Goal: Task Accomplishment & Management: Use online tool/utility

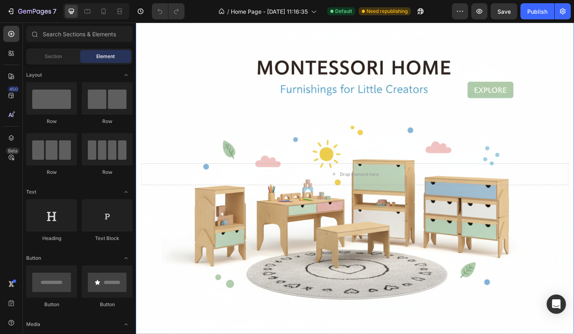
scroll to position [31, 0]
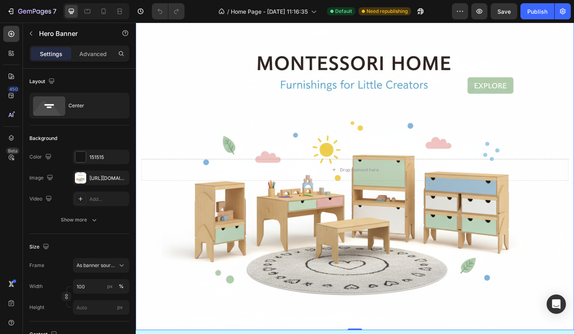
click at [268, 225] on div "Background Image" at bounding box center [378, 184] width 484 height 353
click at [105, 176] on div "[URL][DOMAIN_NAME]" at bounding box center [100, 177] width 23 height 7
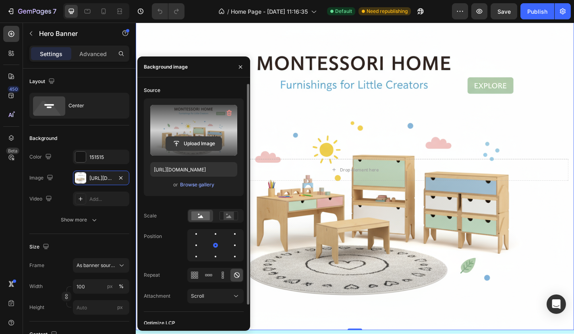
click at [191, 138] on input "file" at bounding box center [194, 144] width 56 height 14
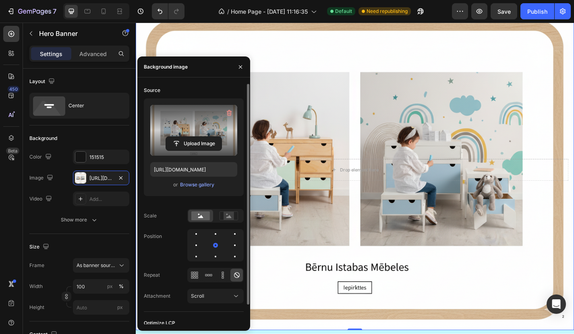
click at [349, 123] on div "Background Image" at bounding box center [378, 184] width 484 height 353
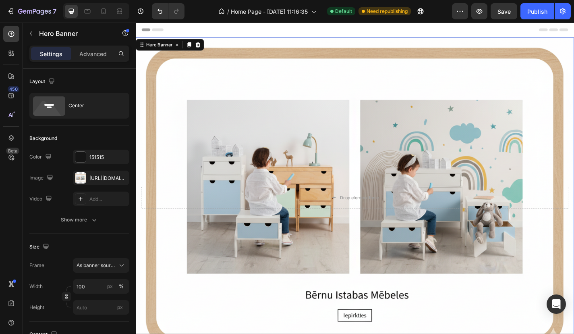
scroll to position [0, 0]
click at [103, 181] on div "[URL][DOMAIN_NAME]" at bounding box center [100, 177] width 23 height 7
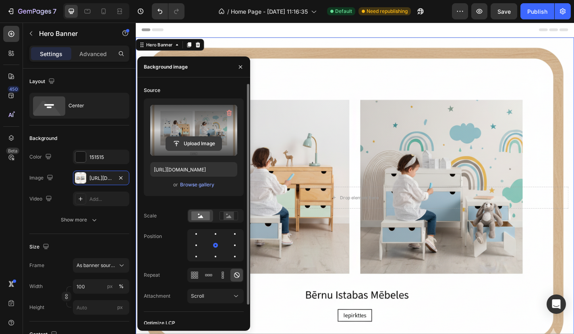
click at [185, 141] on input "file" at bounding box center [194, 144] width 56 height 14
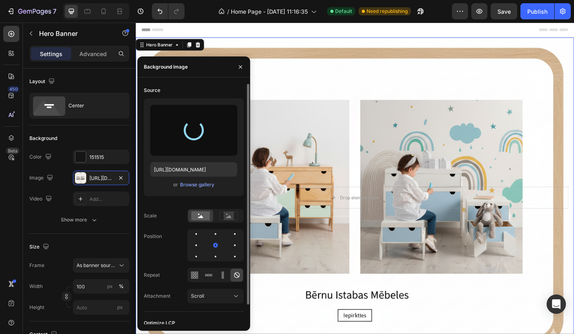
type input "[URL][DOMAIN_NAME]"
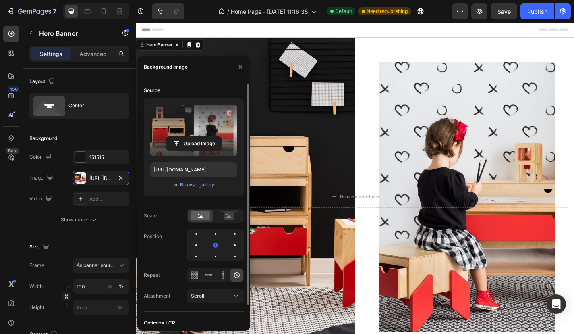
click at [382, 34] on div "Header" at bounding box center [377, 31] width 471 height 16
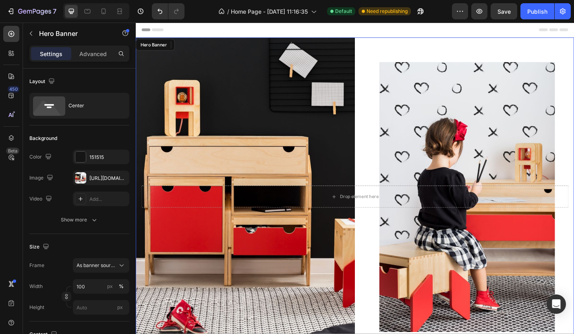
click at [184, 83] on div "Background Image" at bounding box center [378, 214] width 484 height 351
click at [93, 177] on div "[URL][DOMAIN_NAME]" at bounding box center [100, 177] width 23 height 7
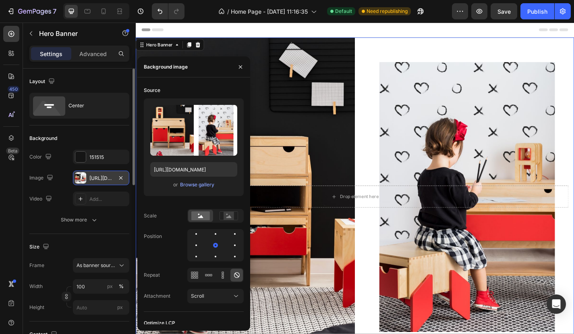
click at [93, 180] on div "[URL][DOMAIN_NAME]" at bounding box center [100, 177] width 23 height 7
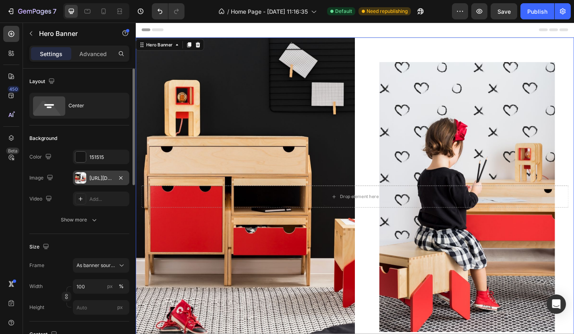
click at [108, 179] on div "[URL][DOMAIN_NAME]" at bounding box center [100, 177] width 23 height 7
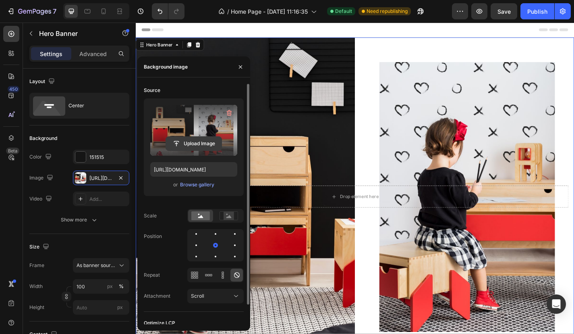
click at [199, 140] on input "file" at bounding box center [194, 144] width 56 height 14
click at [182, 143] on input "file" at bounding box center [194, 144] width 56 height 14
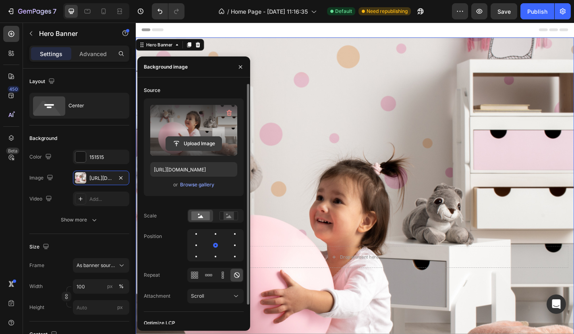
click at [190, 139] on input "file" at bounding box center [194, 144] width 56 height 14
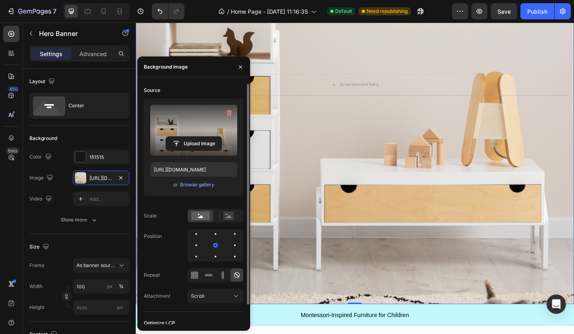
scroll to position [108, 0]
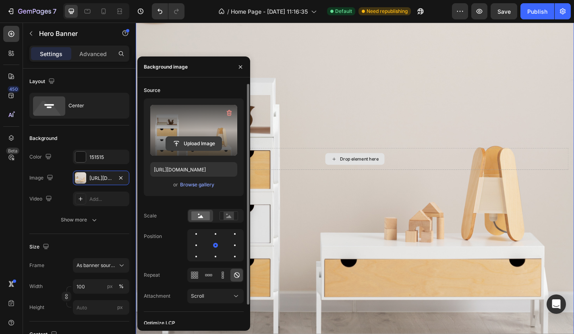
click at [192, 146] on input "file" at bounding box center [194, 144] width 56 height 14
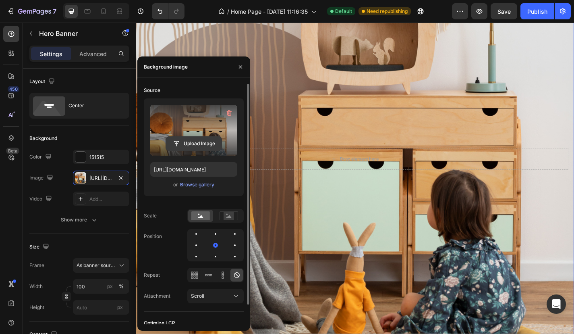
click at [202, 141] on input "file" at bounding box center [194, 144] width 56 height 14
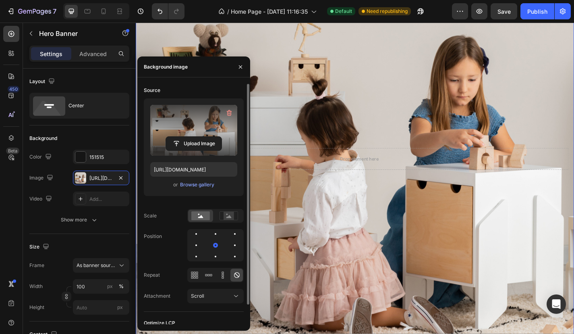
type input "[URL][DOMAIN_NAME]"
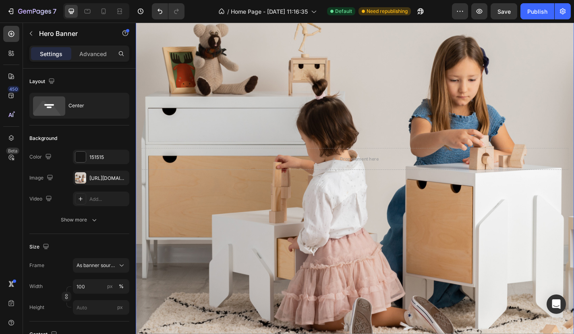
click at [313, 133] on div "Background Image" at bounding box center [378, 173] width 484 height 484
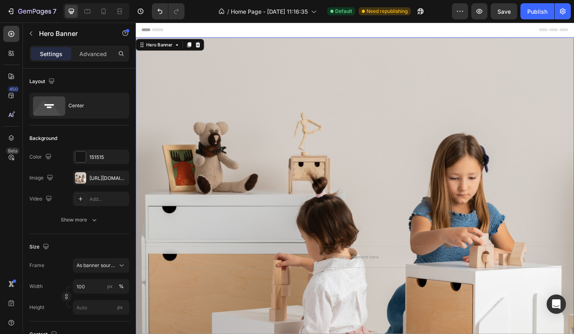
scroll to position [0, 0]
click at [106, 14] on icon at bounding box center [104, 11] width 8 height 8
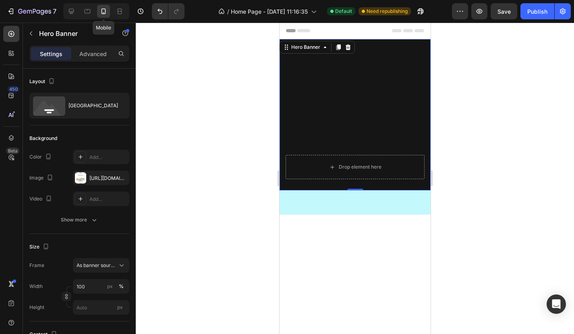
type input "100%"
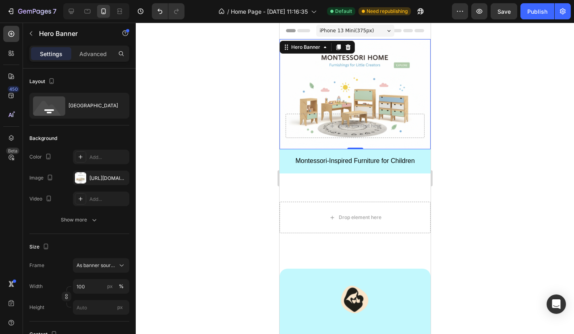
click at [295, 70] on div "Background Image" at bounding box center [354, 94] width 151 height 110
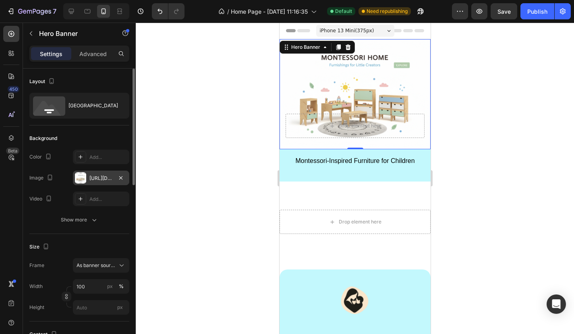
click at [100, 173] on div "[URL][DOMAIN_NAME]" at bounding box center [101, 177] width 56 height 15
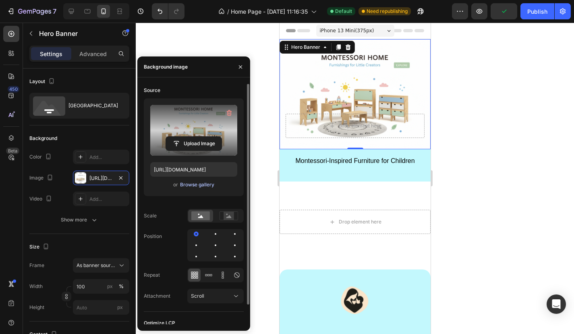
click at [187, 188] on button "Browse gallery" at bounding box center [197, 185] width 35 height 8
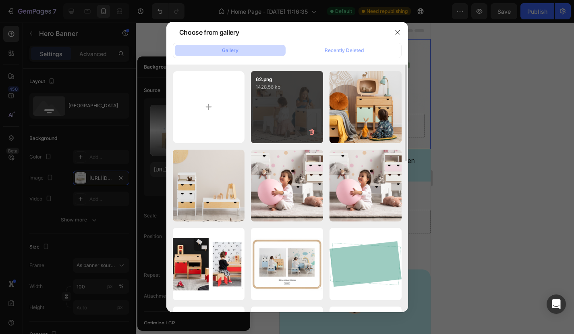
click at [260, 115] on div "62.png 1428.56 kb" at bounding box center [287, 107] width 72 height 72
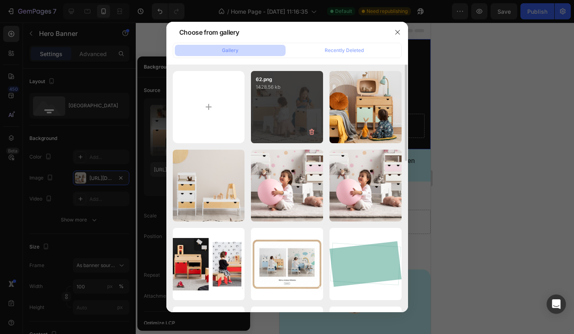
type input "[URL][DOMAIN_NAME]"
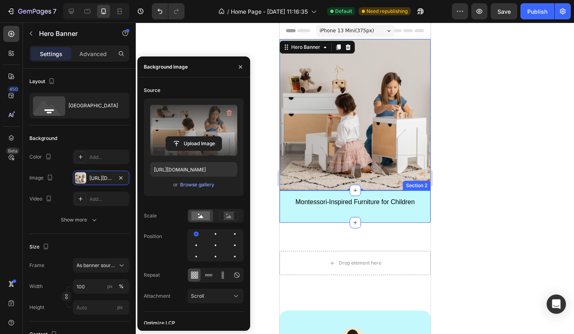
click at [490, 183] on div at bounding box center [355, 178] width 438 height 311
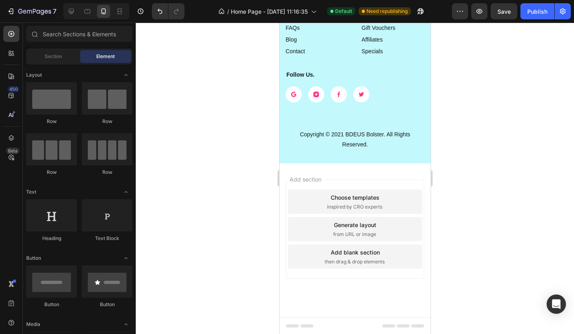
scroll to position [2316, 0]
click at [370, 172] on div "Add section Choose templates inspired by CRO experts Generate layout from URL o…" at bounding box center [354, 241] width 151 height 154
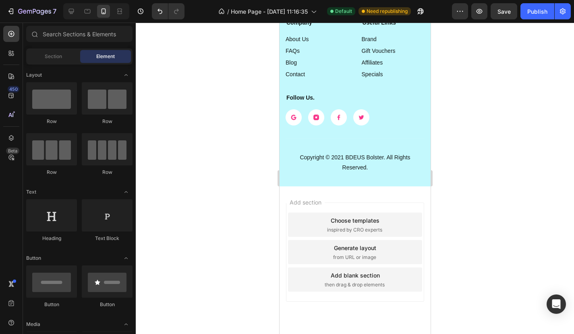
scroll to position [2271, 0]
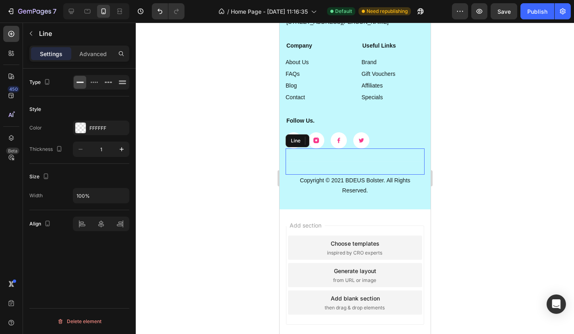
click at [390, 158] on div "Title Line" at bounding box center [354, 161] width 139 height 26
click at [405, 197] on div "CapiBabi Heading (84) - 1800 223455 Text block [STREET_ADDRESS][PERSON_NAME] Te…" at bounding box center [354, 81] width 151 height 256
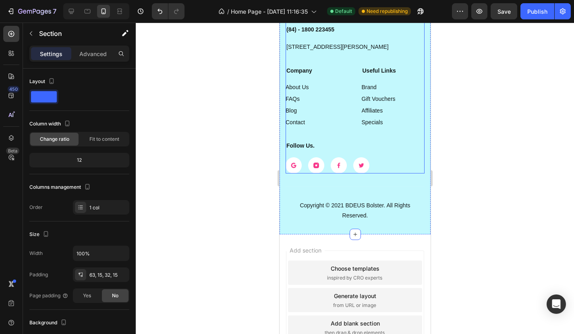
scroll to position [2108, 0]
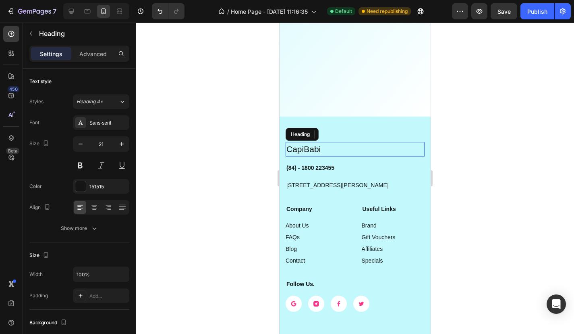
click at [400, 143] on h2 "CapiBabi" at bounding box center [354, 149] width 139 height 15
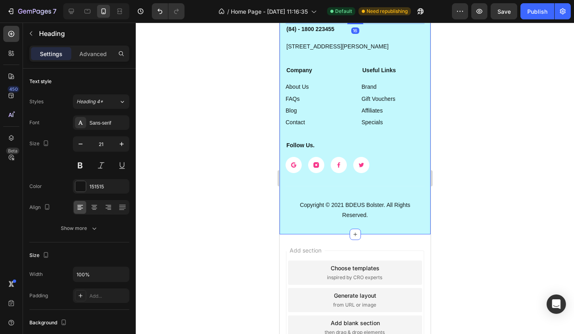
click at [411, 130] on div "CapiBabi Heading 16 (84) - 1800 223455 Text block [STREET_ADDRESS][PERSON_NAME]…" at bounding box center [354, 106] width 151 height 256
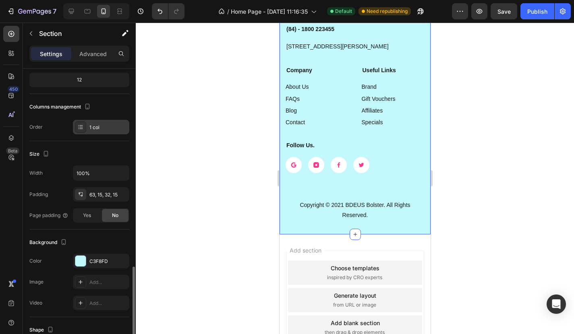
scroll to position [183, 0]
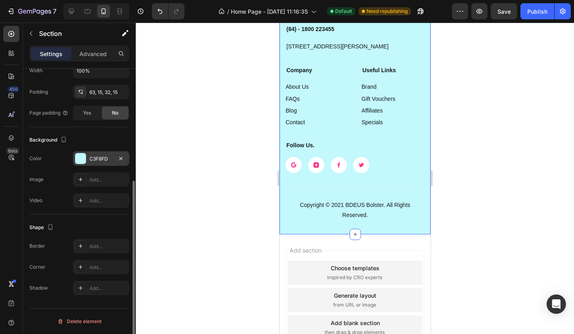
click at [96, 162] on div "C3F8FD" at bounding box center [100, 158] width 23 height 7
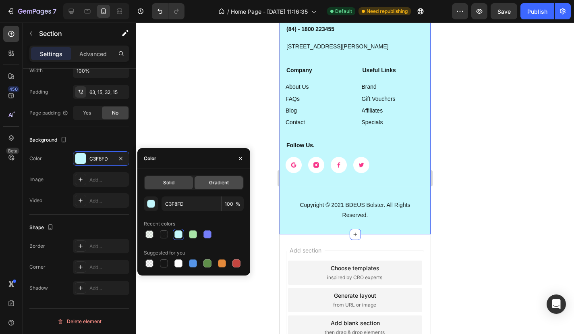
click at [216, 188] on div "Gradient" at bounding box center [219, 182] width 48 height 13
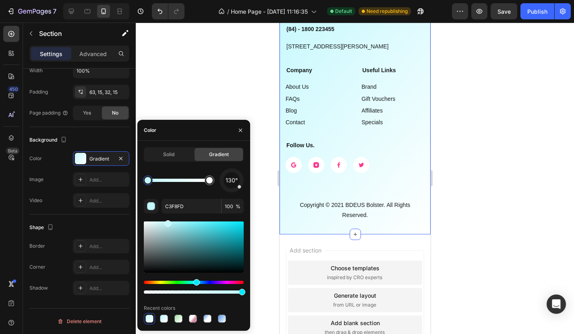
click at [489, 183] on div at bounding box center [355, 178] width 438 height 311
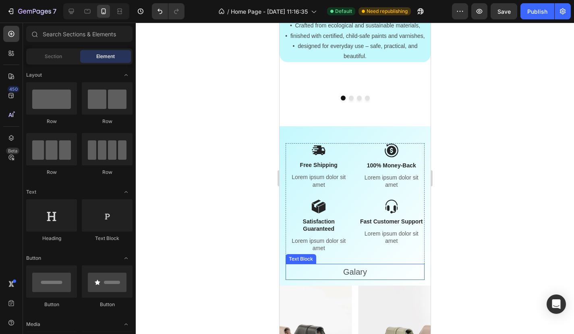
scroll to position [464, 0]
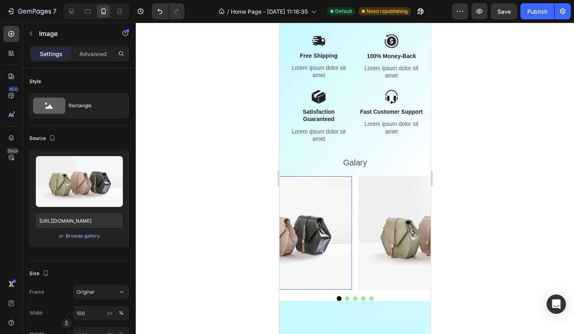
click at [321, 226] on img at bounding box center [276, 232] width 151 height 113
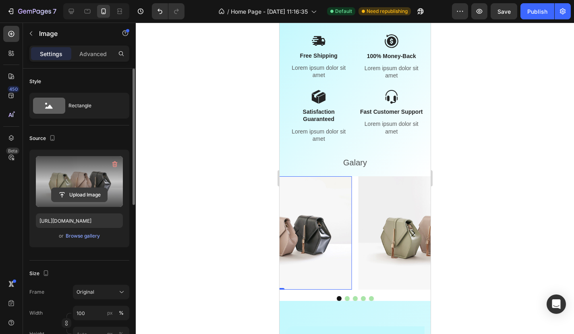
click at [91, 193] on input "file" at bounding box center [80, 195] width 56 height 14
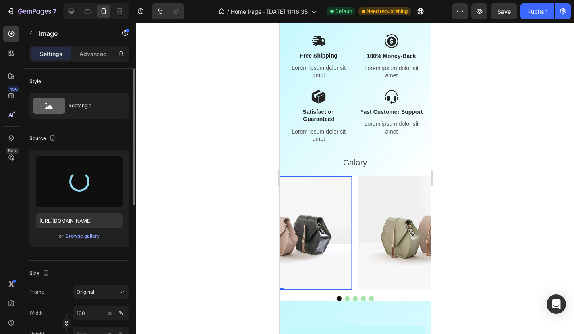
type input "[URL][DOMAIN_NAME]"
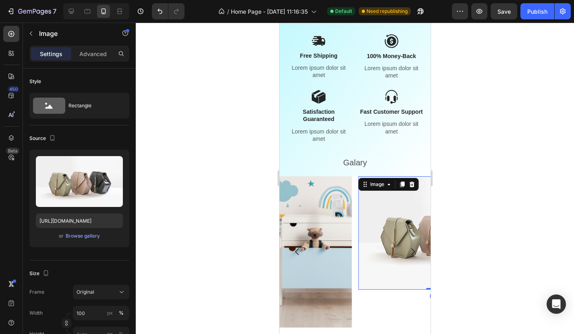
click at [398, 224] on img at bounding box center [433, 232] width 151 height 113
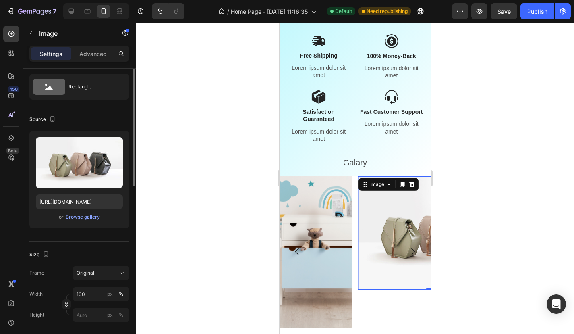
scroll to position [0, 0]
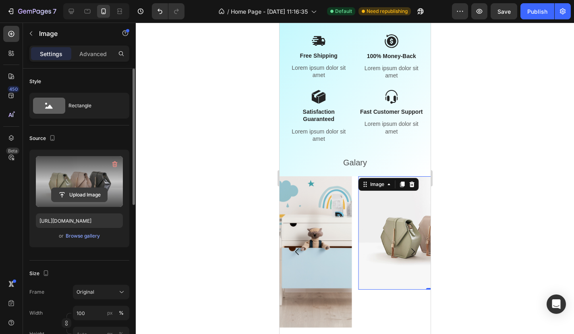
click at [85, 192] on input "file" at bounding box center [80, 195] width 56 height 14
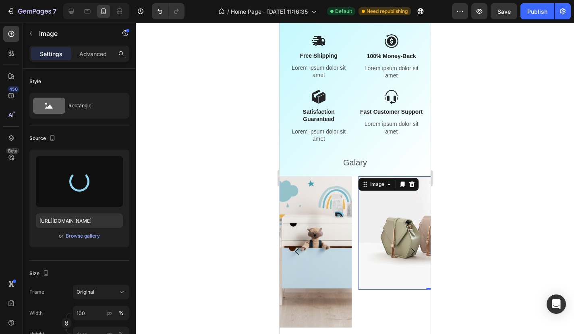
type input "[URL][DOMAIN_NAME]"
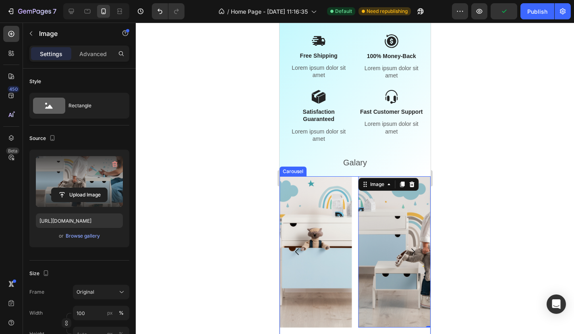
click at [424, 248] on button "Carousel Next Arrow" at bounding box center [412, 251] width 23 height 23
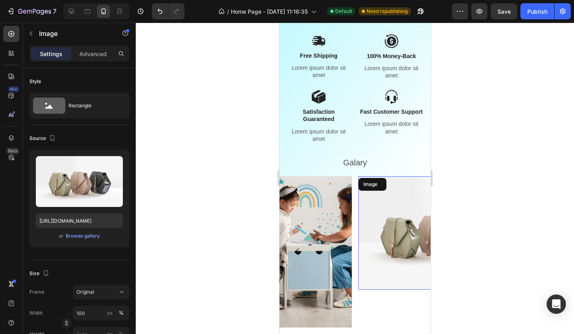
click at [400, 246] on img at bounding box center [433, 232] width 151 height 113
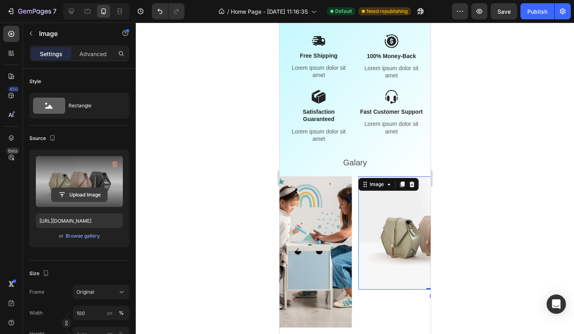
click at [89, 199] on input "file" at bounding box center [80, 195] width 56 height 14
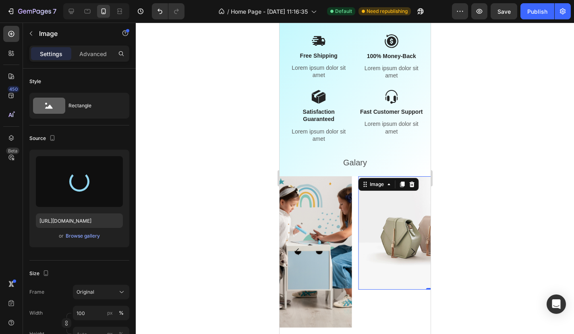
type input "[URL][DOMAIN_NAME]"
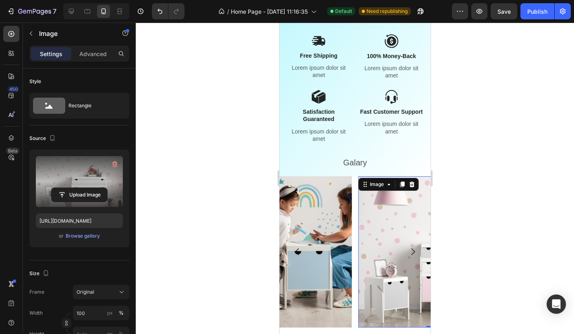
click at [413, 251] on icon "Carousel Next Arrow" at bounding box center [413, 252] width 10 height 10
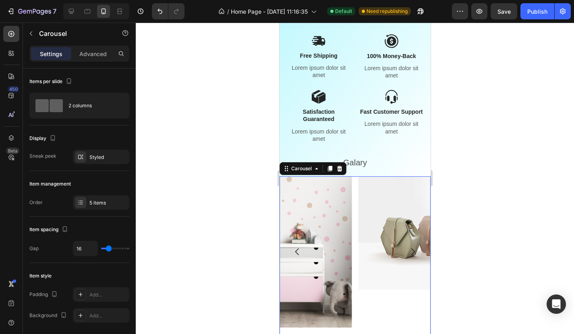
click at [407, 249] on button "Carousel Next Arrow" at bounding box center [412, 251] width 23 height 23
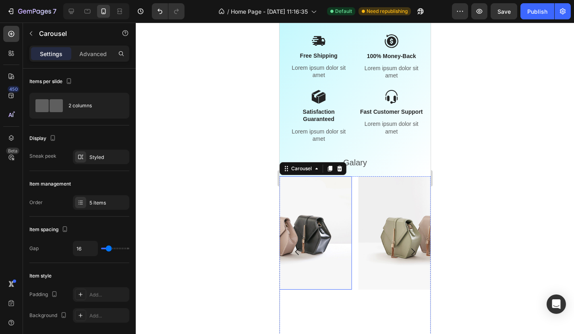
click at [305, 239] on img at bounding box center [275, 232] width 151 height 113
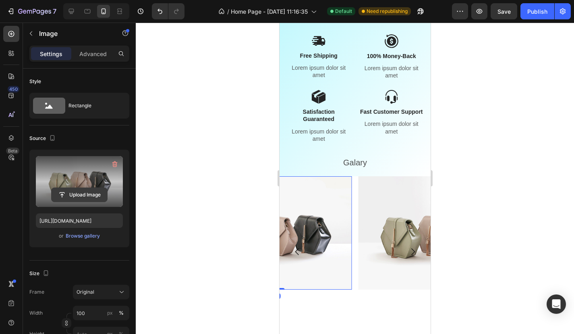
click at [95, 194] on input "file" at bounding box center [80, 195] width 56 height 14
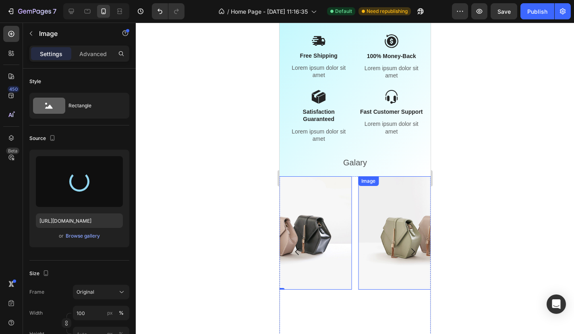
type input "[URL][DOMAIN_NAME]"
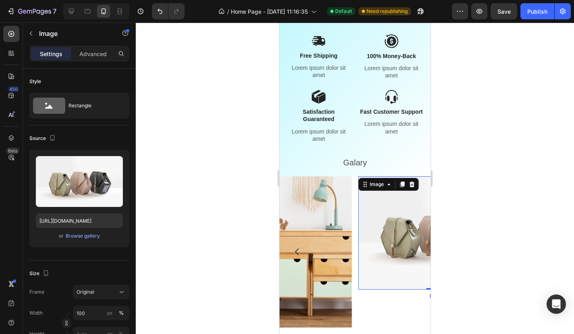
click at [391, 243] on img at bounding box center [433, 232] width 151 height 113
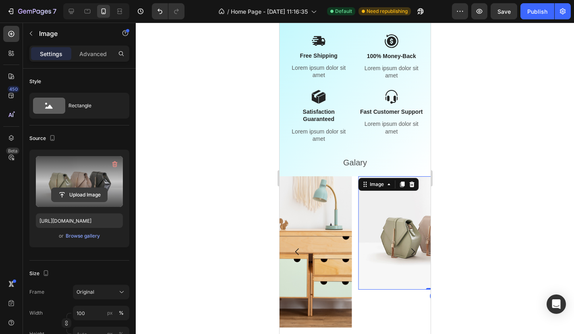
click at [95, 192] on input "file" at bounding box center [80, 195] width 56 height 14
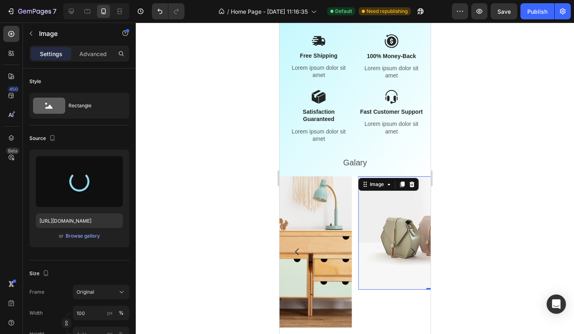
type input "[URL][DOMAIN_NAME]"
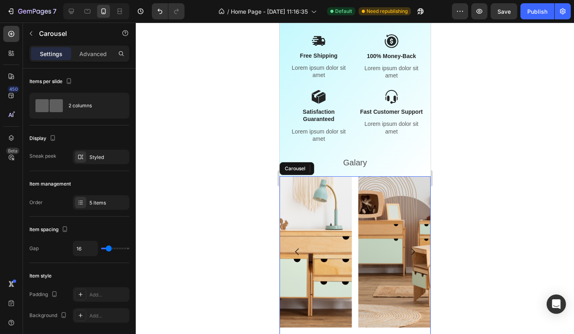
click at [413, 251] on icon "Carousel Next Arrow" at bounding box center [413, 252] width 10 height 10
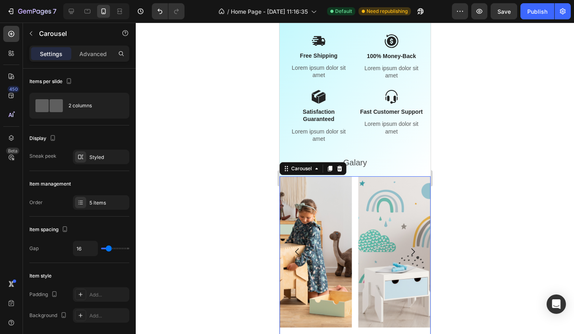
click at [413, 251] on icon "Carousel Next Arrow" at bounding box center [413, 252] width 10 height 10
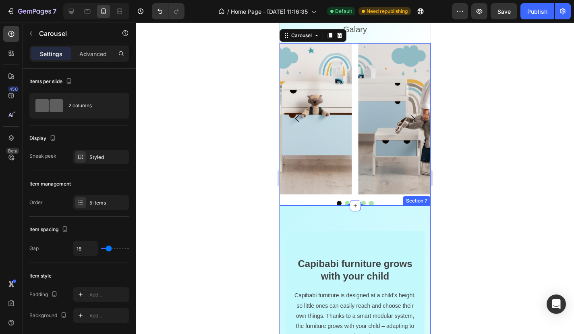
scroll to position [598, 0]
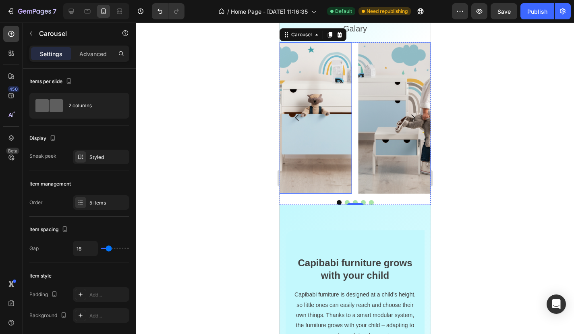
click at [343, 148] on img at bounding box center [276, 117] width 151 height 151
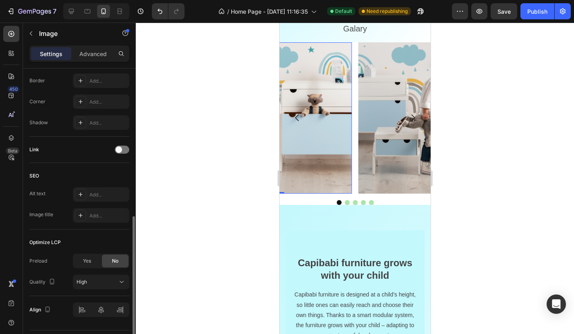
scroll to position [303, 0]
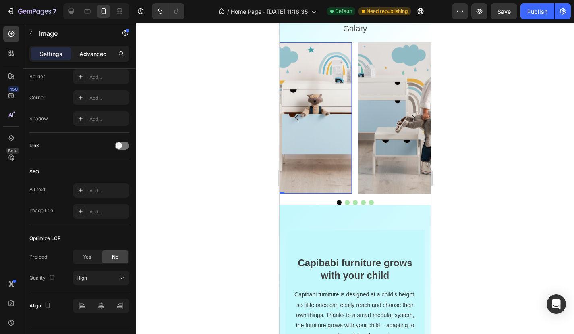
click at [94, 54] on p "Advanced" at bounding box center [92, 54] width 27 height 8
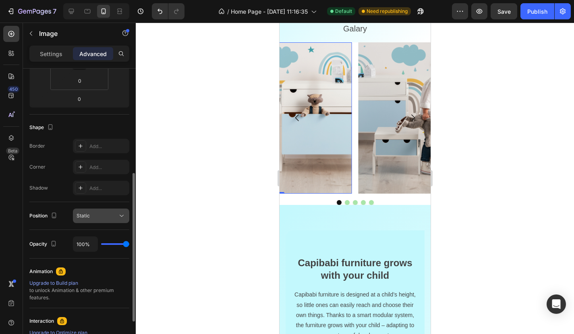
scroll to position [127, 0]
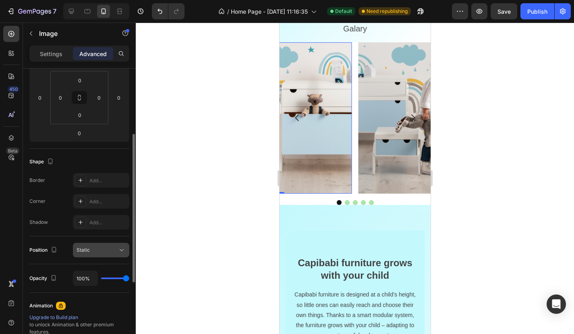
click at [106, 249] on div "Static" at bounding box center [97, 249] width 41 height 7
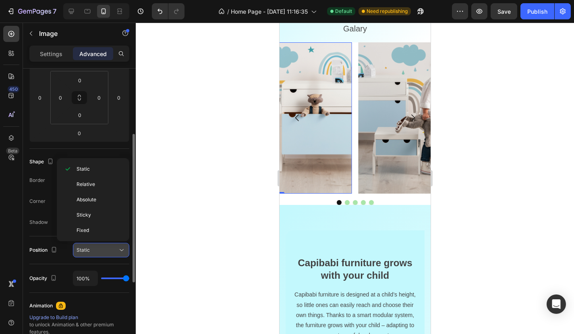
click at [106, 249] on div "Static" at bounding box center [97, 249] width 41 height 7
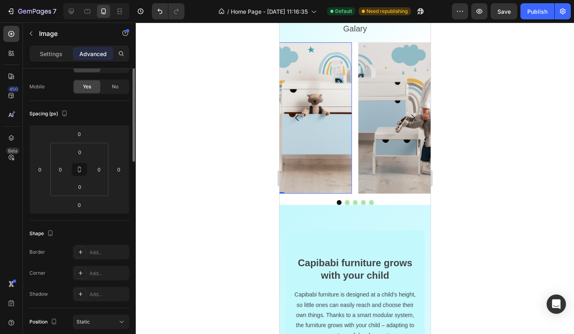
scroll to position [0, 0]
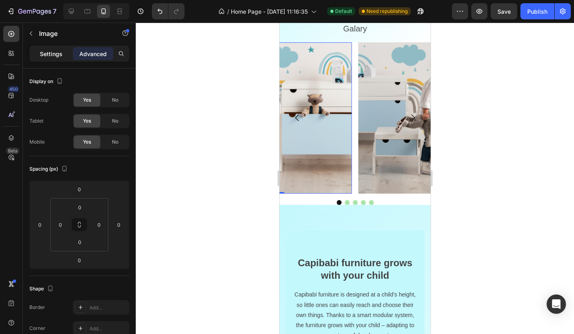
click at [54, 50] on p "Settings" at bounding box center [51, 54] width 23 height 8
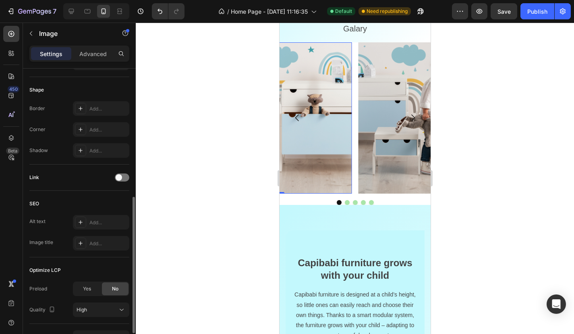
scroll to position [320, 0]
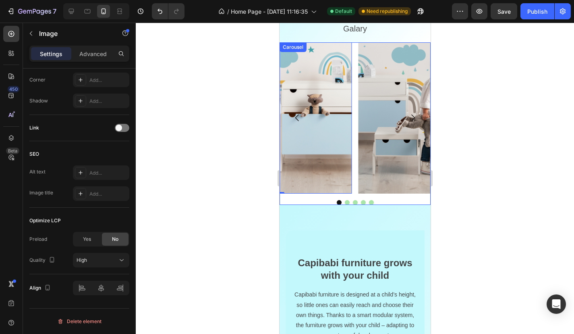
click at [339, 201] on button "Dot" at bounding box center [339, 202] width 5 height 5
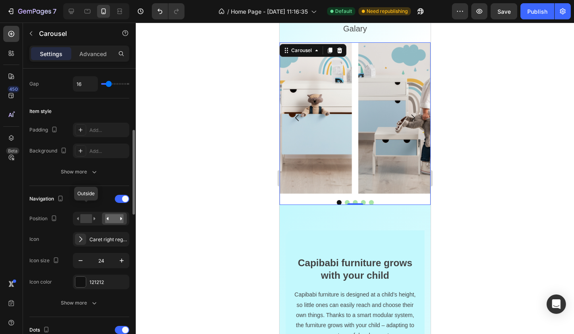
scroll to position [178, 0]
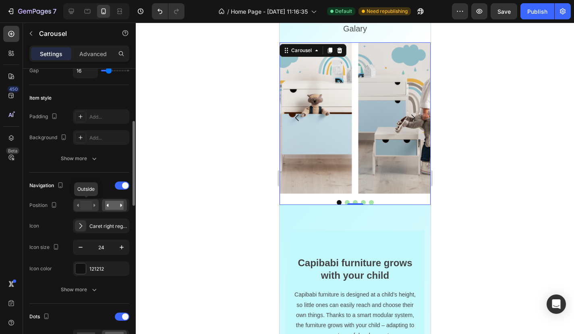
click at [89, 207] on rect at bounding box center [86, 205] width 12 height 9
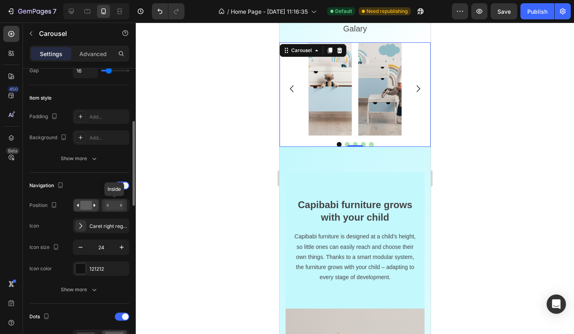
click at [111, 204] on rect at bounding box center [114, 205] width 19 height 9
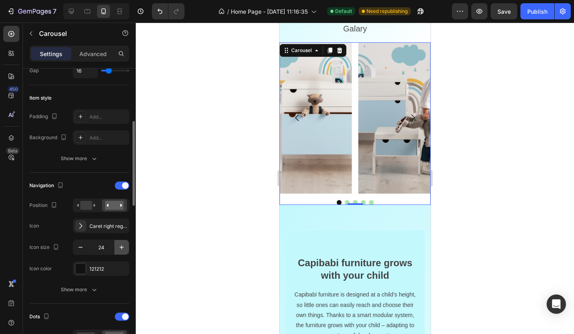
click at [118, 250] on icon "button" at bounding box center [122, 247] width 8 height 8
type input "25"
click at [92, 229] on div "Caret right regular" at bounding box center [108, 225] width 38 height 7
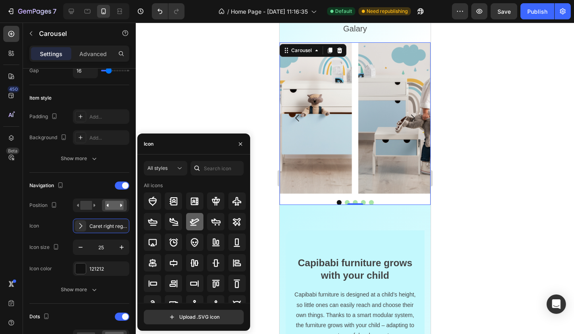
click at [190, 222] on icon at bounding box center [194, 221] width 9 height 7
click at [156, 222] on icon at bounding box center [152, 221] width 9 height 7
click at [174, 172] on button "All styles" at bounding box center [166, 168] width 44 height 15
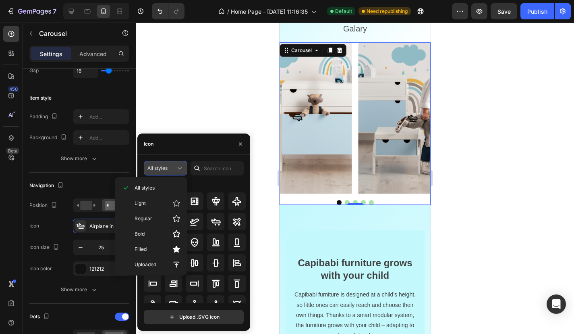
click at [174, 172] on button "All styles" at bounding box center [166, 168] width 44 height 15
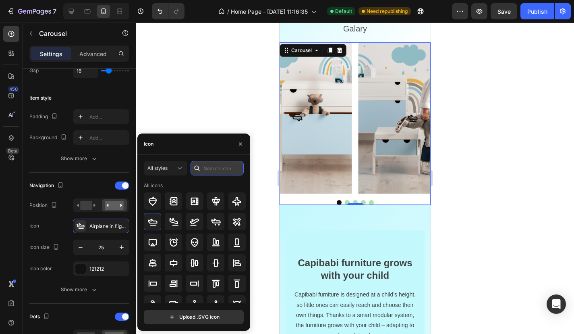
click at [208, 173] on input "text" at bounding box center [217, 168] width 53 height 15
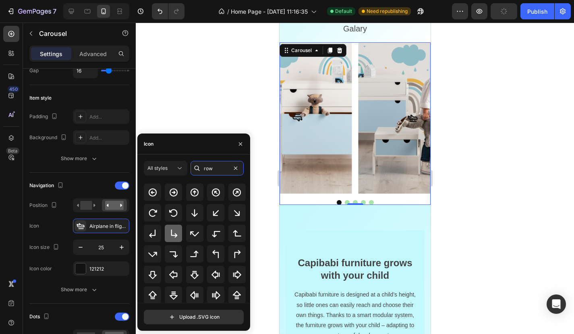
scroll to position [75, 0]
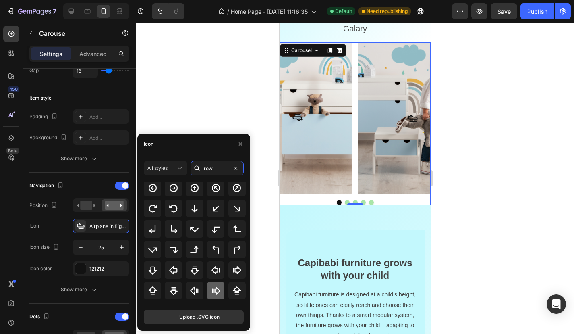
type input "row"
click at [211, 290] on icon at bounding box center [216, 291] width 10 height 10
click at [179, 169] on icon at bounding box center [180, 168] width 8 height 8
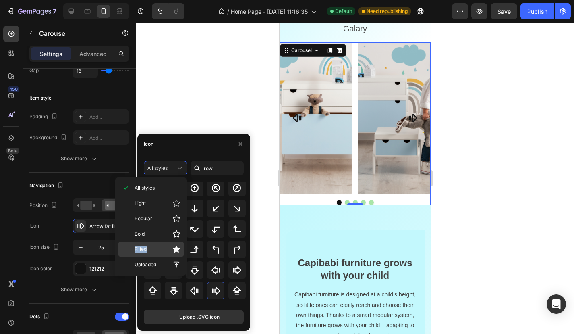
drag, startPoint x: 157, startPoint y: 240, endPoint x: 153, endPoint y: 248, distance: 9.0
click at [153, 248] on div "All styles Light Regular Bold Filled Uploaded" at bounding box center [151, 226] width 66 height 92
click at [153, 248] on p "Filled" at bounding box center [158, 249] width 46 height 8
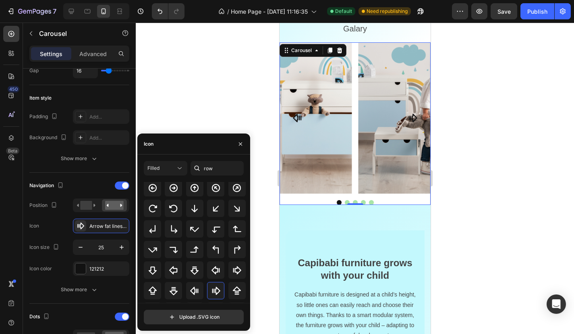
scroll to position [0, 0]
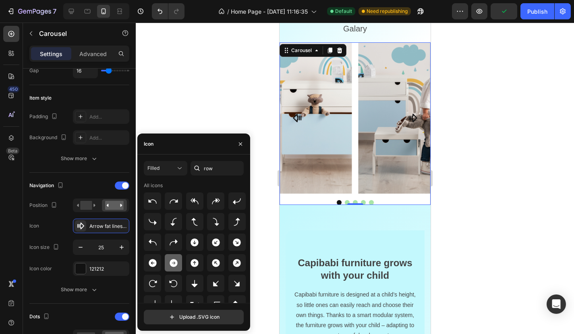
click at [174, 264] on icon at bounding box center [174, 263] width 10 height 10
click at [152, 262] on icon at bounding box center [153, 263] width 8 height 8
click at [166, 260] on div at bounding box center [173, 262] width 17 height 17
click at [178, 164] on icon at bounding box center [180, 168] width 8 height 8
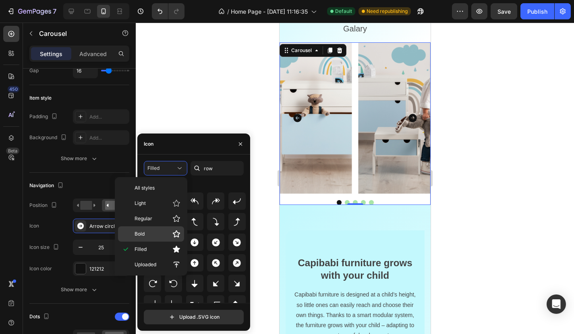
click at [174, 237] on icon at bounding box center [176, 234] width 8 height 8
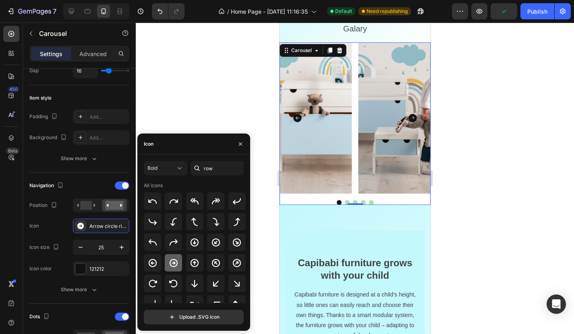
click at [176, 266] on icon at bounding box center [174, 263] width 10 height 10
click at [158, 266] on div at bounding box center [152, 262] width 17 height 17
click at [91, 273] on div "121212" at bounding box center [101, 268] width 56 height 15
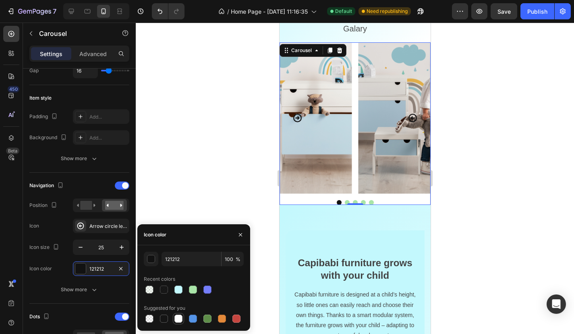
click at [178, 318] on div at bounding box center [178, 318] width 8 height 8
type input "FFFFFF"
click at [202, 201] on div at bounding box center [355, 178] width 438 height 311
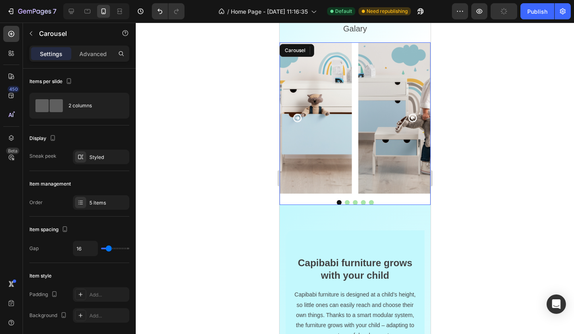
drag, startPoint x: 576, startPoint y: 139, endPoint x: 297, endPoint y: 116, distance: 280.2
click at [297, 116] on icon "Carousel Back Arrow" at bounding box center [297, 118] width 10 height 10
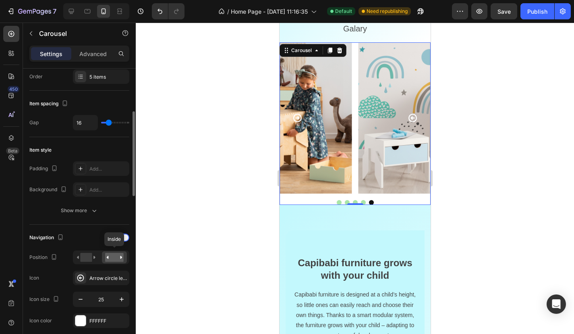
scroll to position [151, 0]
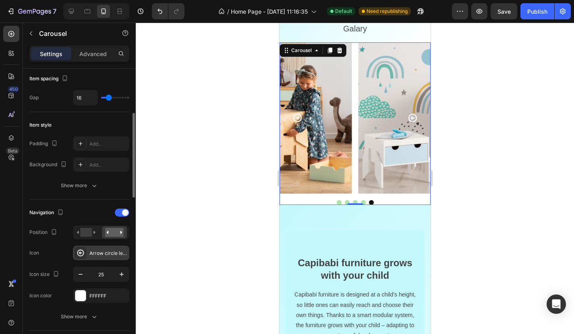
click at [104, 253] on div "Arrow circle left bold" at bounding box center [108, 252] width 38 height 7
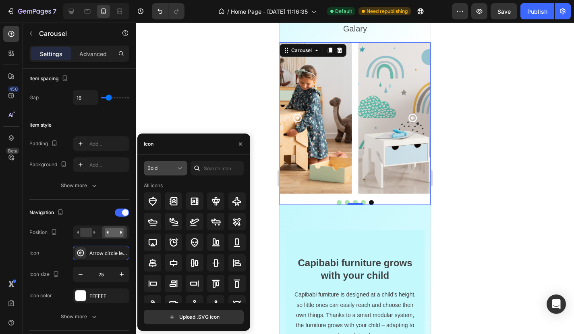
click at [174, 167] on div "Bold" at bounding box center [161, 167] width 28 height 7
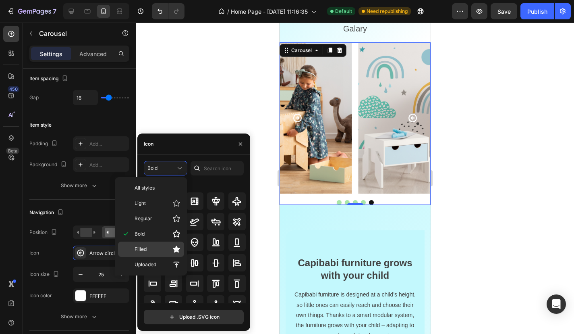
click at [156, 253] on div "Filled" at bounding box center [151, 248] width 66 height 15
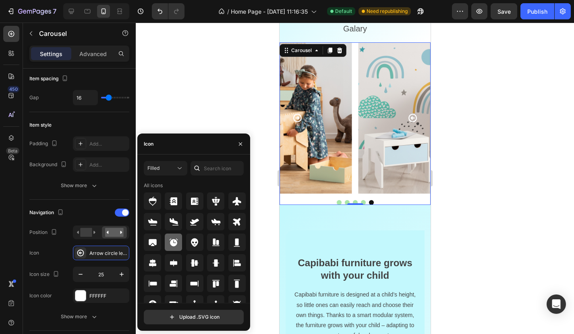
click at [172, 244] on icon at bounding box center [173, 242] width 8 height 8
click at [81, 295] on div at bounding box center [80, 295] width 10 height 10
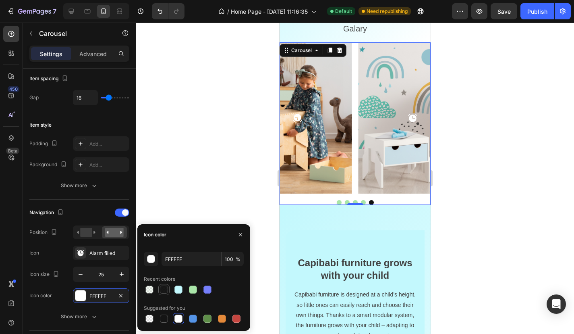
click at [166, 291] on div at bounding box center [164, 289] width 8 height 8
type input "000000"
type input "90"
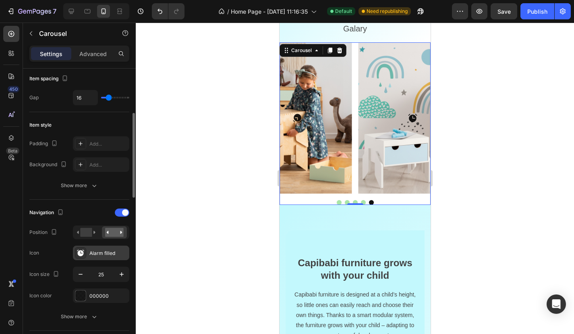
click at [96, 257] on div "Alarm filled" at bounding box center [101, 252] width 56 height 15
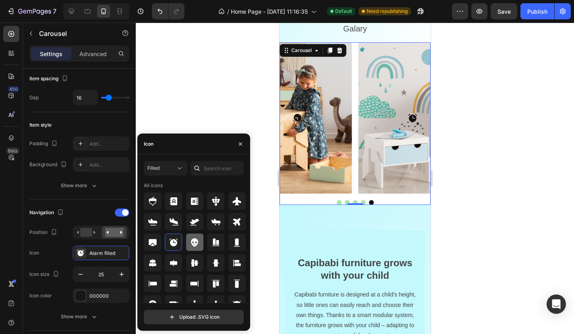
scroll to position [2, 0]
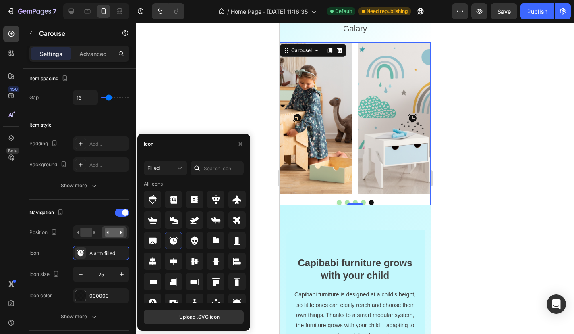
click at [203, 166] on div at bounding box center [197, 168] width 13 height 15
click at [210, 169] on input "text" at bounding box center [217, 168] width 53 height 15
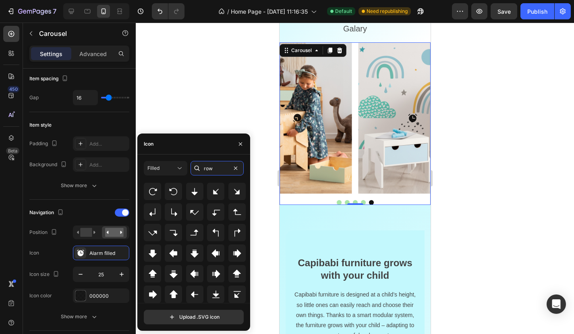
scroll to position [89, 0]
type input "row"
click at [214, 271] on icon at bounding box center [216, 274] width 10 height 10
click at [185, 97] on div at bounding box center [355, 178] width 438 height 311
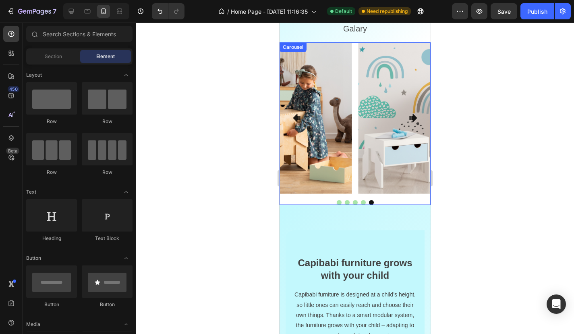
click at [411, 117] on icon "Carousel Next Arrow" at bounding box center [412, 118] width 10 height 10
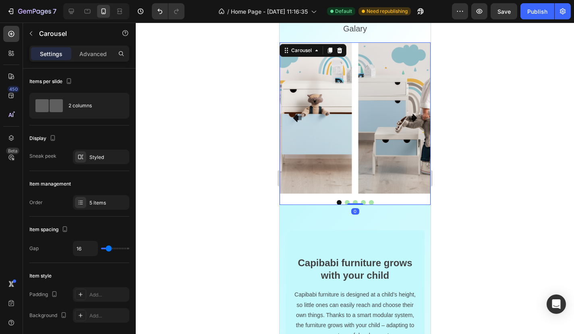
click at [411, 118] on icon "Carousel Next Arrow" at bounding box center [412, 118] width 10 height 10
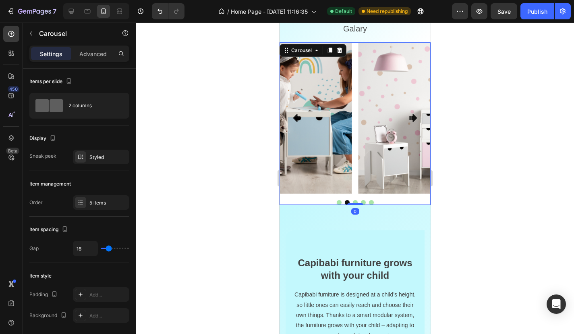
click at [411, 118] on icon "Carousel Next Arrow" at bounding box center [412, 118] width 10 height 10
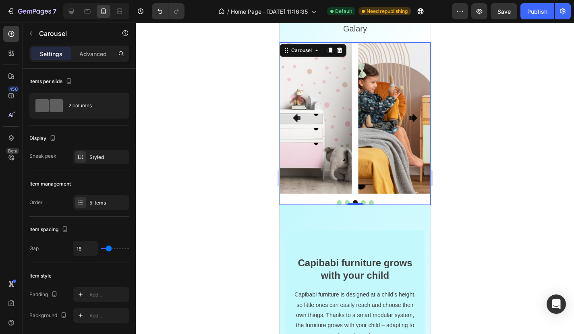
click at [411, 118] on icon "Carousel Next Arrow" at bounding box center [412, 118] width 10 height 10
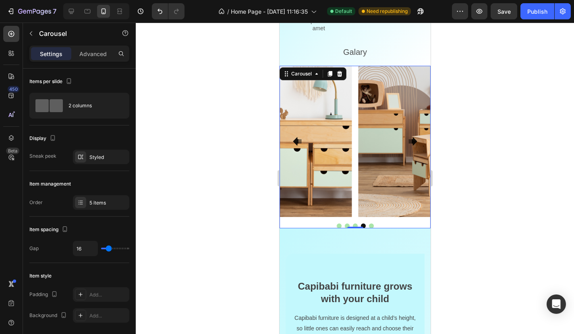
scroll to position [540, 0]
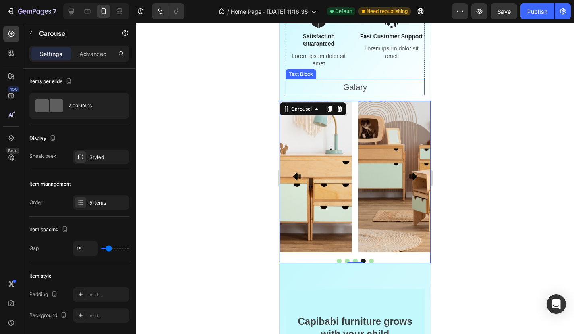
click at [358, 87] on p "Galary" at bounding box center [354, 87] width 137 height 15
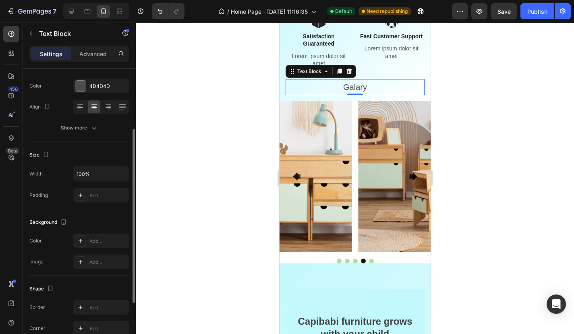
scroll to position [0, 0]
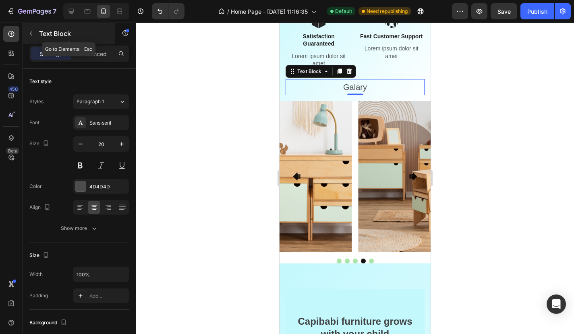
click at [31, 31] on icon "button" at bounding box center [31, 33] width 6 height 6
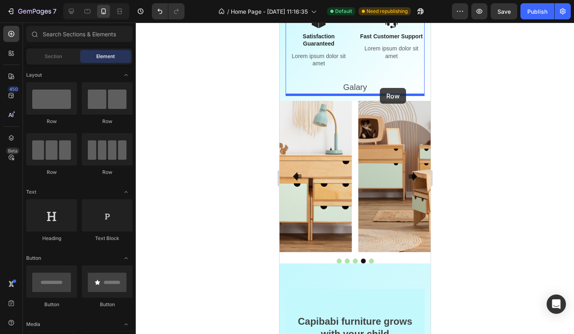
drag, startPoint x: 333, startPoint y: 132, endPoint x: 380, endPoint y: 88, distance: 64.1
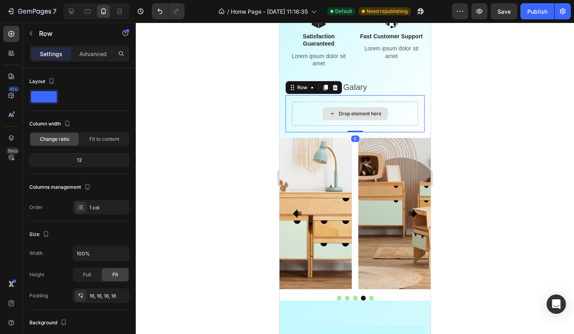
click at [312, 110] on div "Drop element here" at bounding box center [355, 114] width 126 height 24
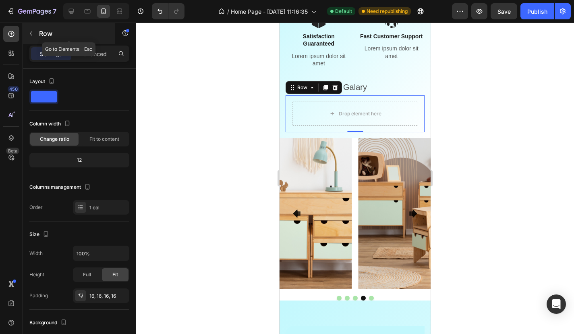
click at [35, 35] on button "button" at bounding box center [31, 33] width 13 height 13
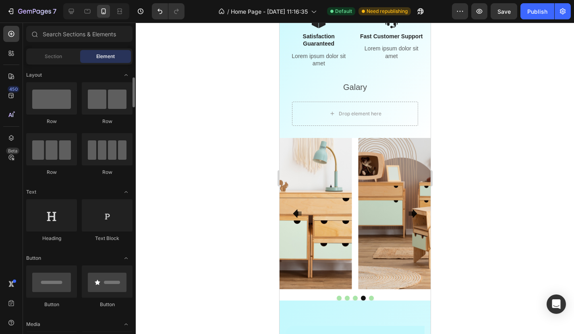
scroll to position [145, 0]
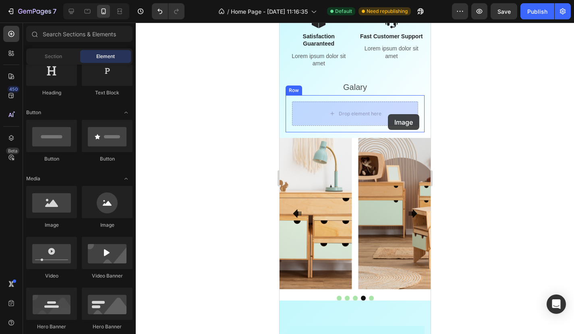
drag, startPoint x: 339, startPoint y: 230, endPoint x: 388, endPoint y: 114, distance: 125.9
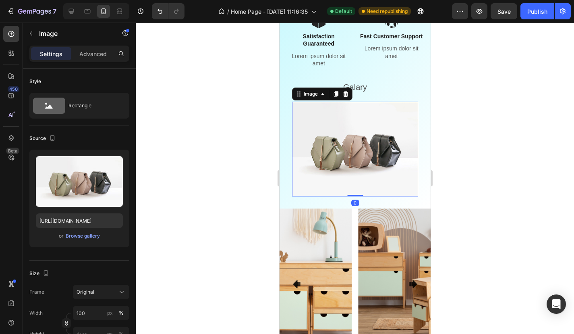
click at [351, 143] on img at bounding box center [355, 149] width 126 height 95
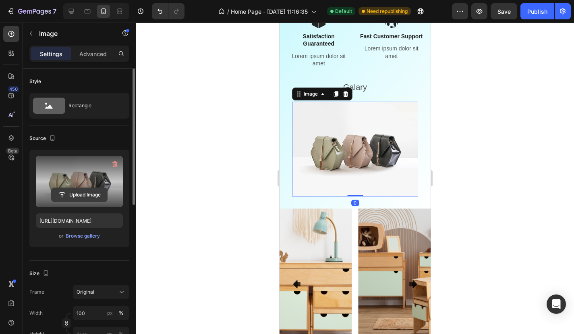
click at [81, 190] on input "file" at bounding box center [80, 195] width 56 height 14
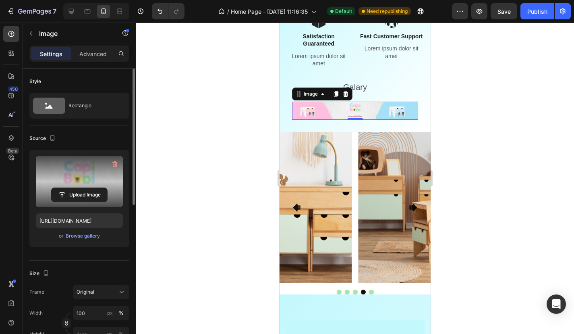
type input "[URL][DOMAIN_NAME]"
click at [519, 133] on div at bounding box center [355, 178] width 438 height 311
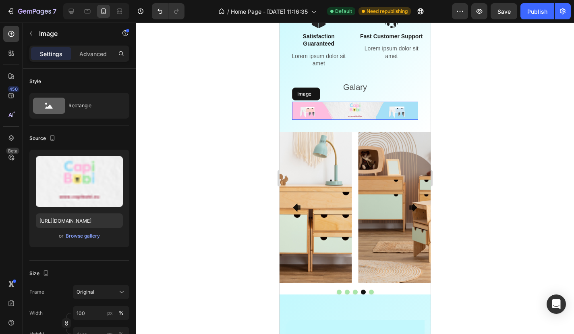
click at [407, 113] on img at bounding box center [355, 111] width 126 height 18
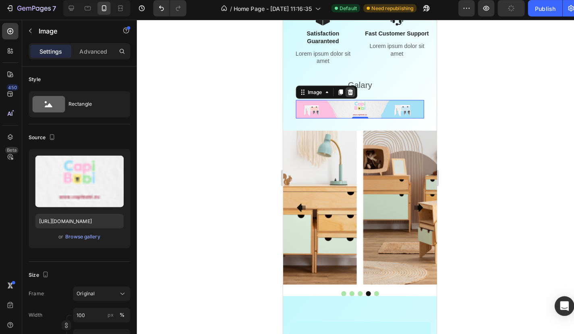
click at [350, 90] on icon at bounding box center [349, 91] width 5 height 6
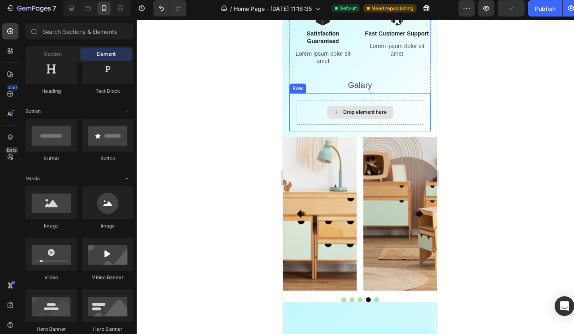
click at [355, 110] on div "Drop element here" at bounding box center [363, 110] width 43 height 6
click at [296, 111] on div "Drop element here" at bounding box center [358, 110] width 126 height 24
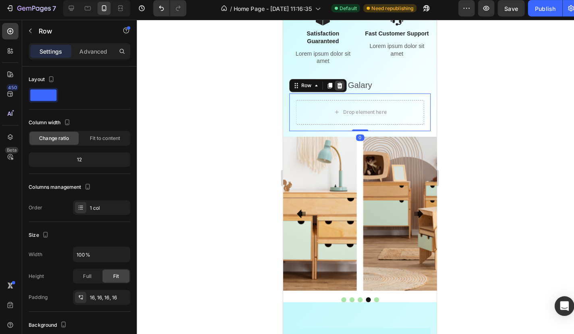
click at [341, 83] on icon at bounding box center [338, 84] width 6 height 6
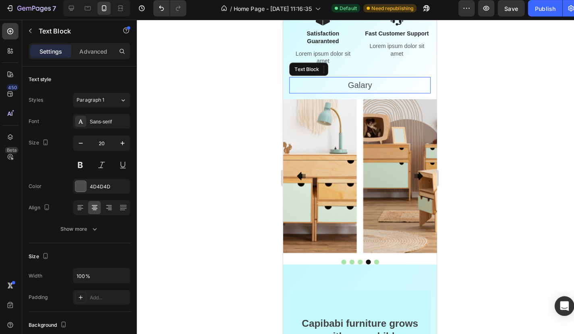
click at [368, 85] on p "Galary" at bounding box center [358, 84] width 137 height 15
click at [363, 84] on p "Galary" at bounding box center [358, 84] width 137 height 15
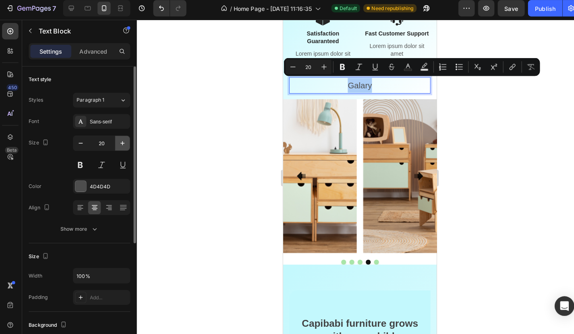
click at [126, 141] on button "button" at bounding box center [121, 144] width 15 height 15
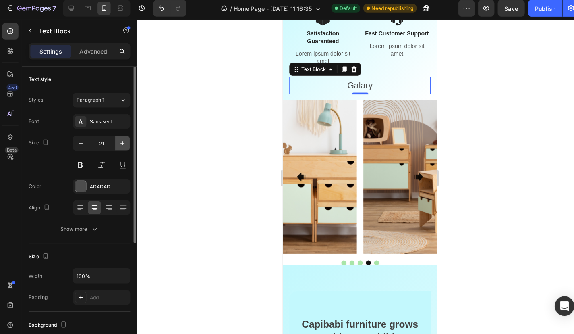
click at [126, 141] on button "button" at bounding box center [121, 144] width 15 height 15
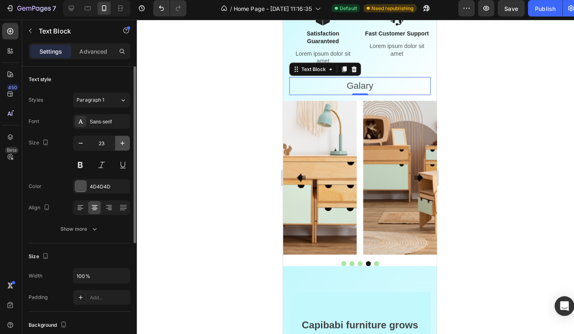
click at [126, 141] on button "button" at bounding box center [121, 144] width 15 height 15
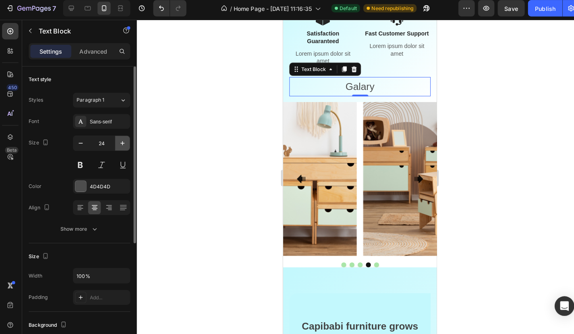
click at [126, 141] on button "button" at bounding box center [121, 144] width 15 height 15
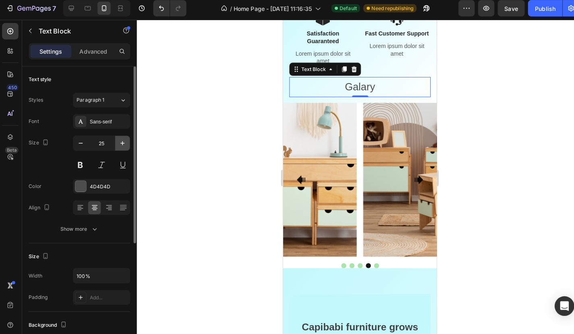
click at [126, 141] on button "button" at bounding box center [121, 144] width 15 height 15
type input "26"
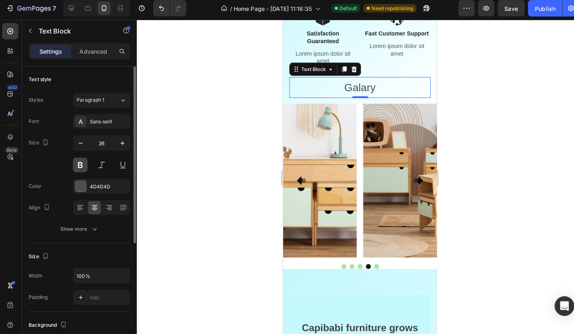
click at [79, 164] on button at bounding box center [80, 165] width 15 height 15
click at [90, 120] on div "Sans-serif" at bounding box center [108, 122] width 38 height 7
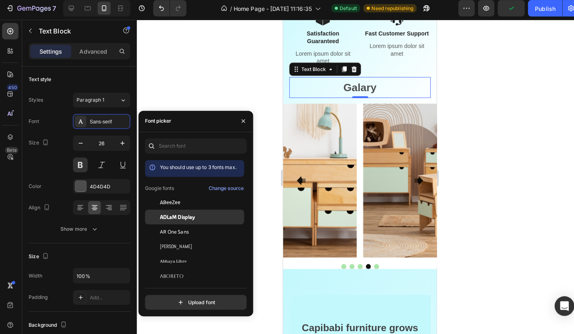
click at [183, 213] on span "ADLaM Display" at bounding box center [175, 216] width 35 height 7
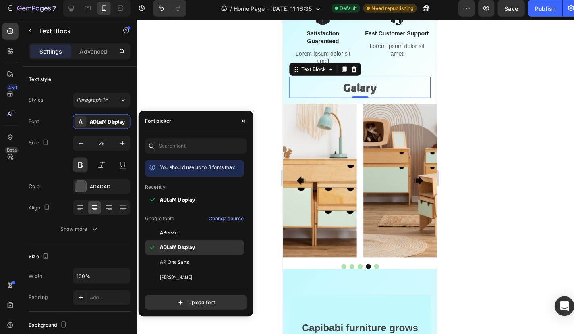
click at [173, 246] on span "ADLaM Display" at bounding box center [175, 246] width 35 height 7
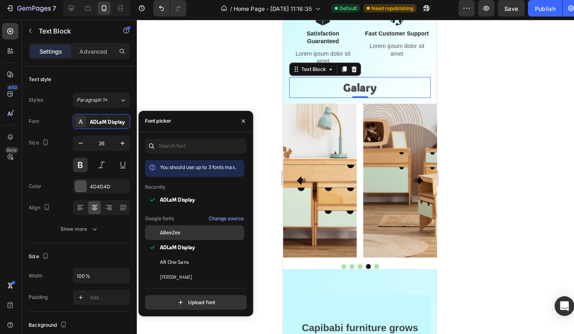
click at [173, 228] on span "ABeeZee" at bounding box center [168, 231] width 21 height 7
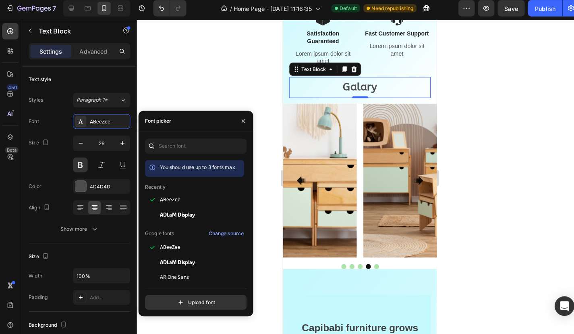
click at [163, 92] on div at bounding box center [355, 178] width 438 height 311
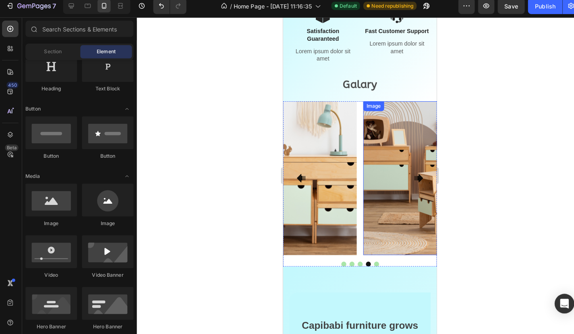
scroll to position [0, 0]
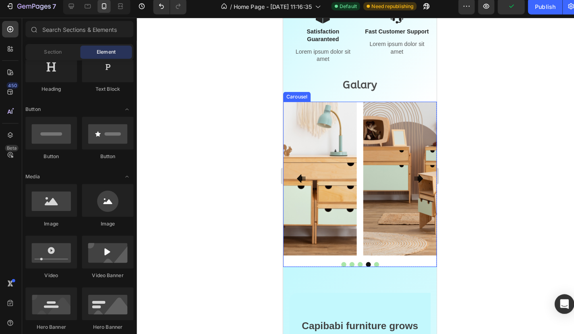
click at [414, 173] on icon "Carousel Next Arrow" at bounding box center [416, 175] width 10 height 10
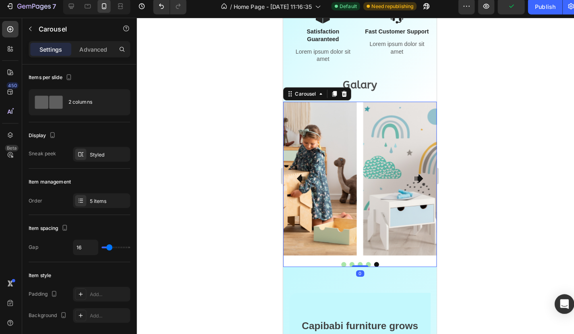
click at [414, 173] on icon "Carousel Next Arrow" at bounding box center [416, 175] width 10 height 10
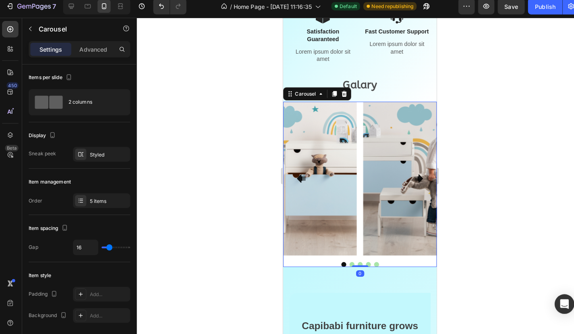
click at [414, 173] on icon "Carousel Next Arrow" at bounding box center [416, 175] width 10 height 10
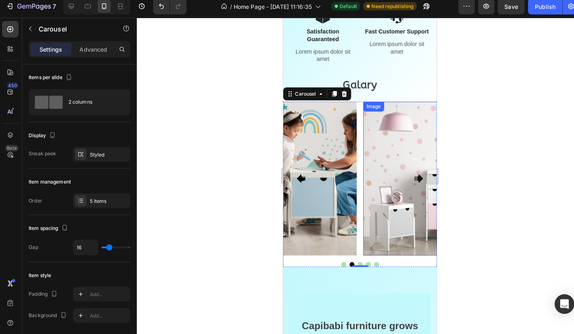
click at [416, 93] on div "Galary" at bounding box center [358, 84] width 139 height 21
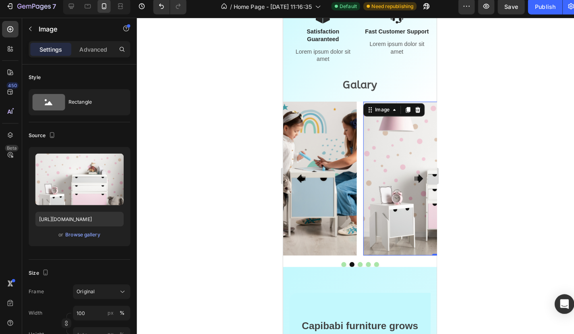
click at [413, 116] on img at bounding box center [436, 175] width 151 height 151
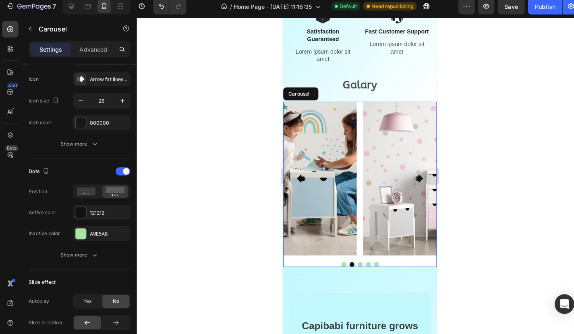
click at [359, 220] on div "Image Image 0 Image Image Image" at bounding box center [358, 175] width 151 height 151
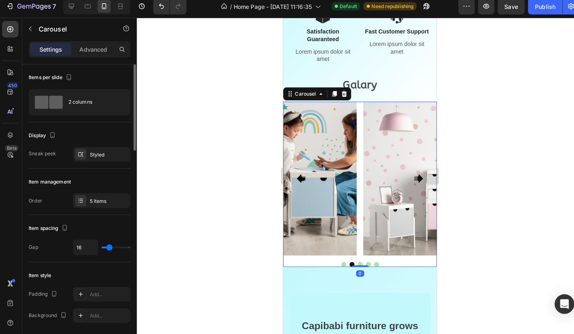
scroll to position [3, 0]
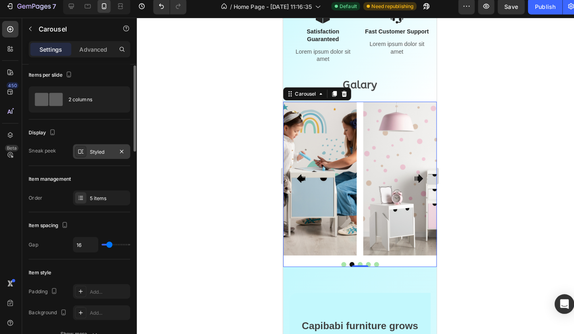
click at [96, 151] on div "Styled" at bounding box center [100, 154] width 23 height 7
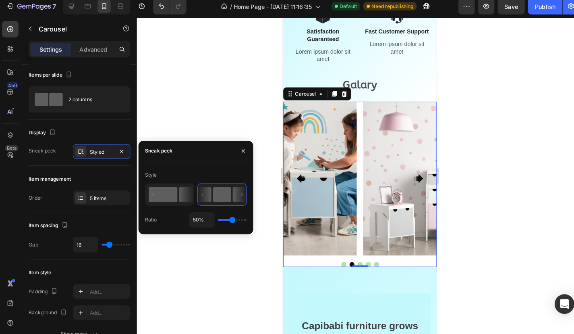
click at [162, 189] on rect at bounding box center [161, 196] width 28 height 15
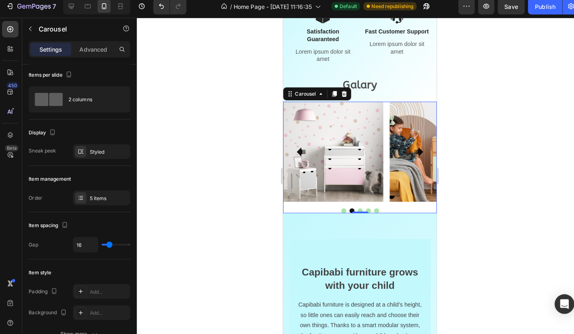
click at [151, 110] on div at bounding box center [355, 178] width 438 height 311
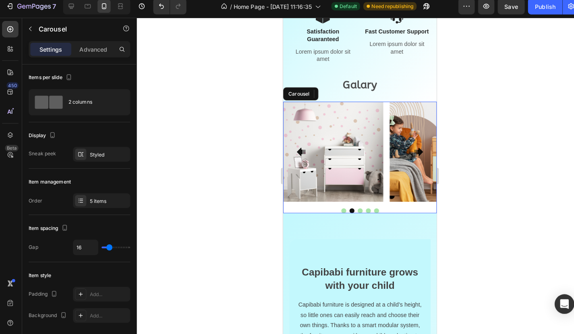
click at [415, 150] on icon "Carousel Next Arrow" at bounding box center [416, 149] width 8 height 8
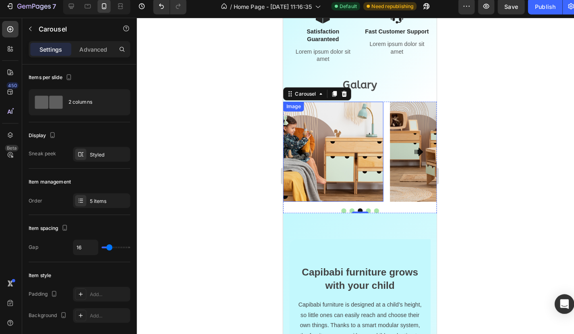
click at [301, 168] on img at bounding box center [332, 149] width 99 height 99
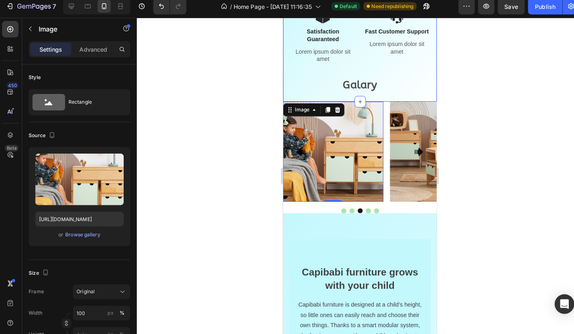
click at [388, 91] on p "Galary" at bounding box center [358, 84] width 137 height 19
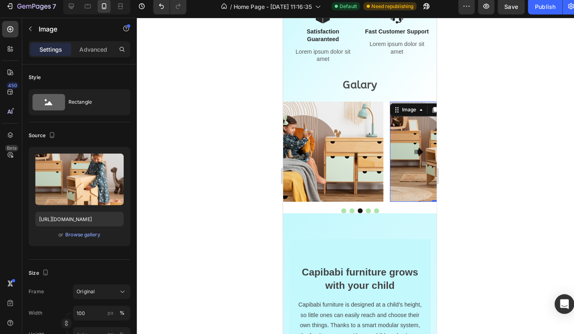
click at [402, 132] on img at bounding box center [437, 149] width 99 height 99
click at [339, 192] on img at bounding box center [332, 149] width 99 height 99
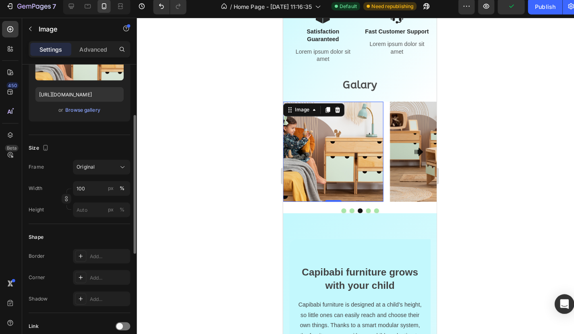
scroll to position [137, 0]
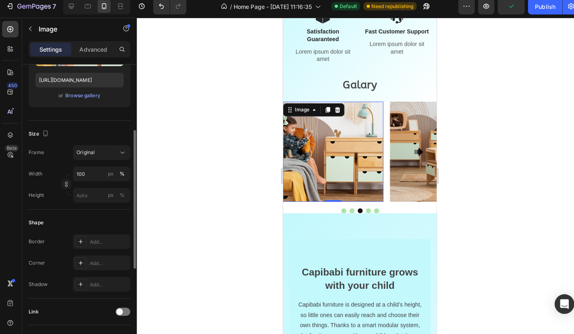
click at [322, 151] on img at bounding box center [332, 149] width 99 height 99
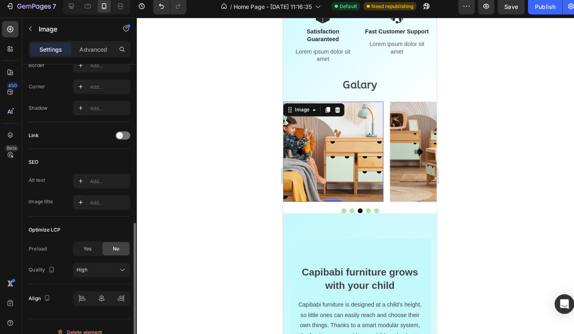
scroll to position [0, 0]
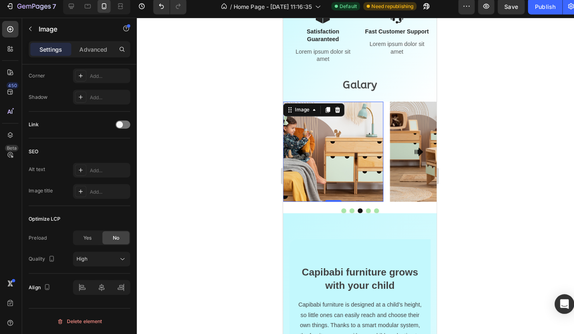
click at [240, 237] on div at bounding box center [355, 178] width 438 height 311
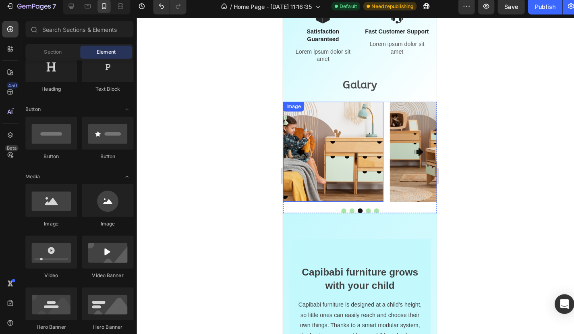
click at [316, 189] on img at bounding box center [332, 149] width 99 height 99
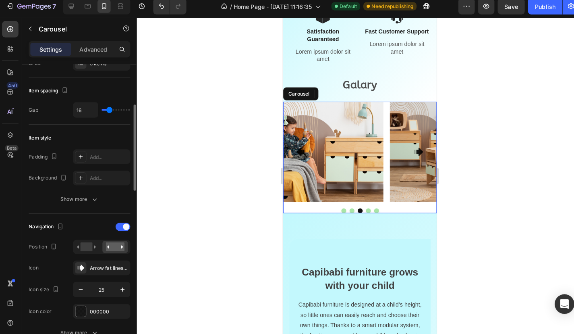
click at [299, 206] on div at bounding box center [358, 207] width 151 height 5
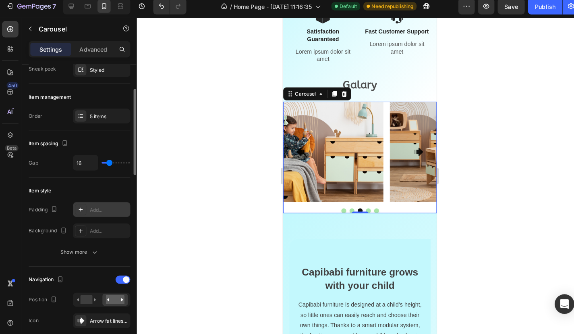
click at [97, 208] on div "Add..." at bounding box center [108, 211] width 38 height 7
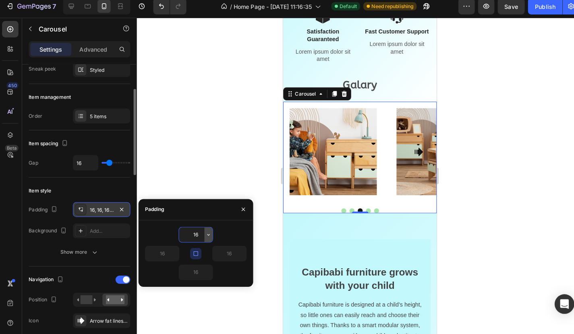
click at [206, 233] on icon "button" at bounding box center [206, 236] width 6 height 6
click at [183, 248] on div "16" at bounding box center [169, 254] width 50 height 15
click at [197, 230] on input "16" at bounding box center [193, 236] width 33 height 15
click at [174, 166] on div at bounding box center [355, 178] width 438 height 311
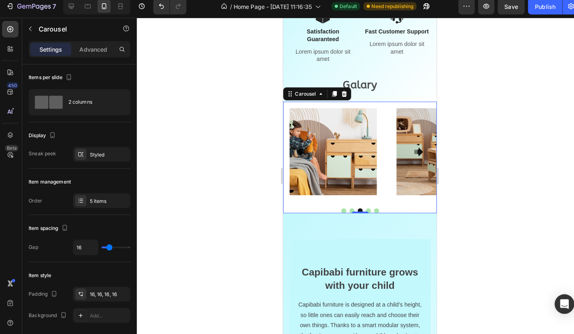
click at [317, 197] on div "Image" at bounding box center [332, 149] width 99 height 99
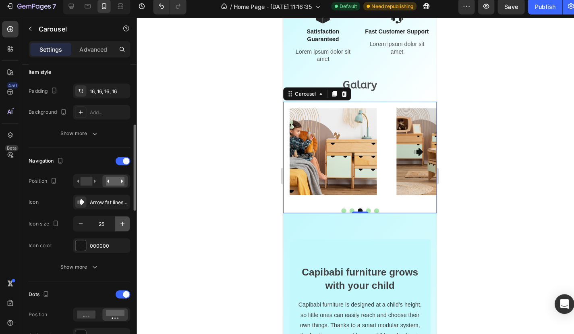
click at [120, 221] on icon "button" at bounding box center [122, 225] width 8 height 8
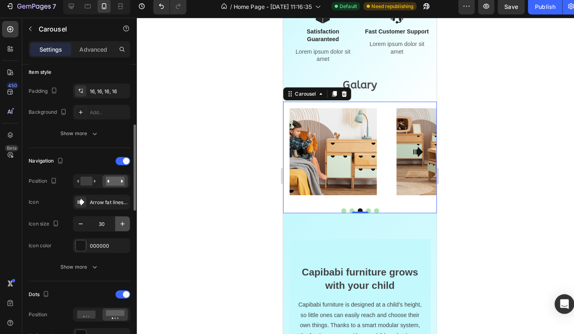
click at [120, 221] on icon "button" at bounding box center [122, 225] width 8 height 8
click at [79, 224] on button "button" at bounding box center [80, 225] width 15 height 15
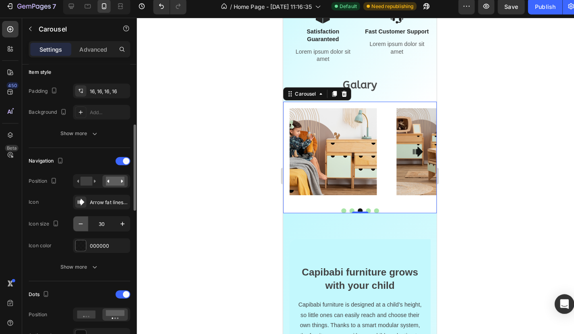
type input "29"
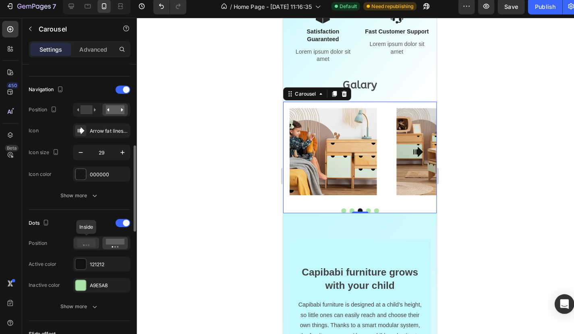
click at [85, 240] on icon at bounding box center [86, 244] width 19 height 8
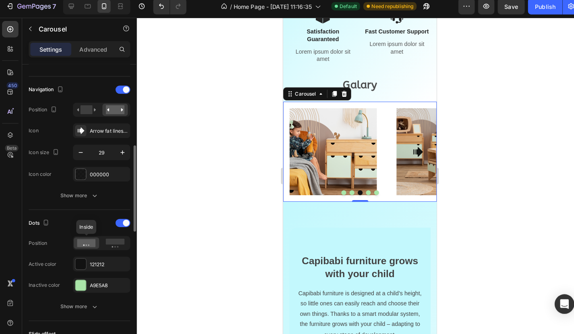
click at [85, 240] on icon at bounding box center [86, 244] width 19 height 8
click at [119, 239] on rect at bounding box center [114, 242] width 19 height 6
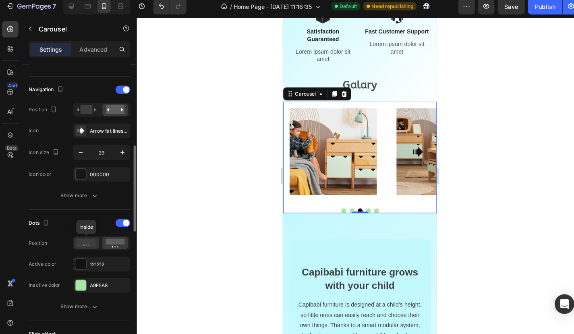
click at [89, 240] on icon at bounding box center [86, 244] width 19 height 8
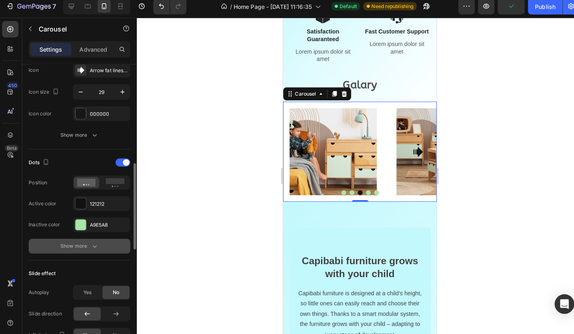
click at [87, 243] on div "Show more" at bounding box center [79, 247] width 37 height 8
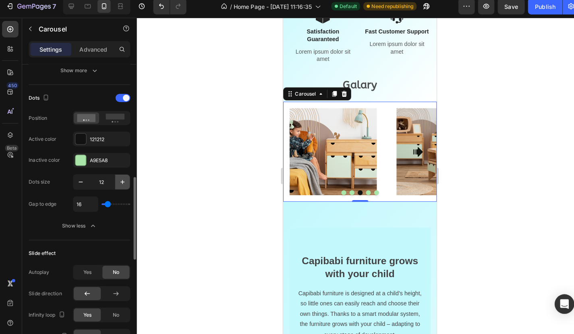
click at [118, 180] on icon "button" at bounding box center [122, 184] width 8 height 8
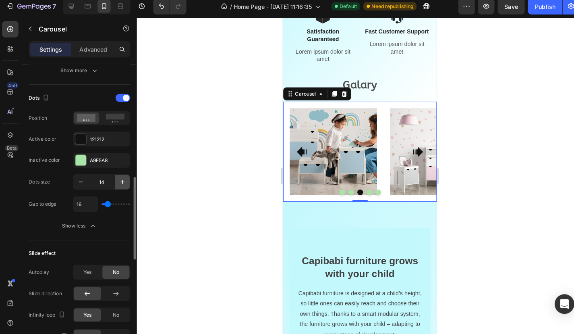
click at [118, 180] on icon "button" at bounding box center [122, 184] width 8 height 8
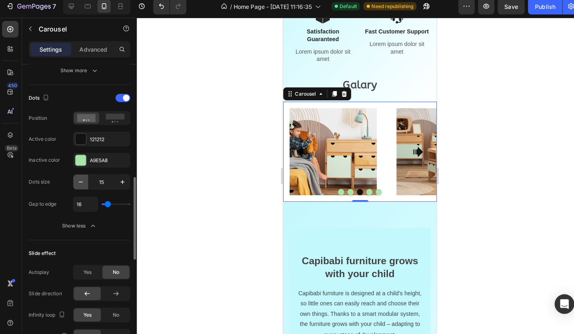
click at [81, 181] on icon "button" at bounding box center [81, 184] width 8 height 8
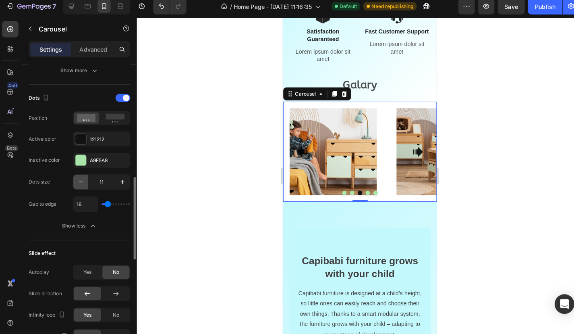
type input "10"
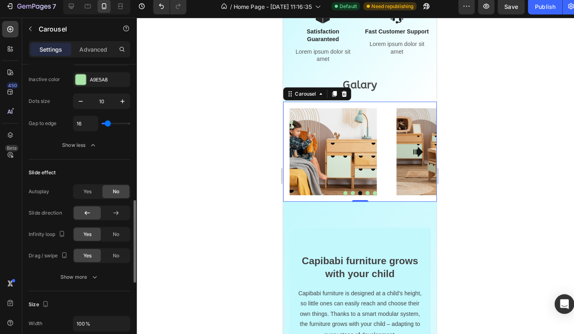
scroll to position [475, 0]
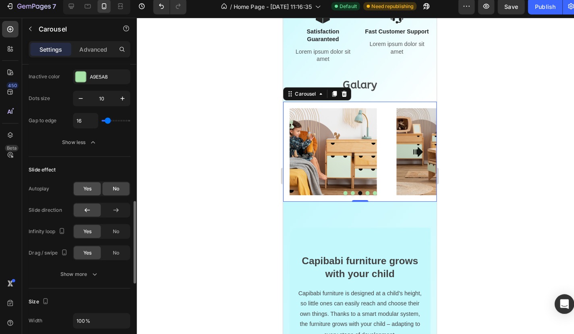
click at [87, 184] on div "Yes" at bounding box center [87, 190] width 27 height 13
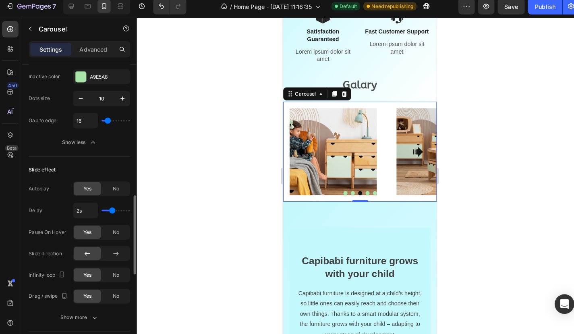
click at [87, 189] on span "Yes" at bounding box center [87, 190] width 8 height 7
click at [92, 189] on div "Yes" at bounding box center [87, 190] width 27 height 13
type input "2.1s"
type input "2.1"
click at [110, 211] on input "range" at bounding box center [115, 212] width 28 height 2
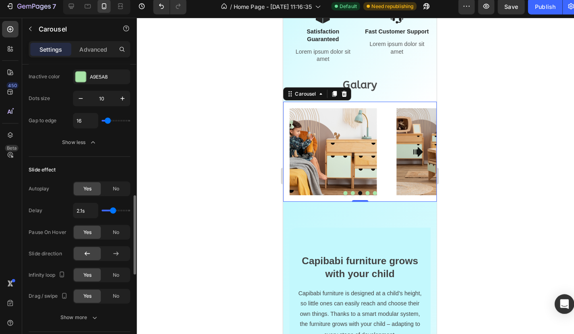
type input "1.3s"
type input "1.3"
type input "1s"
type input "1"
type input "1.2s"
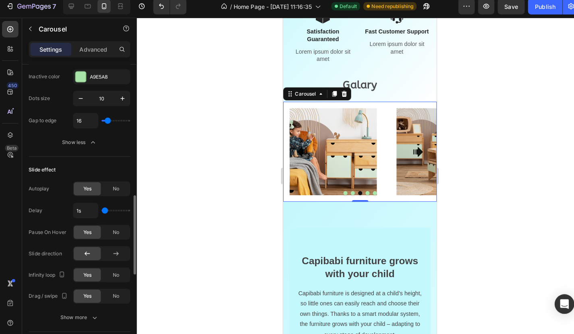
type input "1.2"
type input "2s"
type input "2"
type input "1.9s"
type input "1.9"
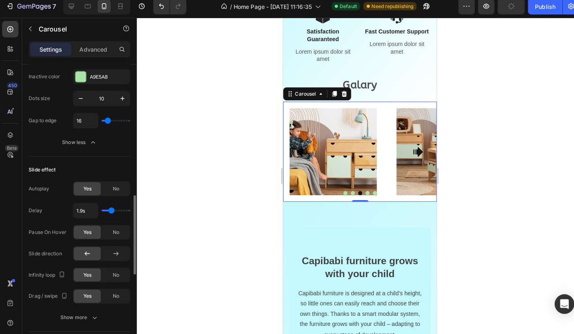
click at [108, 211] on input "range" at bounding box center [115, 212] width 28 height 2
type input "1.8s"
type input "1.8"
type input "1s"
type input "1"
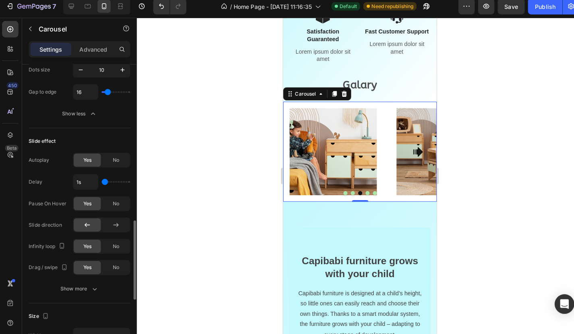
scroll to position [516, 0]
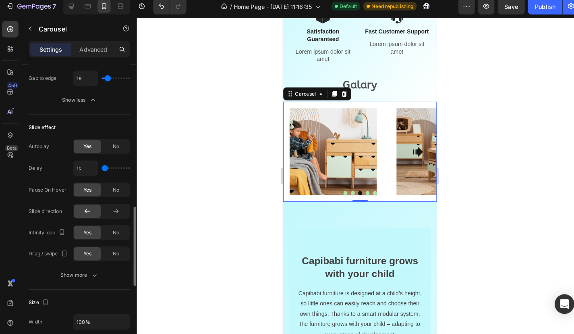
type input "1.1s"
type input "1.1"
type input "1s"
type input "1"
type input "1.1s"
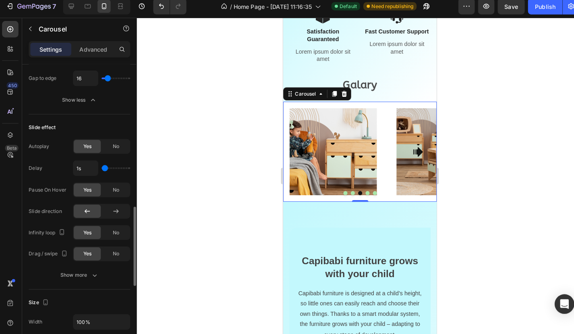
type input "1.1"
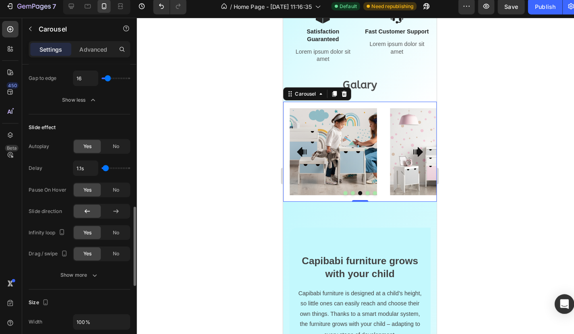
click at [102, 170] on input "range" at bounding box center [115, 171] width 28 height 2
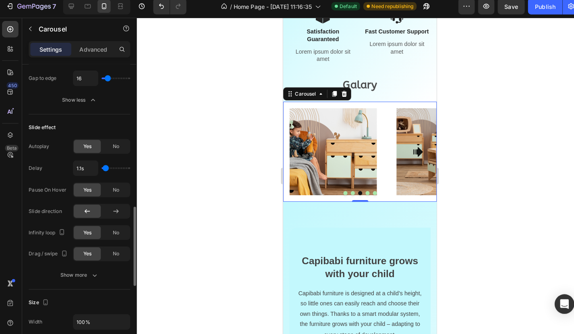
type input "1s"
type input "1"
type input "1.4s"
type input "1.4"
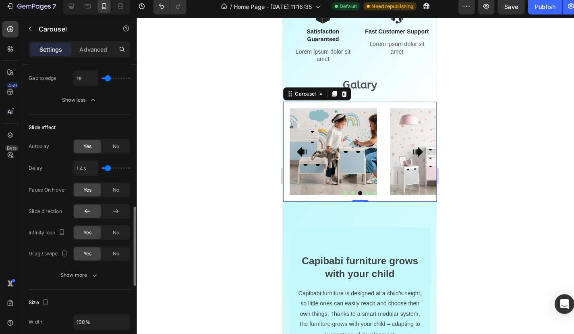
type input "2.9s"
type input "2.9"
type input "3s"
type input "3"
type input "2.9s"
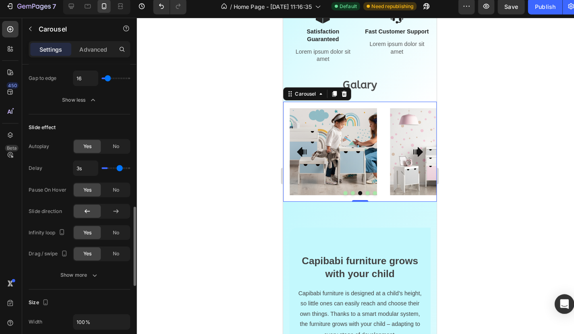
type input "2.9"
type input "1.7s"
type input "1.7"
type input "1.3s"
type input "1.3"
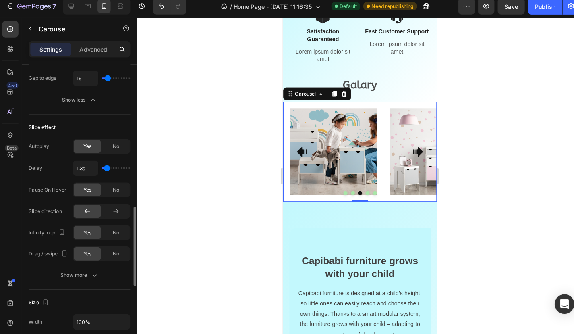
type input "1.2s"
type input "1.2"
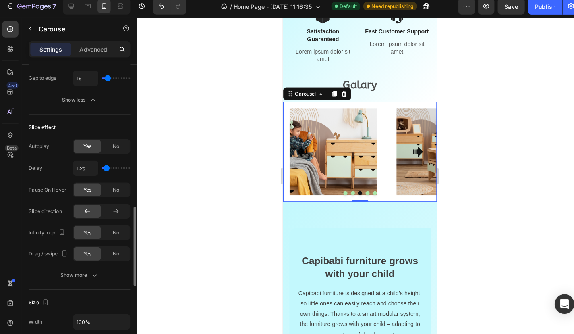
type input "1.3s"
type input "1.3"
type input "1.6s"
type input "1.6"
type input "1.7s"
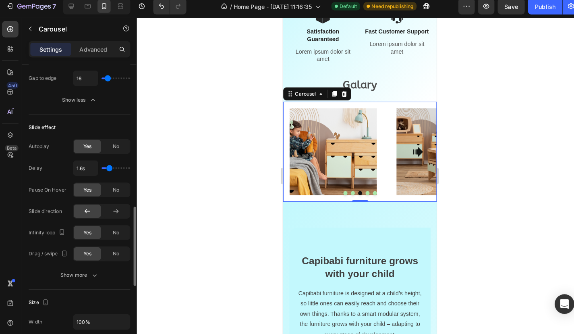
type input "1.7"
type input "1.8s"
type input "1.8"
type input "1.7s"
type input "1.7"
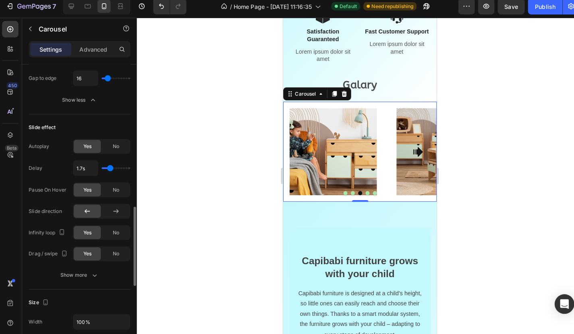
type input "1.6s"
type input "1.6"
type input "1.5s"
type input "1.5"
click at [106, 170] on input "range" at bounding box center [115, 171] width 28 height 2
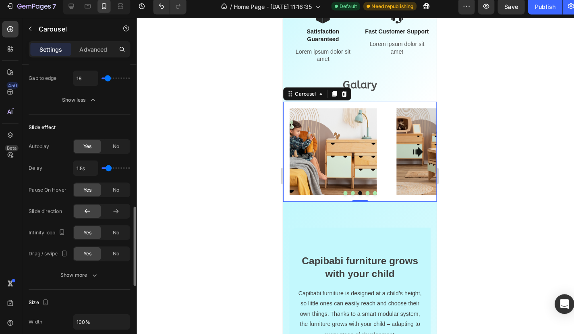
type input "1.1s"
type input "1.1"
type input "1s"
type input "1"
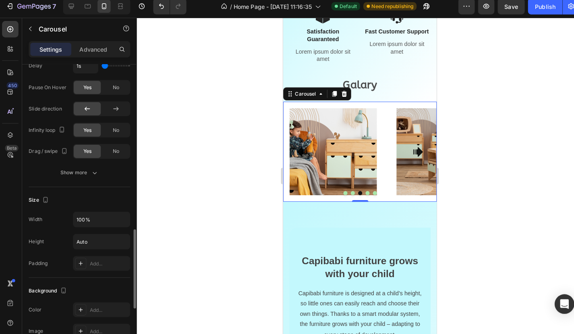
scroll to position [643, 0]
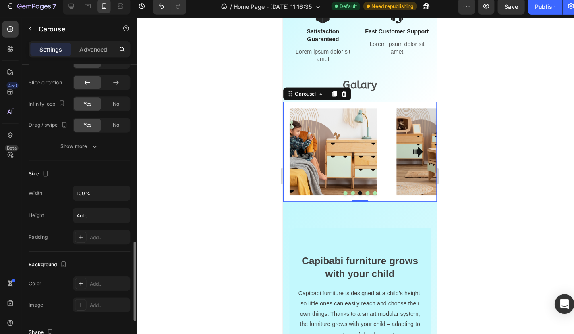
click at [101, 45] on input "range" at bounding box center [115, 44] width 28 height 2
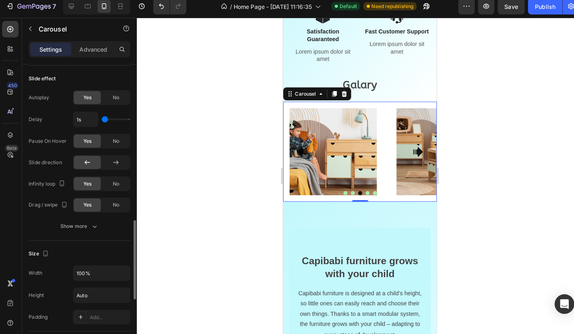
click at [101, 123] on input "range" at bounding box center [115, 123] width 28 height 2
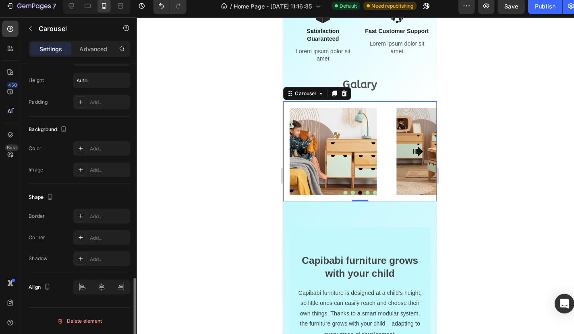
scroll to position [0, 0]
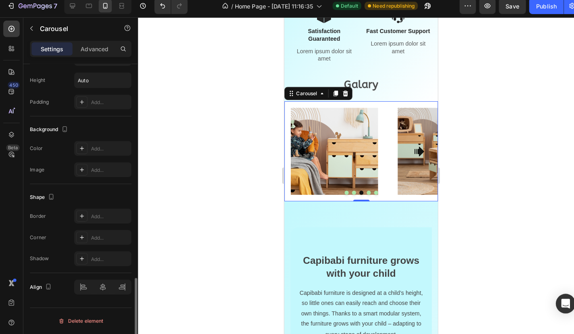
type input "4s"
type input "4"
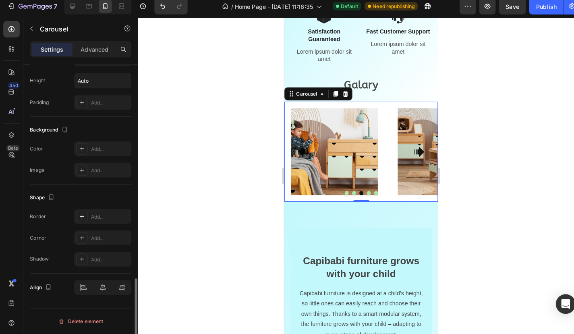
scroll to position [526, 0]
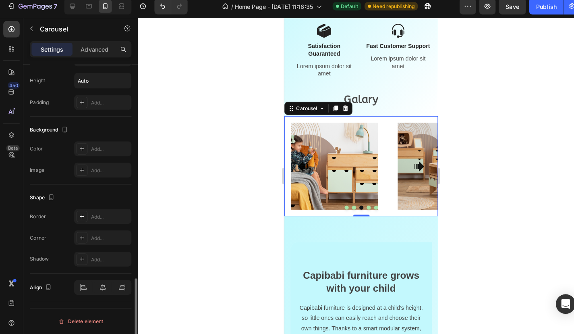
click at [415, 161] on icon "Carousel Next Arrow" at bounding box center [417, 164] width 12 height 12
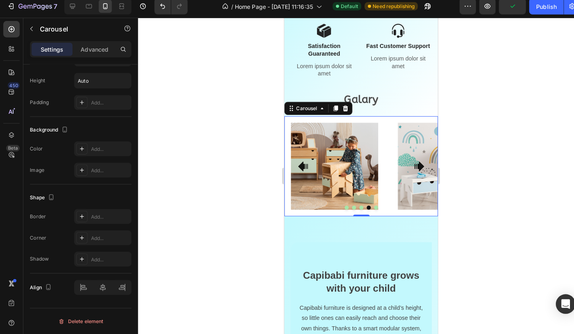
click at [389, 154] on div "Image" at bounding box center [438, 163] width 99 height 99
click at [380, 210] on div "Image" at bounding box center [333, 163] width 99 height 99
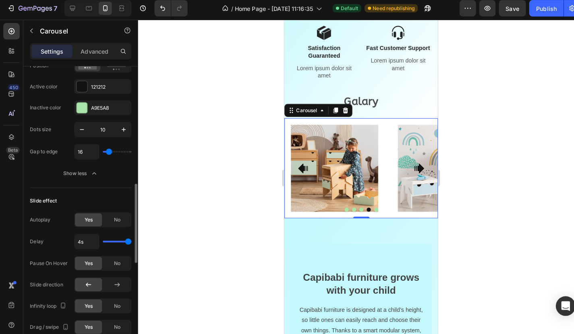
scroll to position [440, 0]
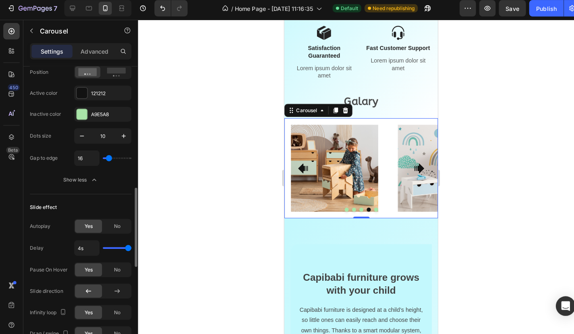
type input "18"
type input "16"
type input "14"
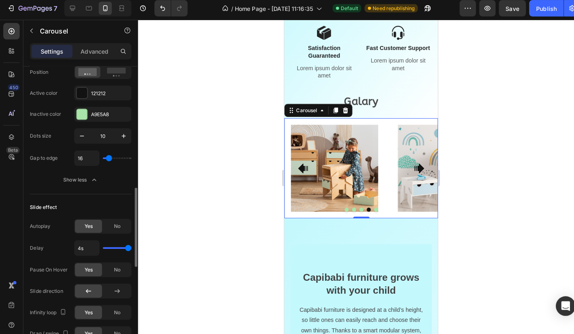
type input "14"
type input "12"
type input "10"
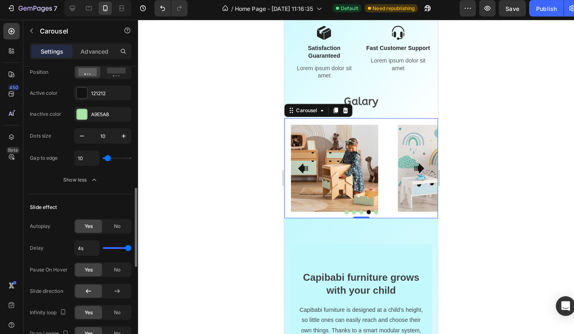
type input "0"
drag, startPoint x: 106, startPoint y: 156, endPoint x: 101, endPoint y: 157, distance: 5.3
click at [101, 158] on input "range" at bounding box center [115, 159] width 28 height 2
type input "1"
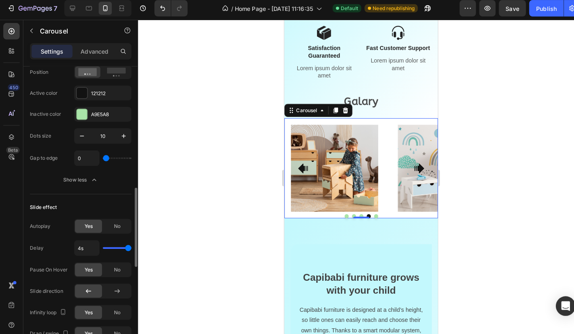
type input "1"
type input "5"
type input "50"
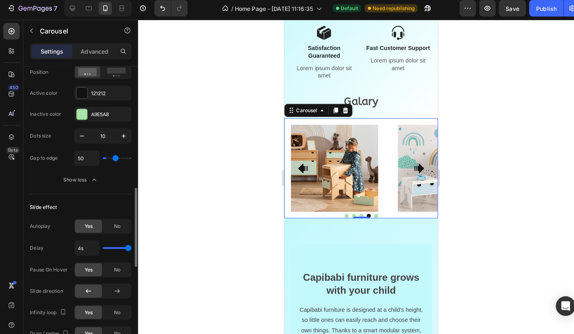
type input "117"
drag, startPoint x: 103, startPoint y: 156, endPoint x: 125, endPoint y: 156, distance: 22.6
click at [125, 158] on input "range" at bounding box center [115, 159] width 28 height 2
type input "69"
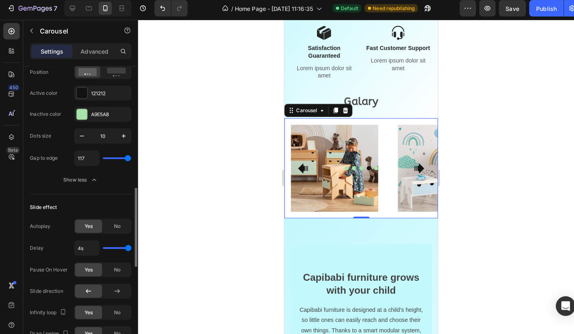
type input "69"
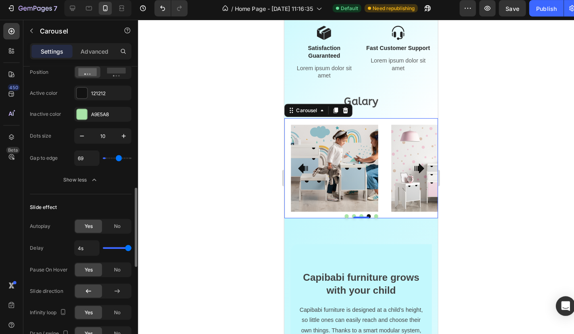
type input "0"
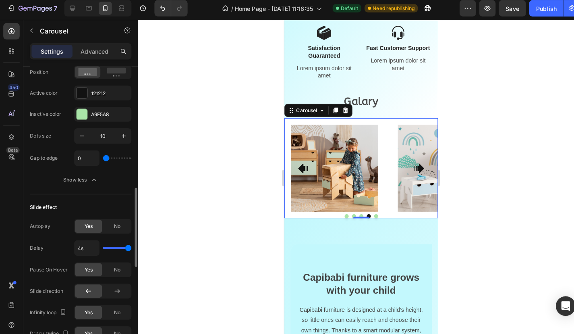
drag, startPoint x: 125, startPoint y: 156, endPoint x: 87, endPoint y: 156, distance: 38.7
click at [101, 158] on input "range" at bounding box center [115, 159] width 28 height 2
type input "120"
type input "119"
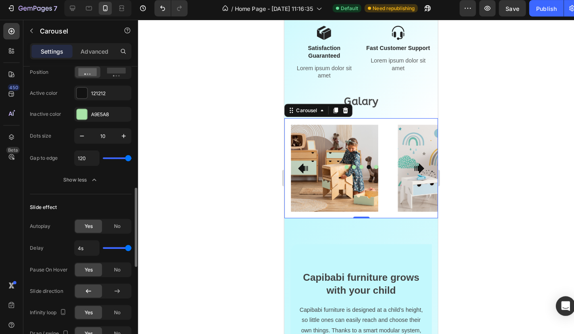
type input "119"
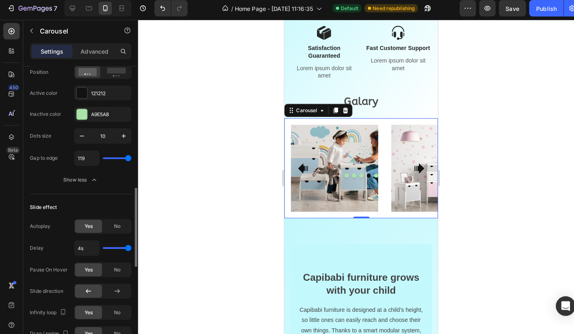
type input "99"
type input "89"
type input "87"
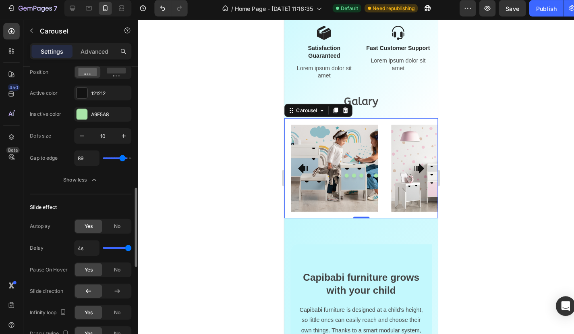
type input "87"
type input "85"
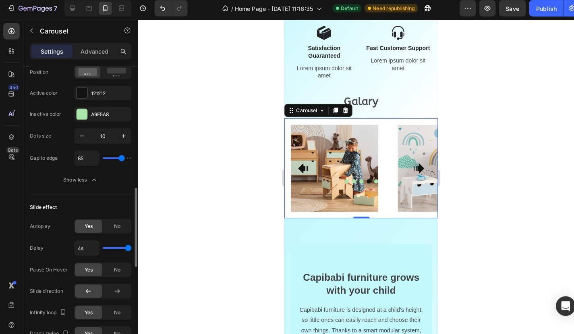
type input "79"
type input "64"
type input "62"
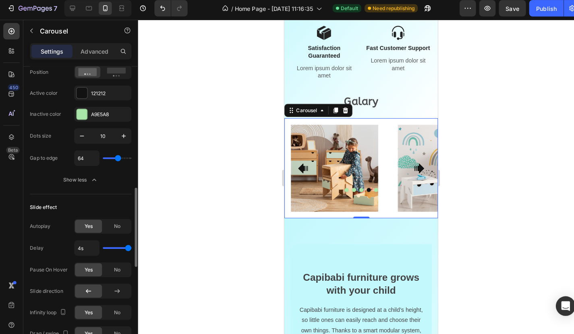
type input "62"
type input "52"
type input "48"
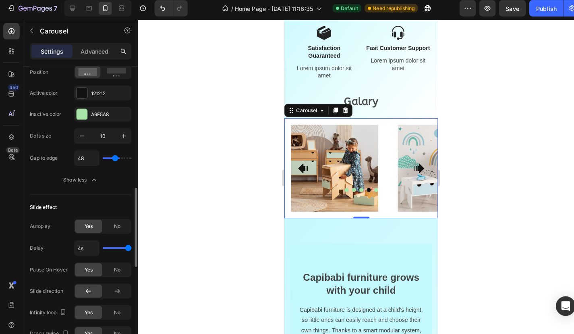
type input "46"
type input "44"
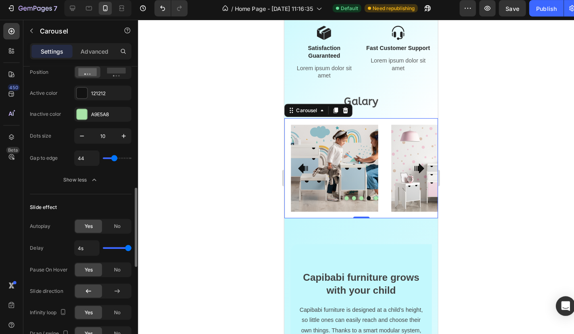
type input "40"
type input "28"
type input "26"
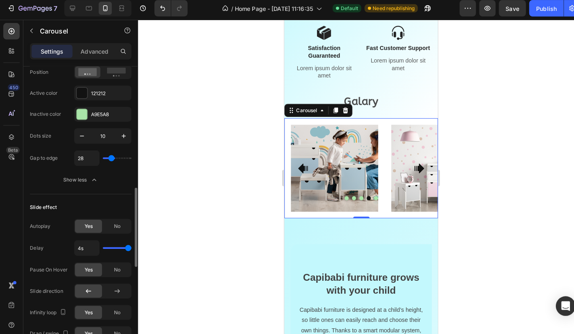
type input "26"
type input "24"
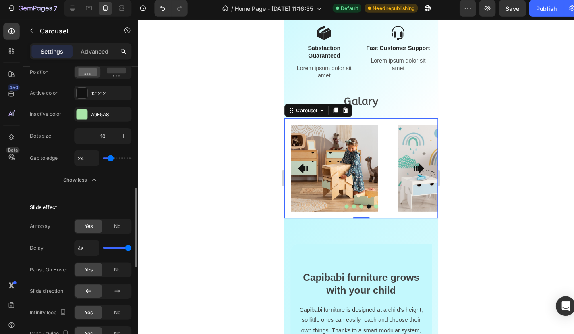
type input "22"
type input "20"
type input "10"
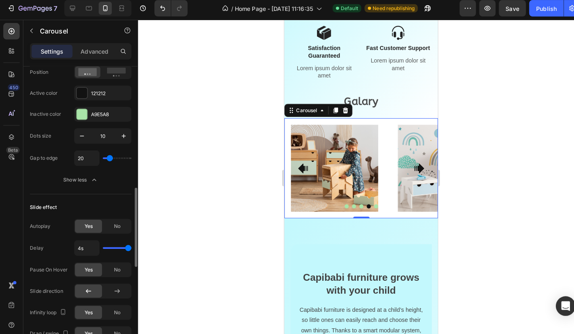
type input "10"
type input "8"
type input "5"
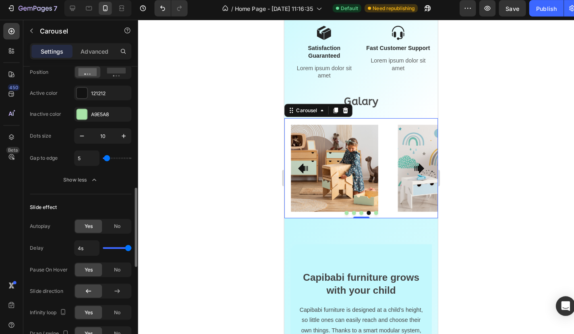
type input "3"
type input "1"
type input "3"
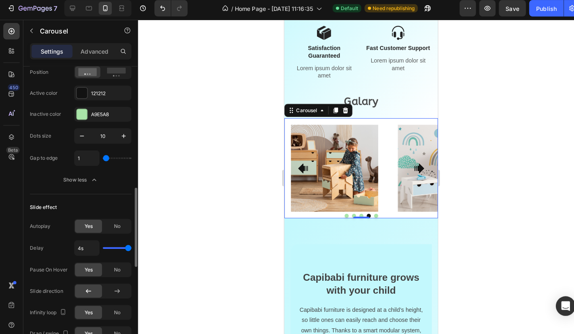
type input "3"
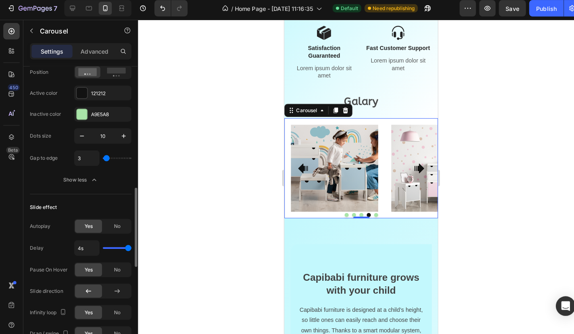
type input "5"
type input "8"
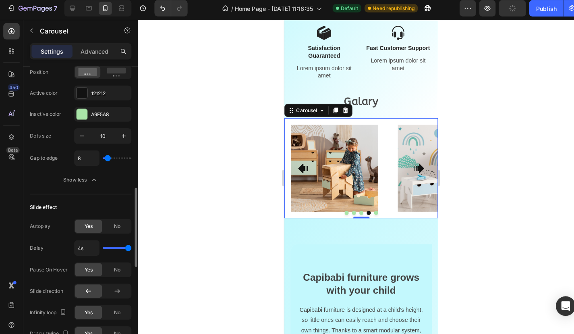
type input "10"
type input "8"
type input "5"
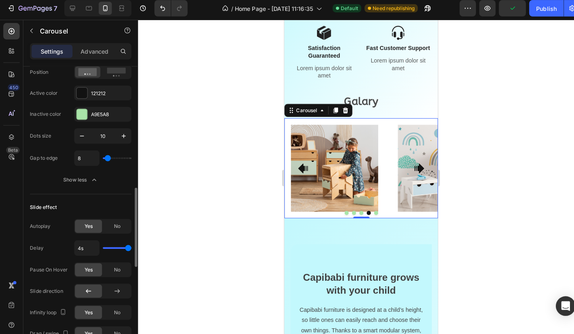
type input "5"
type input "3"
drag, startPoint x: 127, startPoint y: 157, endPoint x: 103, endPoint y: 156, distance: 23.8
click at [103, 158] on input "range" at bounding box center [115, 159] width 28 height 2
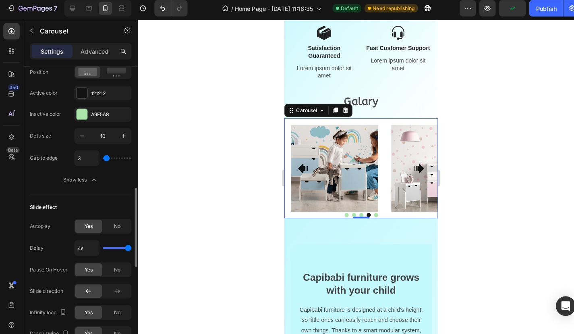
type input "97"
type input "120"
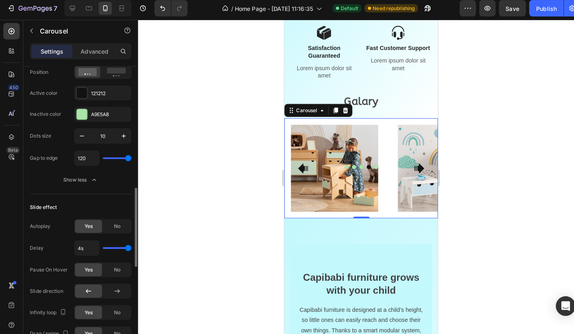
type input "111"
type input "93"
type input "91"
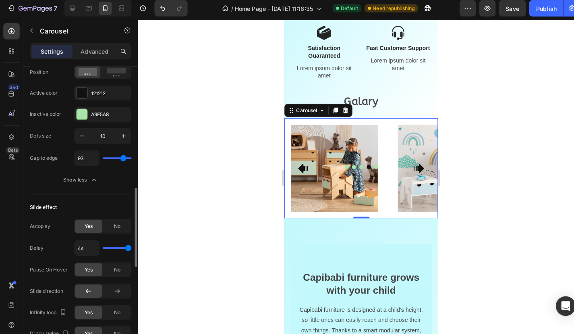
type input "91"
type input "89"
type input "81"
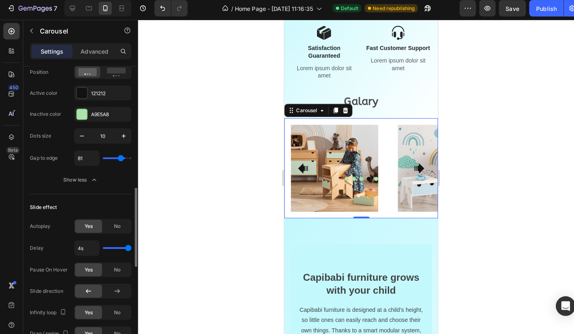
type input "77"
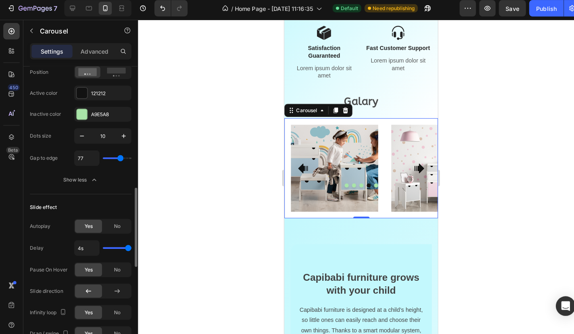
type input "69"
type input "64"
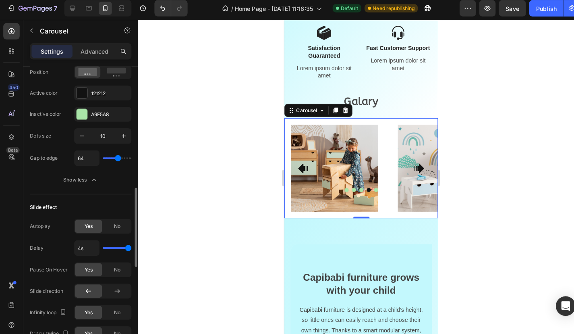
type input "62"
type input "60"
type input "58"
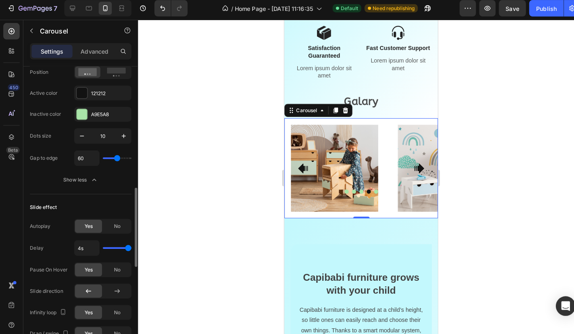
type input "58"
type input "56"
type input "54"
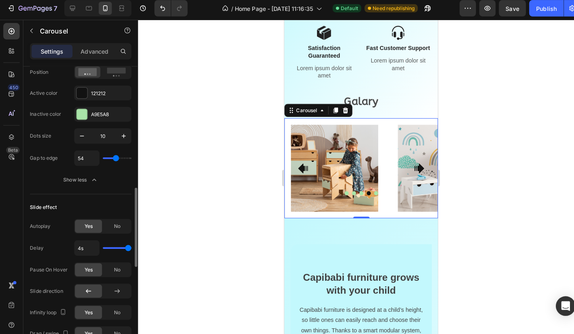
type input "52"
type input "50"
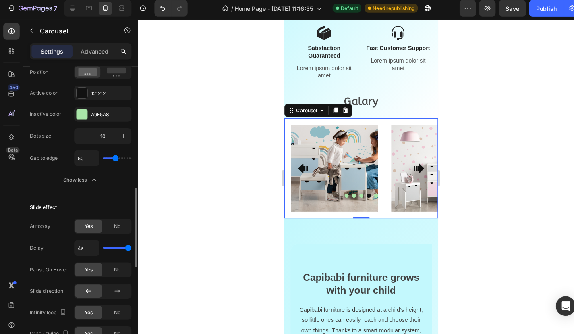
type input "48"
type input "38"
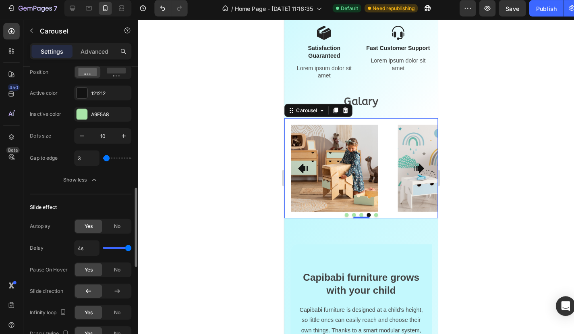
click at [103, 160] on input "range" at bounding box center [115, 159] width 28 height 2
click at [102, 159] on input "range" at bounding box center [115, 159] width 28 height 2
click at [101, 158] on input "range" at bounding box center [115, 159] width 28 height 2
click at [129, 158] on input "range" at bounding box center [115, 159] width 28 height 2
click at [101, 158] on input "range" at bounding box center [115, 159] width 28 height 2
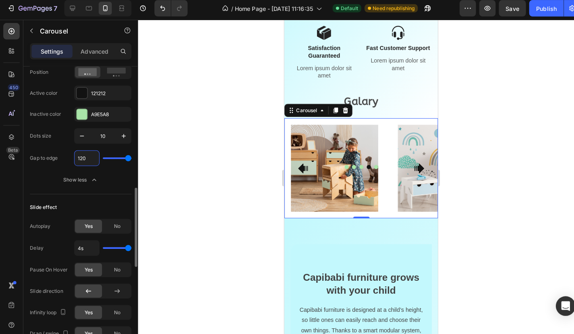
click at [129, 160] on input "range" at bounding box center [115, 159] width 28 height 2
click at [101, 158] on input "range" at bounding box center [115, 159] width 28 height 2
click at [101, 160] on input "range" at bounding box center [115, 159] width 28 height 2
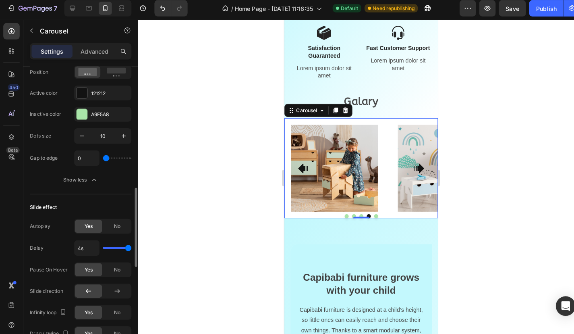
click at [101, 158] on input "range" at bounding box center [115, 159] width 28 height 2
click at [101, 160] on input "range" at bounding box center [115, 159] width 28 height 2
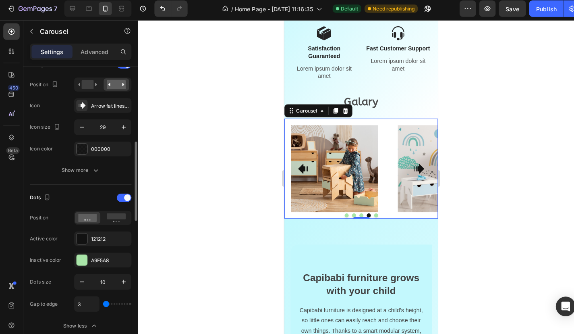
scroll to position [282, 0]
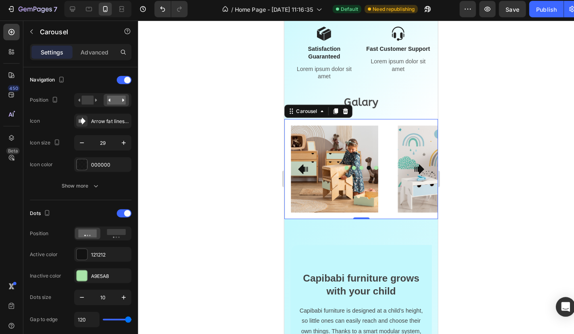
drag, startPoint x: 694, startPoint y: 185, endPoint x: 414, endPoint y: 164, distance: 280.0
click at [414, 164] on div at bounding box center [359, 165] width 151 height 4
click at [419, 166] on div at bounding box center [359, 165] width 151 height 4
click at [299, 164] on div at bounding box center [359, 165] width 151 height 4
click at [303, 165] on div at bounding box center [359, 165] width 151 height 4
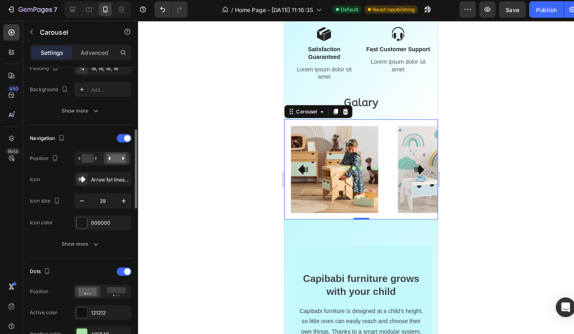
scroll to position [225, 0]
click at [79, 196] on icon "button" at bounding box center [81, 200] width 8 height 8
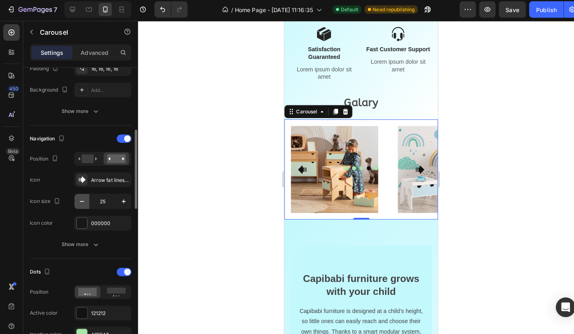
click at [79, 196] on icon "button" at bounding box center [81, 200] width 8 height 8
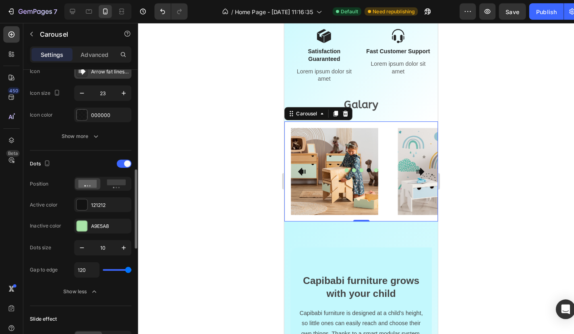
scroll to position [341, 0]
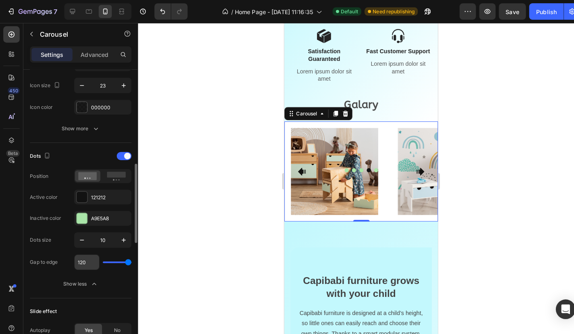
click at [88, 259] on input "120" at bounding box center [85, 257] width 24 height 15
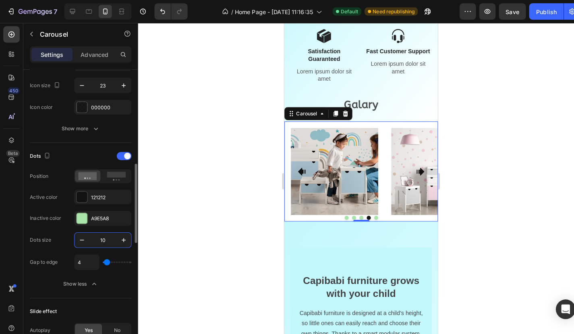
click at [91, 233] on input "10" at bounding box center [101, 236] width 27 height 15
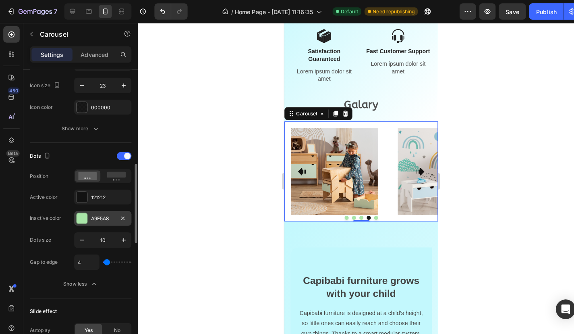
click at [93, 211] on div "A9E5A8" at bounding box center [100, 214] width 23 height 7
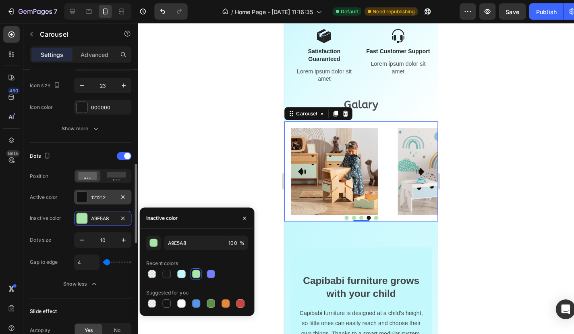
click at [94, 192] on div "121212" at bounding box center [100, 193] width 23 height 7
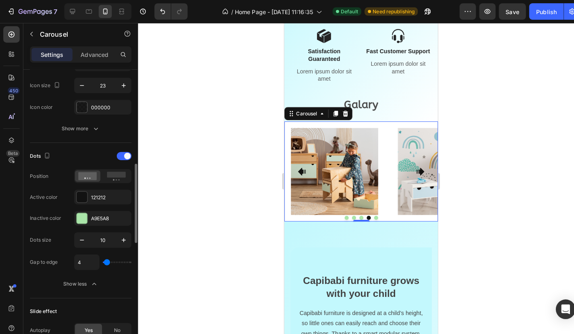
click at [86, 147] on div "Dots" at bounding box center [79, 153] width 100 height 13
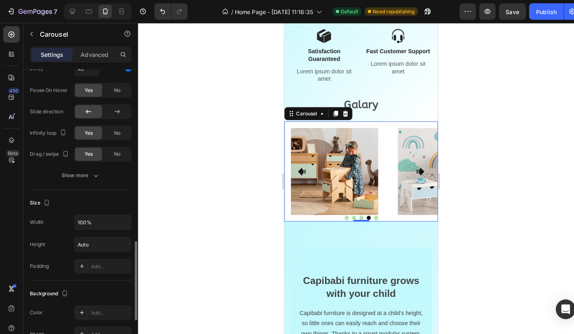
scroll to position [620, 0]
click at [419, 164] on icon "Carousel Next Arrow" at bounding box center [417, 168] width 9 height 9
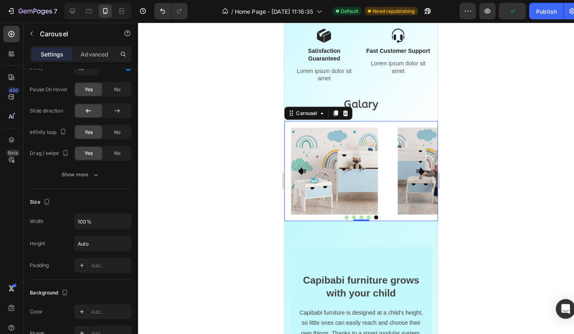
click at [419, 165] on icon "Carousel Next Arrow" at bounding box center [418, 168] width 8 height 8
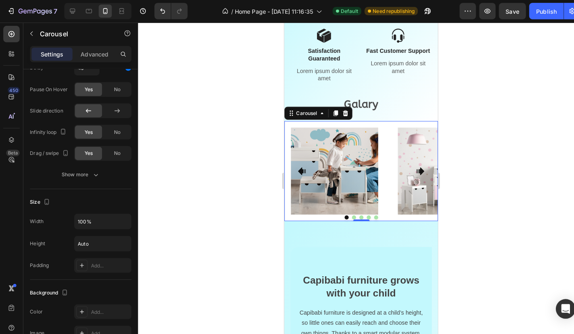
click at [419, 165] on icon "Carousel Next Arrow" at bounding box center [418, 168] width 8 height 8
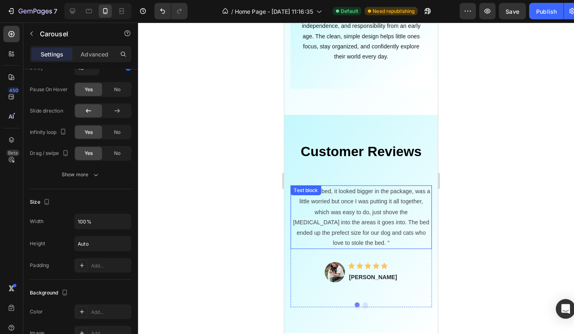
scroll to position [1259, 0]
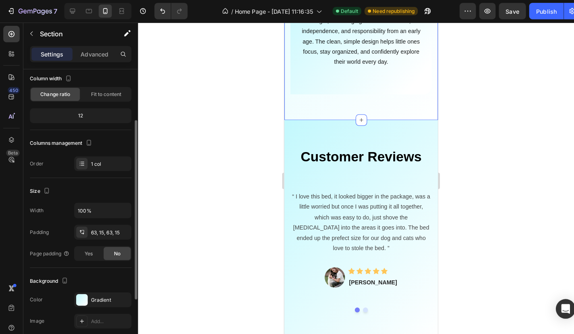
scroll to position [147, 0]
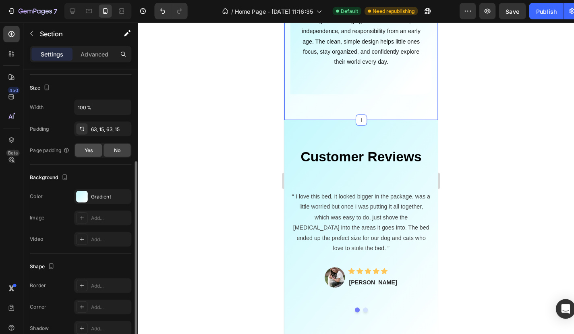
click at [91, 151] on span "Yes" at bounding box center [87, 147] width 8 height 7
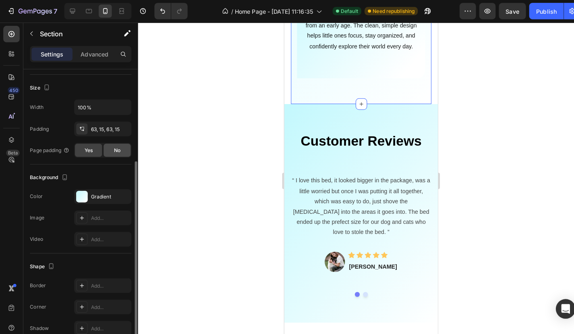
click at [114, 150] on span "No" at bounding box center [115, 147] width 6 height 7
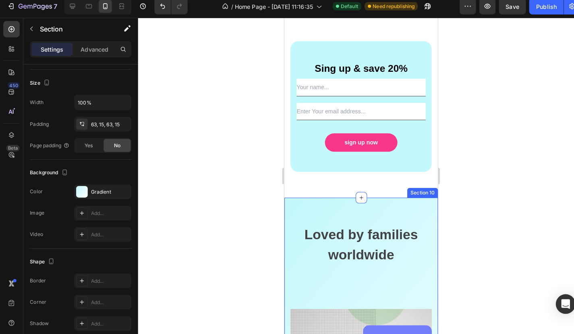
scroll to position [1525, 0]
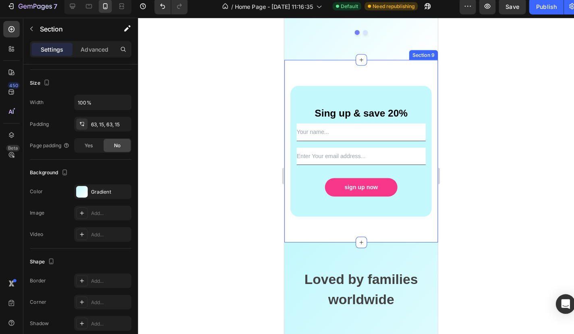
drag, startPoint x: 693, startPoint y: 211, endPoint x: 414, endPoint y: 194, distance: 279.8
click at [414, 194] on div "Sing up & save 20% Text block Text Field Email Field sign up now Submit Button …" at bounding box center [359, 148] width 139 height 129
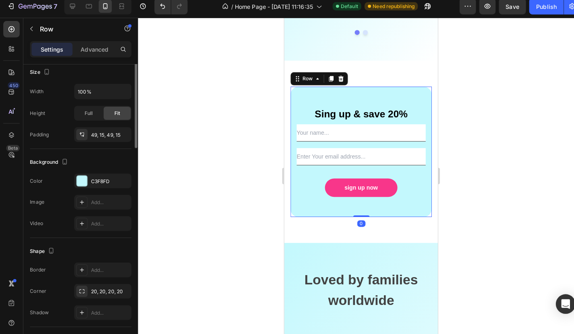
scroll to position [151, 0]
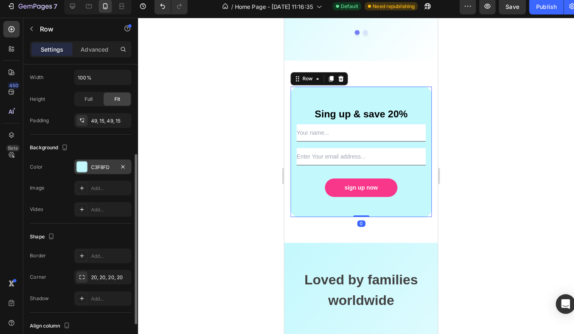
click at [102, 169] on div "C3F8FD" at bounding box center [101, 169] width 56 height 15
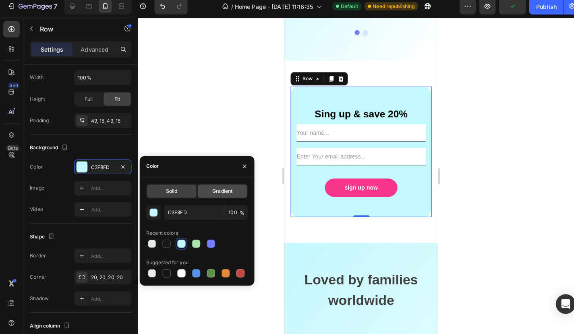
click at [205, 187] on div "Gradient" at bounding box center [219, 193] width 48 height 13
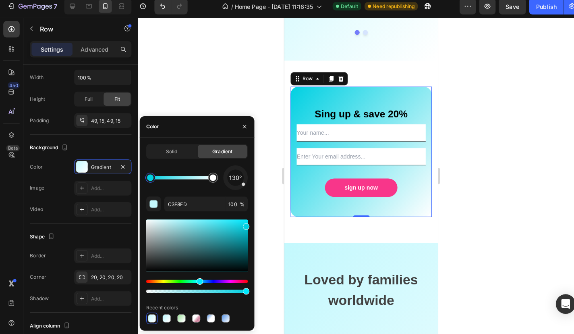
drag, startPoint x: 169, startPoint y: 218, endPoint x: 259, endPoint y: 216, distance: 90.3
click at [259, 0] on div "7 / Home Page - [DATE] 11:16:35 Default Need republishing Preview Save Publish …" at bounding box center [287, 0] width 574 height 0
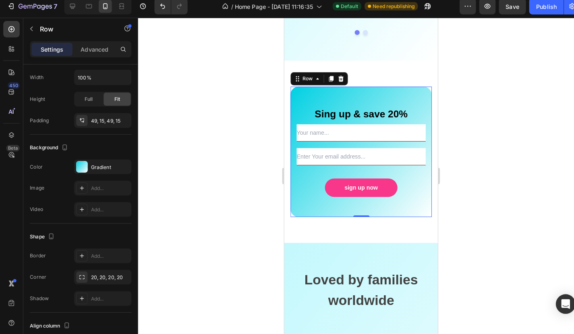
click at [216, 75] on div at bounding box center [355, 178] width 438 height 311
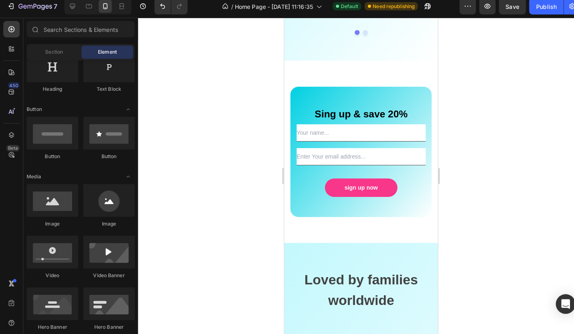
click at [482, 180] on div at bounding box center [355, 178] width 438 height 311
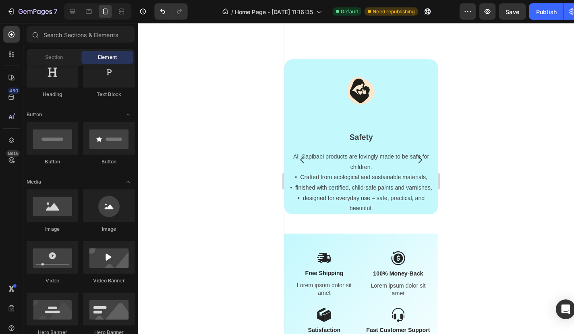
scroll to position [250, 0]
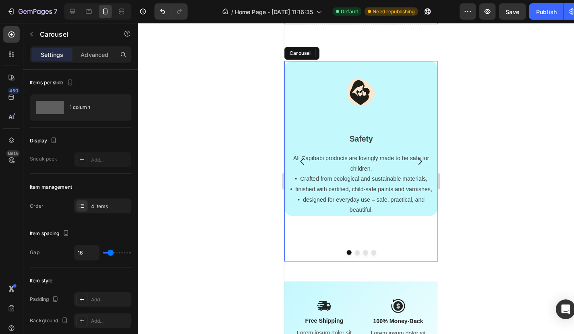
click at [416, 154] on icon "Carousel Next Arrow" at bounding box center [418, 159] width 10 height 10
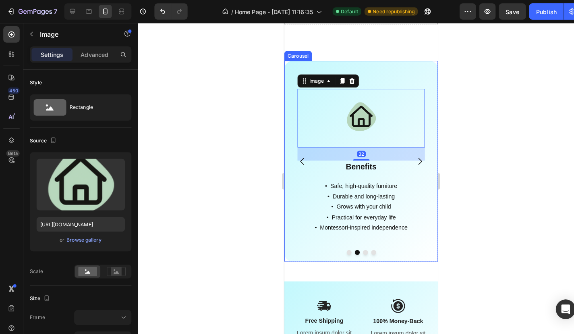
click at [420, 156] on icon "Carousel Next Arrow" at bounding box center [418, 159] width 10 height 10
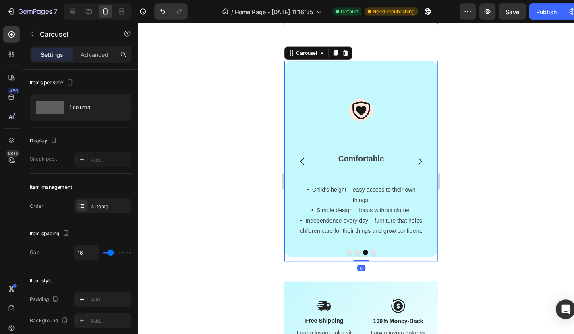
click at [420, 156] on icon "Carousel Next Arrow" at bounding box center [418, 159] width 10 height 10
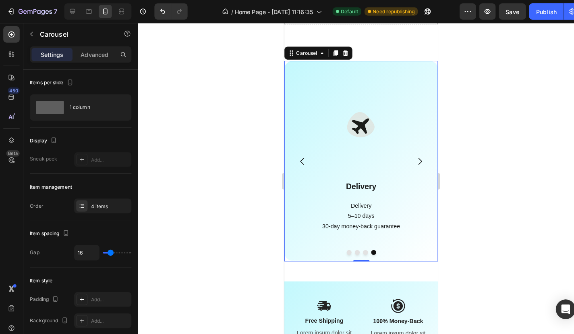
click at [462, 150] on div at bounding box center [355, 178] width 438 height 311
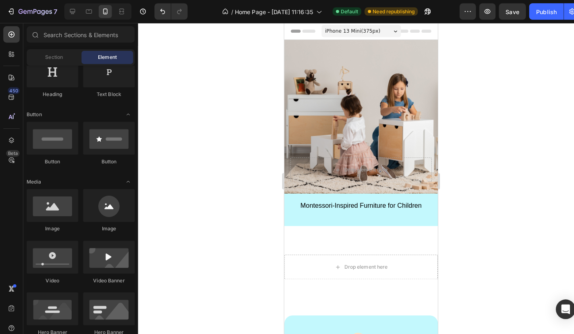
scroll to position [-1, 0]
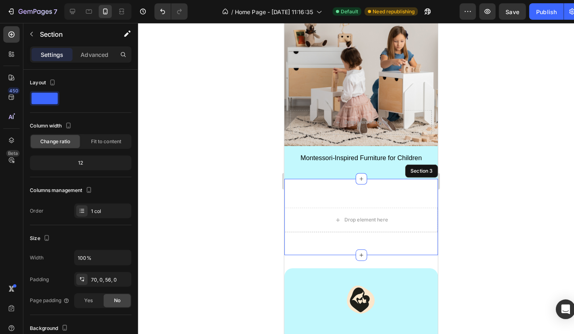
drag, startPoint x: 387, startPoint y: 244, endPoint x: 375, endPoint y: 225, distance: 22.6
click at [375, 225] on div "Drop element here" at bounding box center [359, 216] width 151 height 24
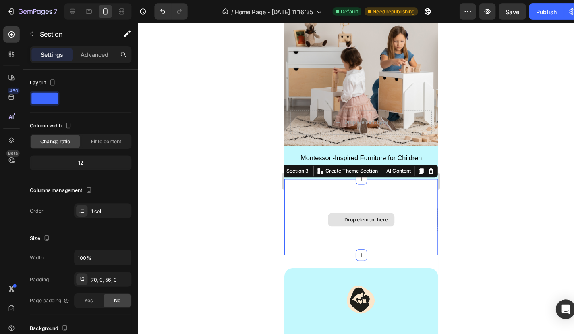
click at [325, 221] on div "Drop element here" at bounding box center [359, 216] width 151 height 24
click at [347, 221] on div "Drop element here" at bounding box center [359, 216] width 65 height 13
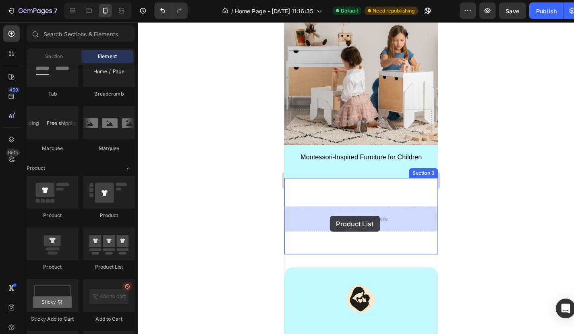
drag, startPoint x: 393, startPoint y: 265, endPoint x: 329, endPoint y: 212, distance: 82.7
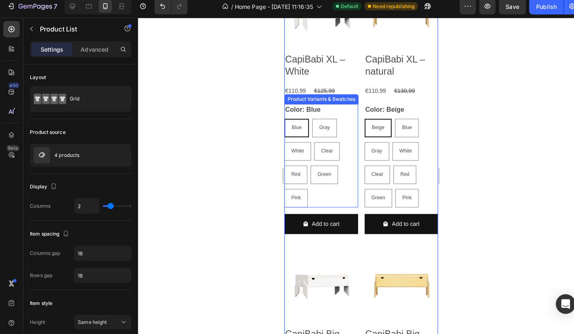
click at [352, 126] on div "Blue Blue Blue [PERSON_NAME] [PERSON_NAME] White White Clear Clear Clear Red Re…" at bounding box center [320, 159] width 73 height 87
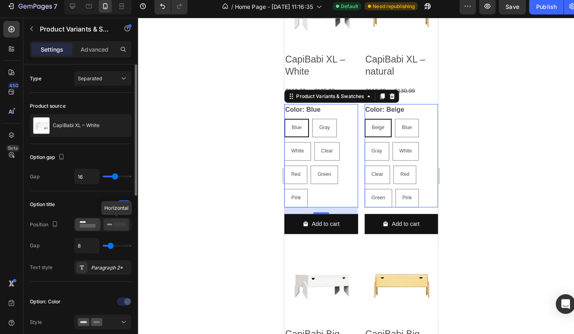
click at [115, 224] on rect at bounding box center [118, 226] width 12 height 4
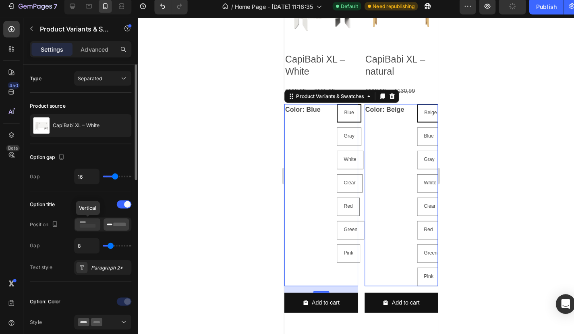
click at [84, 225] on rect at bounding box center [87, 227] width 16 height 4
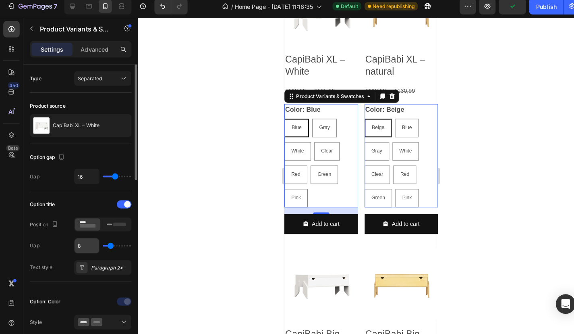
click at [86, 244] on input "8" at bounding box center [85, 246] width 24 height 15
click at [110, 246] on input "range" at bounding box center [115, 247] width 28 height 2
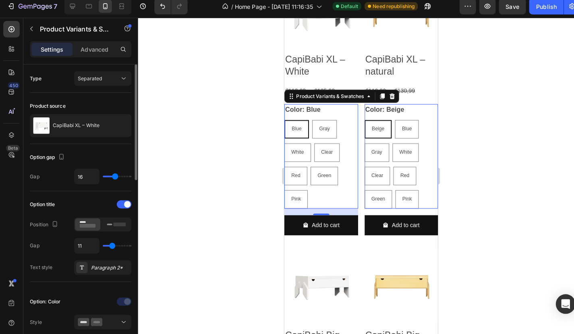
click at [109, 246] on input "range" at bounding box center [115, 247] width 28 height 2
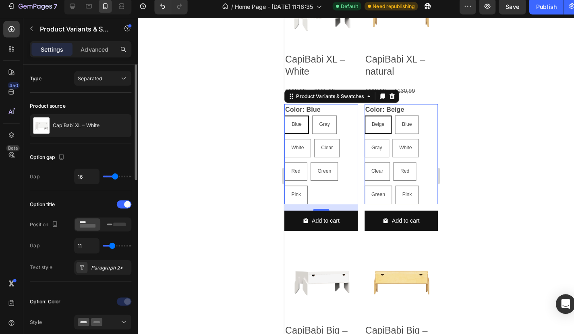
click at [109, 246] on input "range" at bounding box center [115, 247] width 28 height 2
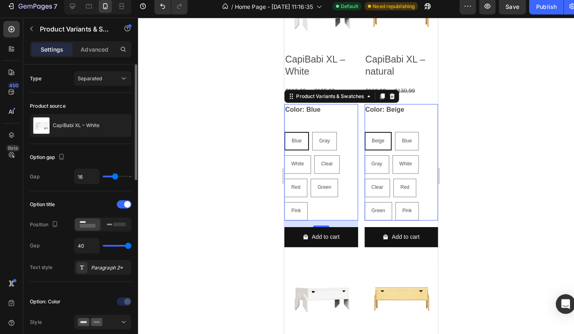
click at [129, 246] on input "range" at bounding box center [115, 247] width 28 height 2
drag, startPoint x: 712, startPoint y: 89, endPoint x: 432, endPoint y: 72, distance: 279.8
click at [432, 72] on h2 "CapiBabi XL – natural" at bounding box center [399, 65] width 73 height 26
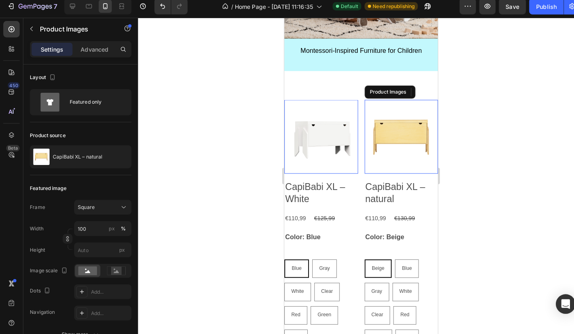
click at [418, 108] on img at bounding box center [399, 134] width 73 height 73
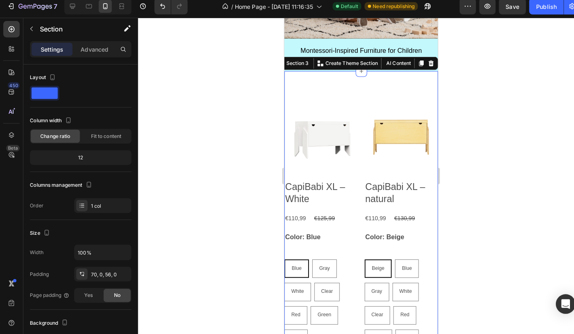
click at [430, 64] on icon at bounding box center [428, 63] width 5 height 6
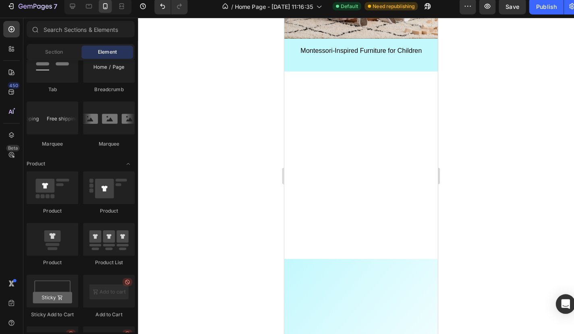
click at [224, 194] on div at bounding box center [355, 178] width 438 height 311
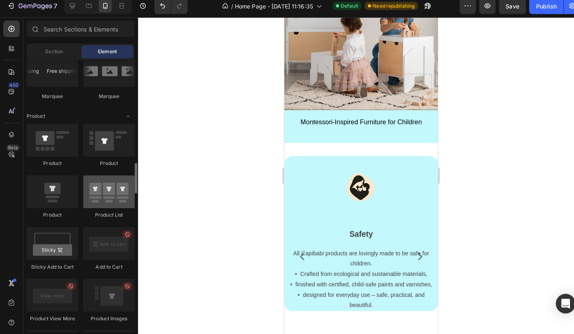
scroll to position [0, 0]
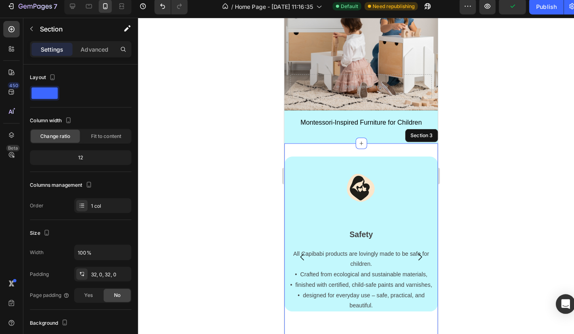
click at [308, 147] on div "Image Safety Text block All Capibabi products are lovingly made to be safe for …" at bounding box center [359, 255] width 151 height 229
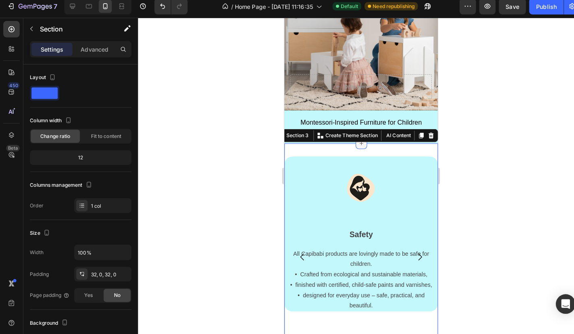
click at [359, 141] on icon at bounding box center [360, 140] width 6 height 6
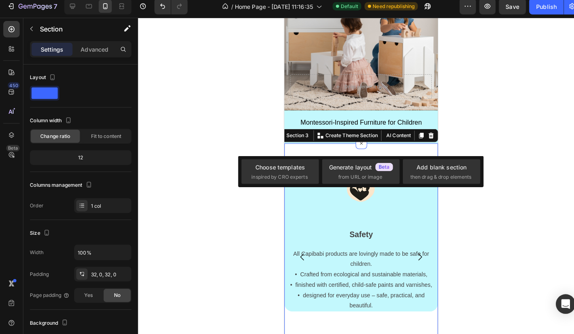
click at [260, 185] on div at bounding box center [355, 178] width 438 height 311
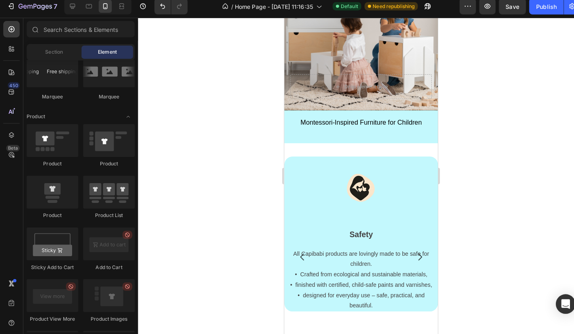
click at [363, 145] on div "Image Safety Text block All Capibabi products are lovingly made to be safe for …" at bounding box center [359, 255] width 151 height 229
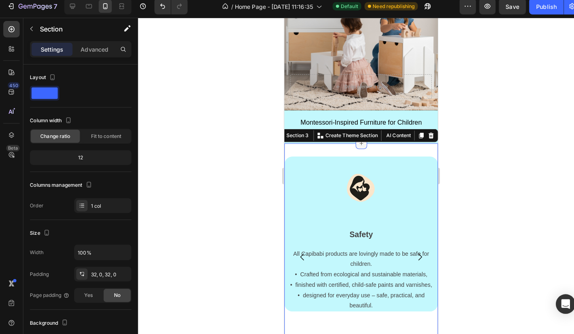
click at [362, 143] on icon at bounding box center [360, 140] width 6 height 6
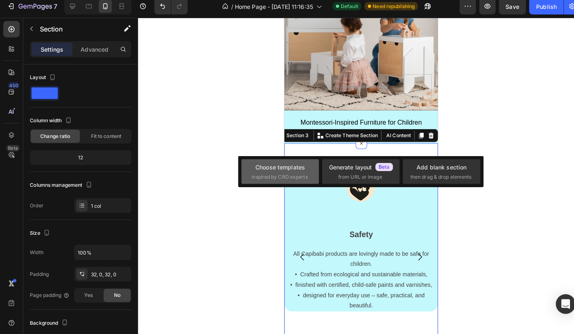
click at [274, 175] on span "inspired by CRO experts" at bounding box center [274, 178] width 55 height 7
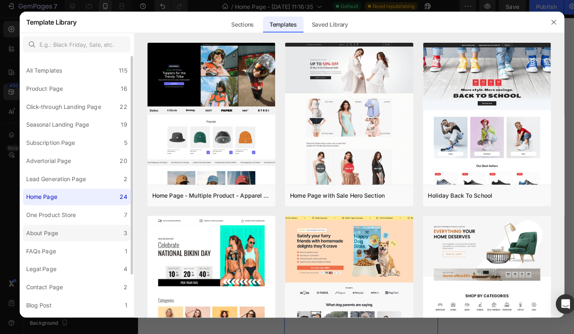
click at [72, 234] on label "About Page 3" at bounding box center [76, 234] width 106 height 16
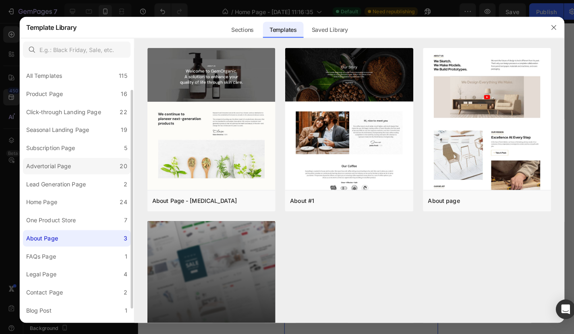
scroll to position [48, 0]
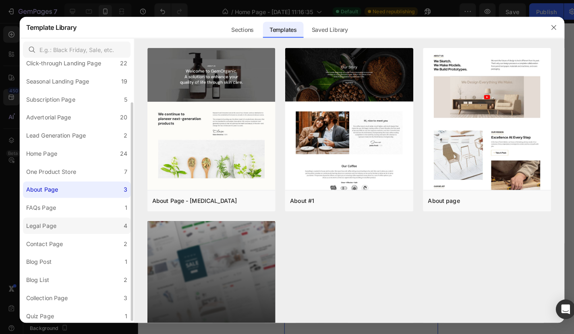
click at [64, 220] on label "Legal Page 4" at bounding box center [76, 222] width 106 height 16
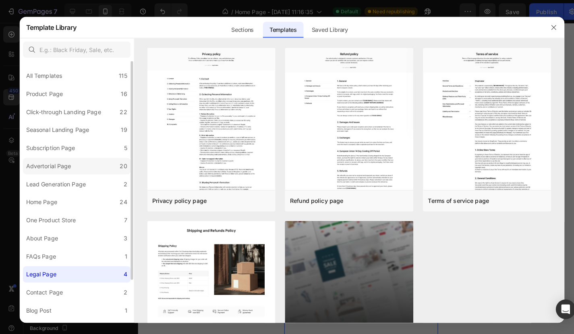
scroll to position [0, 0]
click at [75, 93] on label "Product Page 16" at bounding box center [76, 92] width 106 height 16
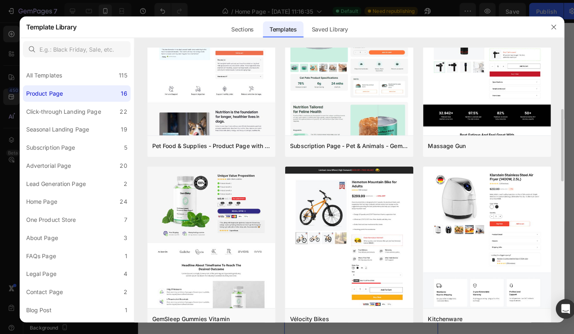
scroll to position [224, 0]
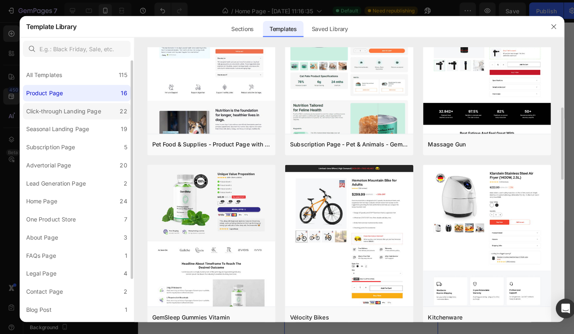
click at [74, 111] on div "Click-through Landing Page" at bounding box center [63, 110] width 74 height 10
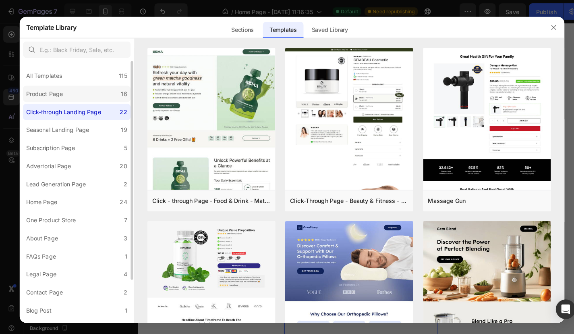
scroll to position [0, 0]
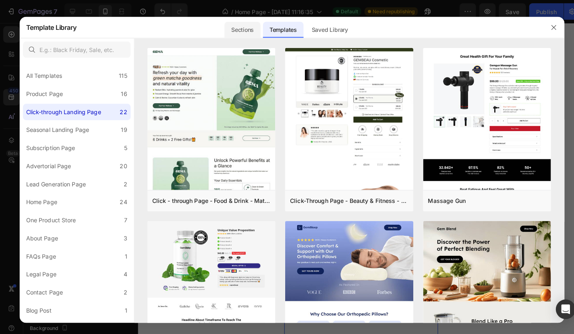
click at [235, 29] on div "Sections" at bounding box center [238, 29] width 35 height 16
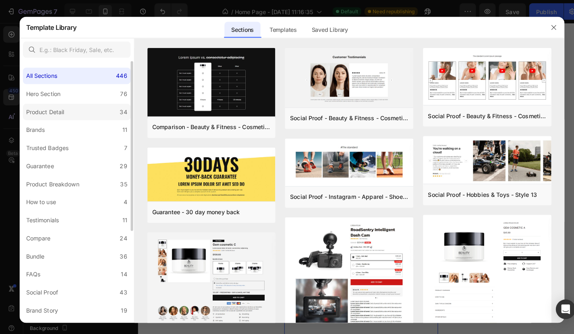
click at [74, 106] on label "Product Detail 34" at bounding box center [76, 110] width 106 height 16
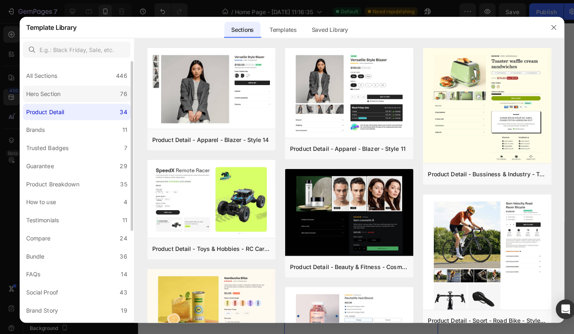
click at [73, 96] on label "Hero Section 76" at bounding box center [76, 92] width 106 height 16
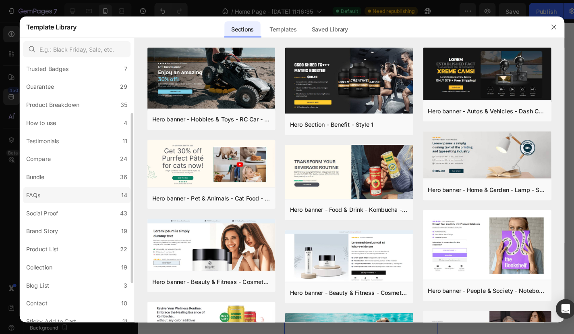
scroll to position [78, 0]
click at [66, 242] on label "Product List 22" at bounding box center [76, 245] width 106 height 16
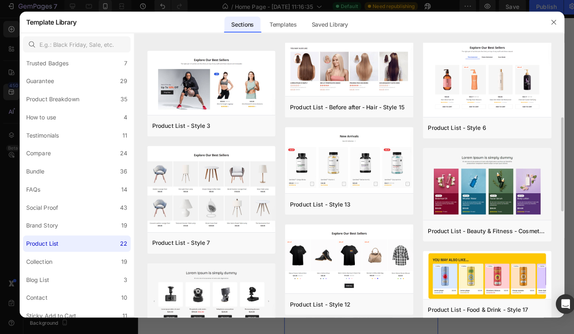
scroll to position [214, 0]
click at [80, 254] on label "Collection 19" at bounding box center [76, 262] width 106 height 16
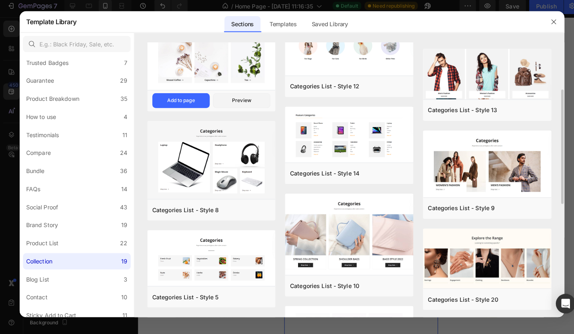
scroll to position [0, 0]
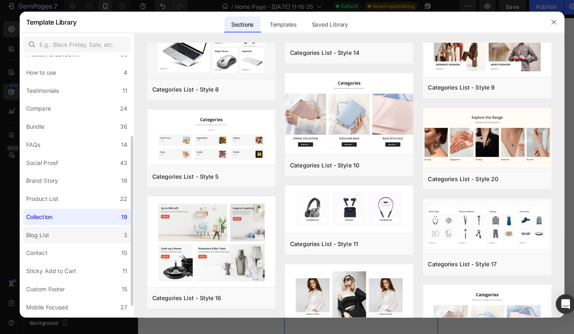
click at [63, 233] on label "Blog List 3" at bounding box center [76, 236] width 106 height 16
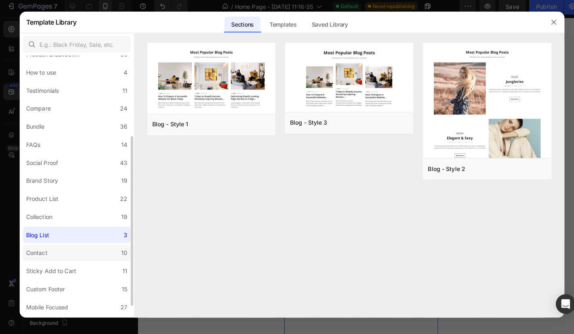
click at [64, 246] on label "Contact 10" at bounding box center [76, 254] width 106 height 16
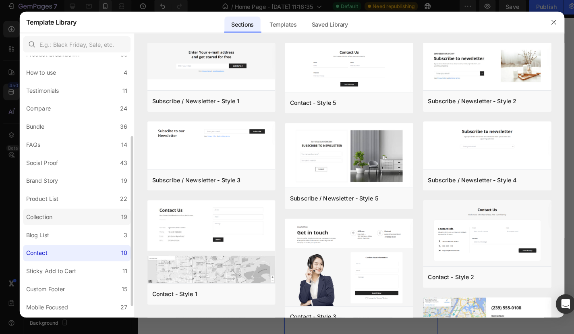
click at [68, 212] on label "Collection 19" at bounding box center [76, 218] width 106 height 16
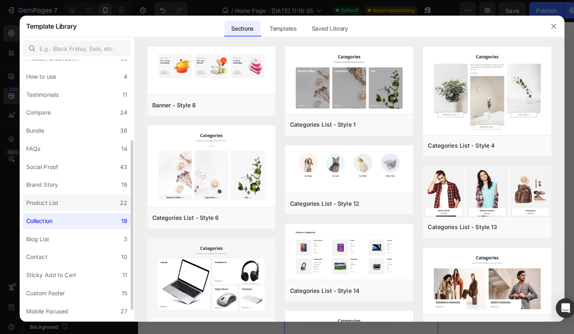
click at [88, 193] on label "Product List 22" at bounding box center [76, 201] width 106 height 16
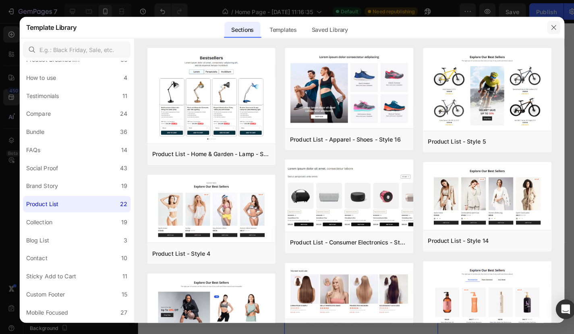
click at [542, 26] on icon "button" at bounding box center [545, 27] width 6 height 6
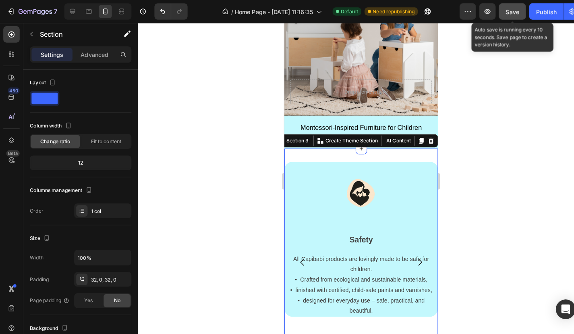
click at [514, 13] on button "Save" at bounding box center [504, 11] width 27 height 16
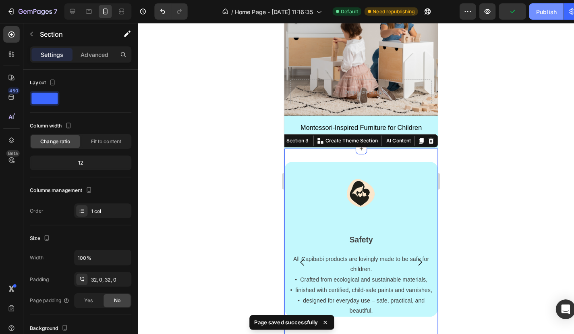
click at [526, 14] on button "Publish" at bounding box center [538, 11] width 34 height 16
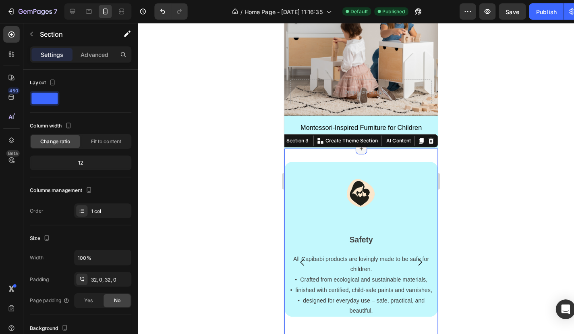
click at [361, 149] on icon at bounding box center [360, 146] width 6 height 6
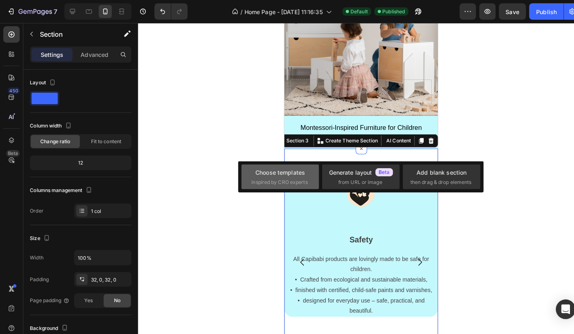
click at [274, 185] on div "Choose templates inspired by CRO experts" at bounding box center [276, 174] width 76 height 24
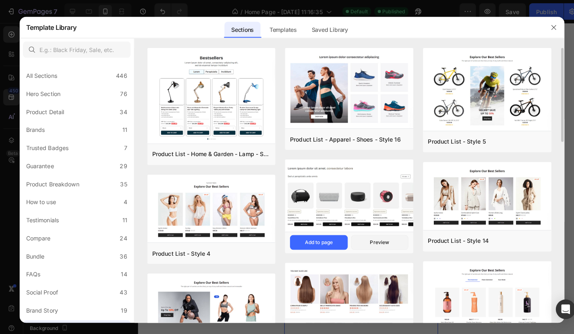
click at [319, 193] on img at bounding box center [343, 193] width 126 height 72
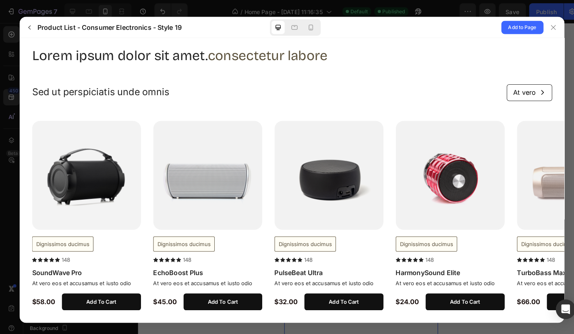
scroll to position [25, 0]
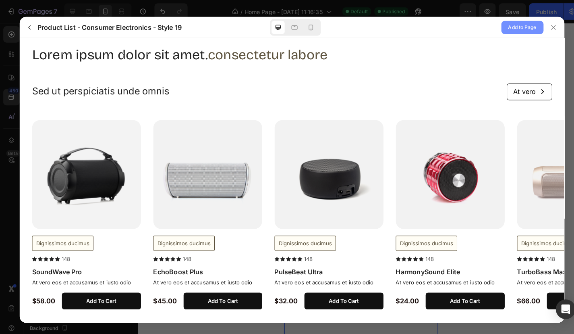
click at [516, 27] on span "Add to Page" at bounding box center [514, 27] width 28 height 10
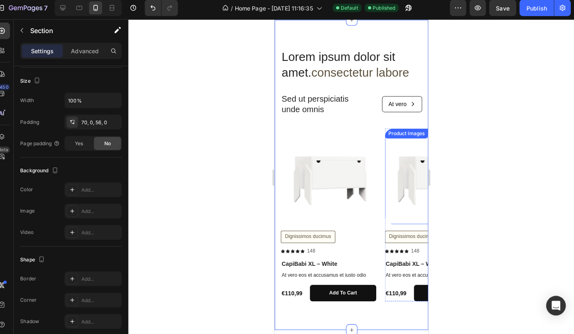
scroll to position [0, 0]
click at [352, 120] on div "Lorem ipsum dolor sit amet. consectetur labore Heading Sed ut perspiciatis unde…" at bounding box center [349, 175] width 151 height 254
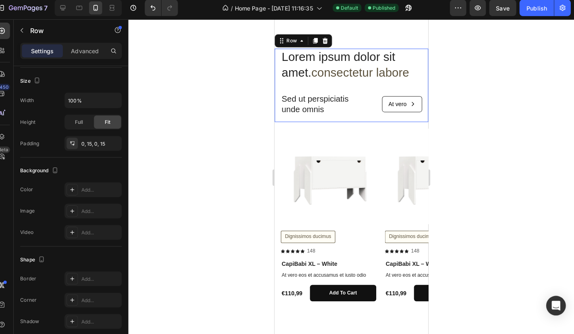
click at [350, 113] on div "Lorem ipsum dolor sit amet. consectetur labore Heading Sed ut perspiciatis unde…" at bounding box center [349, 84] width 139 height 72
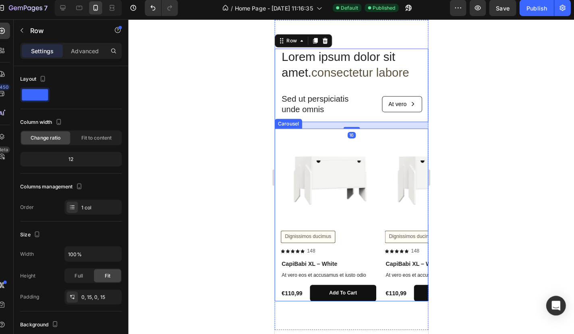
click at [277, 143] on div "Product Images Dignissimos ducimus Button Icon Icon Icon Icon Icon Icon List 14…" at bounding box center [349, 211] width 151 height 170
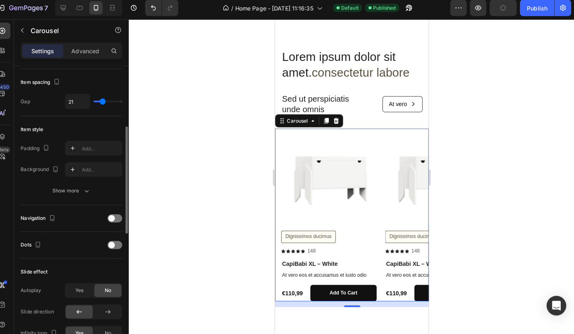
scroll to position [150, 0]
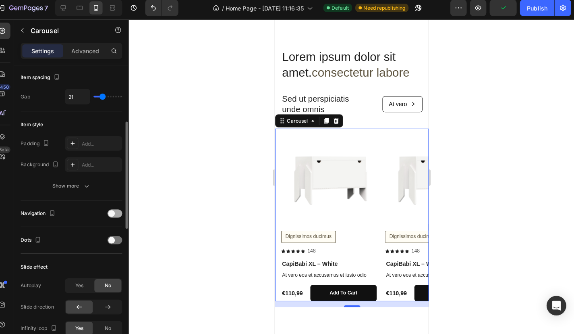
click at [116, 210] on span at bounding box center [119, 213] width 6 height 6
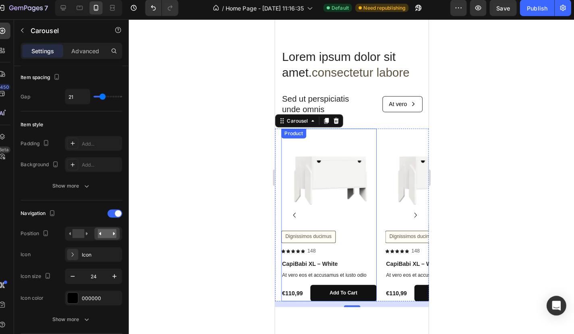
scroll to position [207, 0]
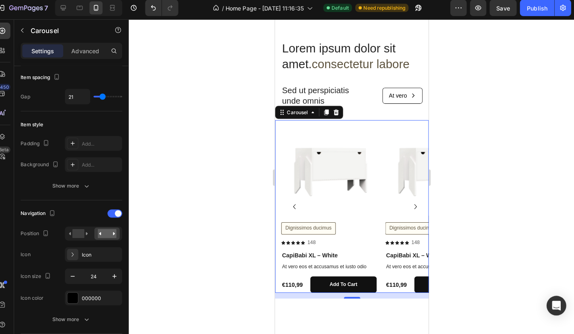
click at [414, 203] on icon "Carousel Next Arrow" at bounding box center [413, 203] width 10 height 10
click at [413, 203] on icon "Carousel Next Arrow" at bounding box center [413, 203] width 2 height 5
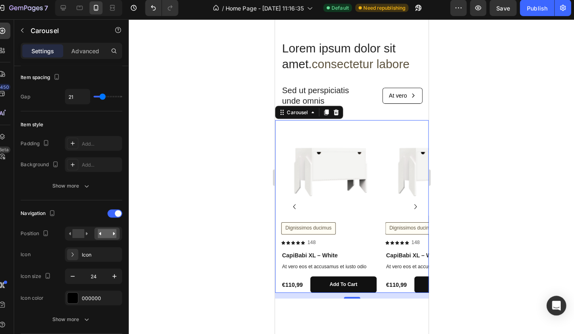
click at [413, 203] on icon "Carousel Next Arrow" at bounding box center [413, 203] width 10 height 10
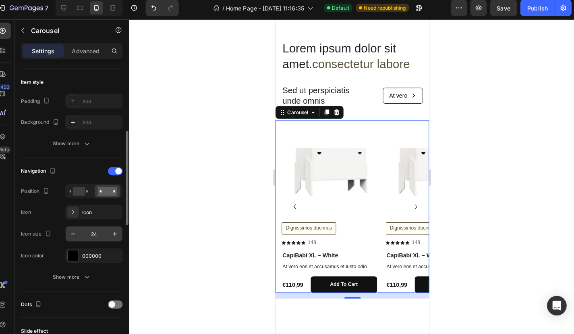
scroll to position [193, 0]
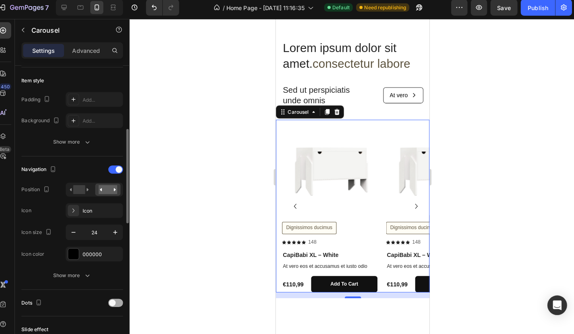
click at [116, 299] on span at bounding box center [119, 301] width 6 height 6
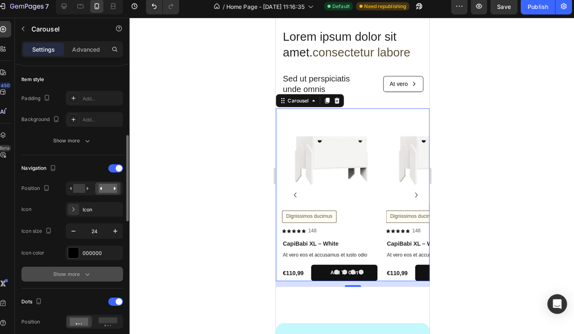
scroll to position [255, 0]
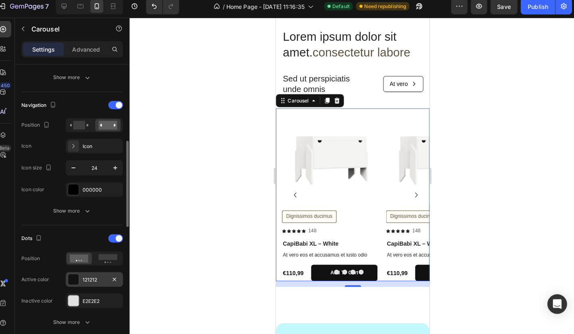
click at [89, 276] on div "121212" at bounding box center [100, 279] width 23 height 7
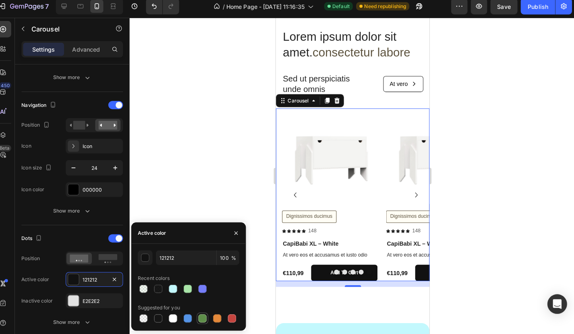
click at [204, 314] on div at bounding box center [208, 318] width 8 height 8
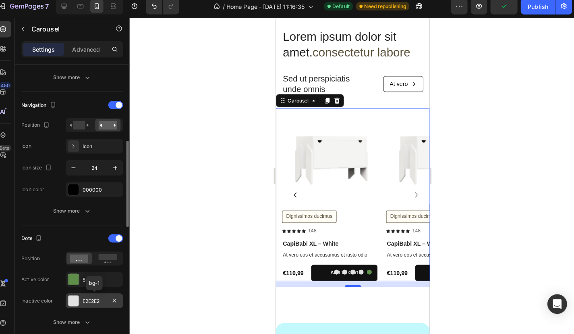
click at [89, 297] on div "E2E2E2" at bounding box center [100, 300] width 23 height 7
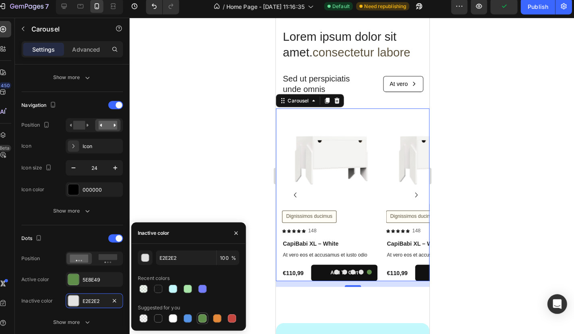
click at [204, 314] on div at bounding box center [208, 318] width 8 height 8
click at [189, 314] on div at bounding box center [193, 318] width 8 height 8
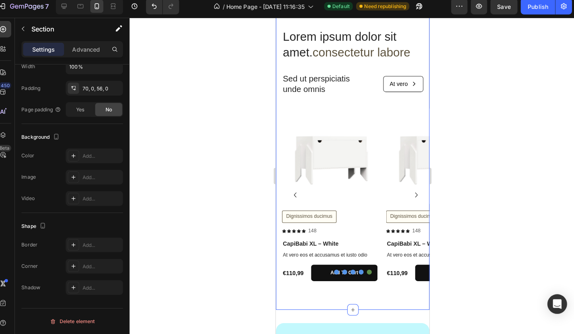
click at [312, 300] on div "Lorem ipsum dolor sit amet. consectetur labore Heading Sed ut perspiciatis unde…" at bounding box center [351, 152] width 151 height 305
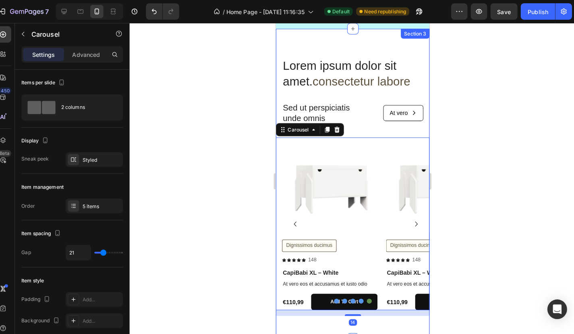
scroll to position [180, 0]
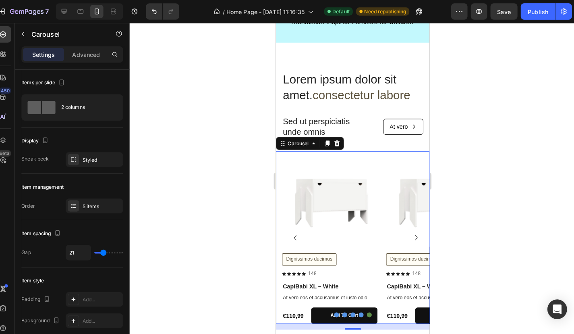
click at [415, 229] on icon "Carousel Next Arrow" at bounding box center [414, 234] width 10 height 10
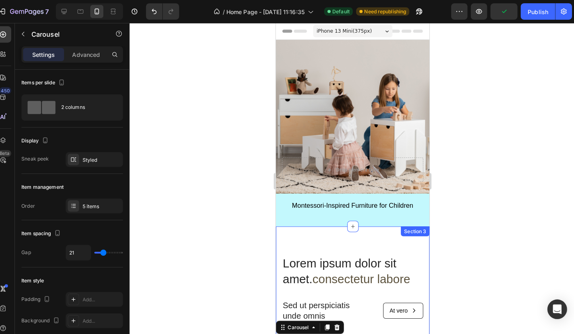
scroll to position [0, 0]
click at [67, 10] on icon at bounding box center [71, 11] width 8 height 8
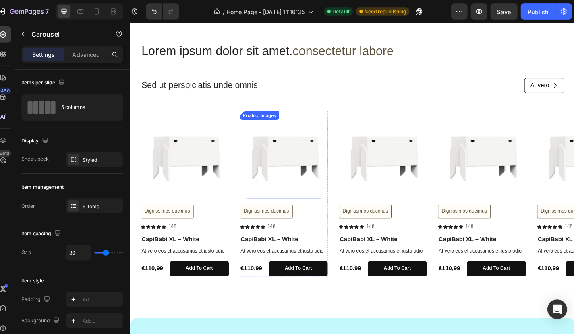
scroll to position [537, 0]
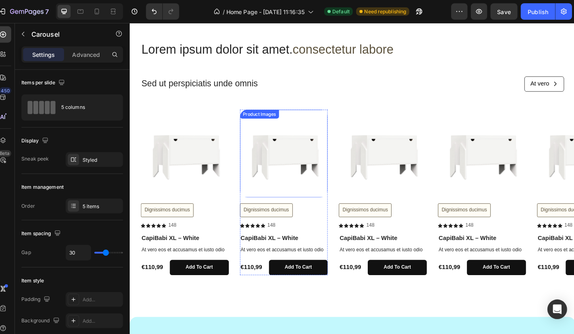
click at [367, 100] on div "Lorem ipsum dolor sit amet. consectetur labore Heading Sed ut perspiciatis unde…" at bounding box center [370, 72] width 459 height 61
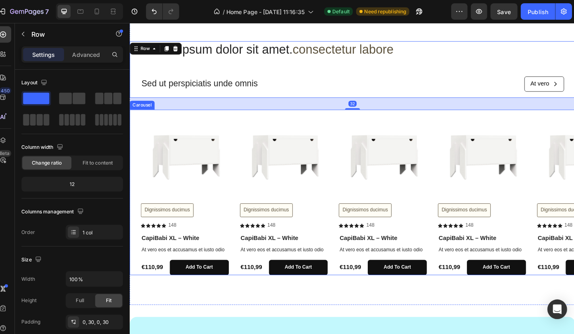
click at [355, 120] on div "Product Images Dignissimos ducimus Button Icon Icon Icon Icon Icon Icon List 14…" at bounding box center [377, 205] width 472 height 179
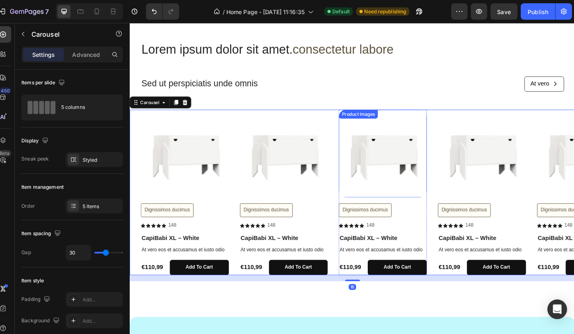
scroll to position [591, 0]
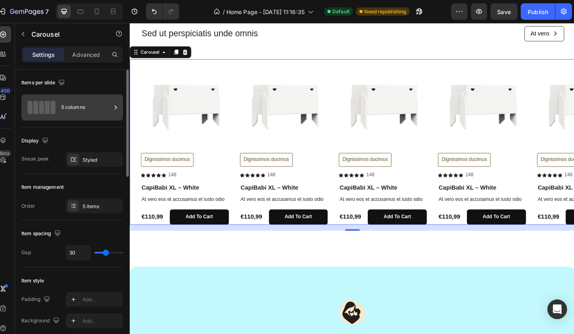
click at [76, 104] on div "5 columns" at bounding box center [93, 105] width 49 height 19
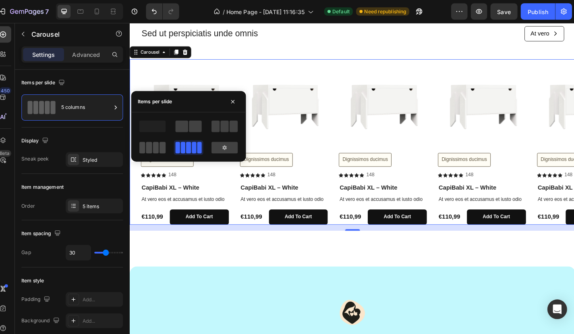
click at [152, 142] on span at bounding box center [155, 144] width 6 height 11
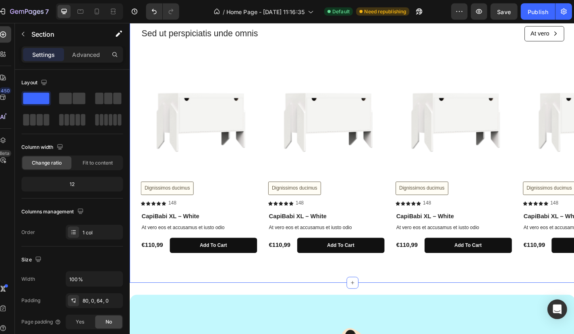
click at [263, 56] on div "Lorem ipsum dolor sit amet. consectetur labore Heading Sed ut perspiciatis unde…" at bounding box center [371, 133] width 484 height 291
click at [235, 59] on div "Lorem ipsum dolor sit amet. consectetur labore Heading Sed ut perspiciatis unde…" at bounding box center [371, 133] width 484 height 291
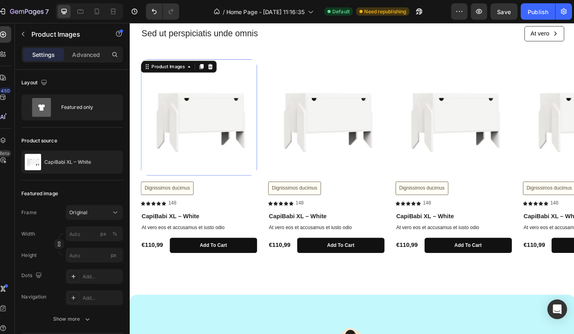
click at [224, 73] on div "Product Images 0" at bounding box center [204, 125] width 126 height 126
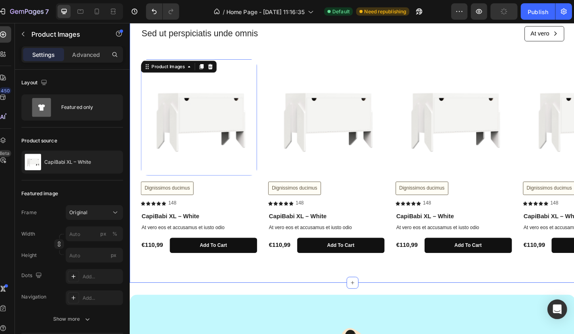
click at [216, 56] on div "Lorem ipsum dolor sit amet. consectetur labore Heading Sed ut perspiciatis unde…" at bounding box center [371, 133] width 484 height 291
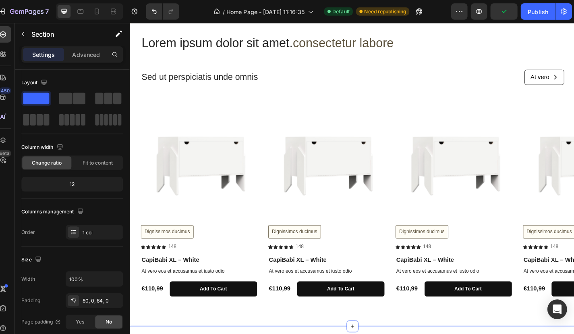
scroll to position [417, 0]
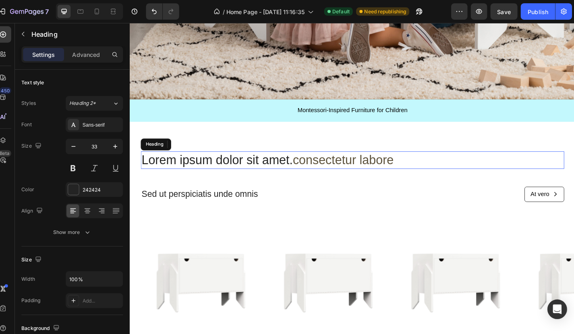
click at [210, 175] on h2 "Lorem ipsum dolor sit amet. consectetur labore" at bounding box center [370, 171] width 459 height 19
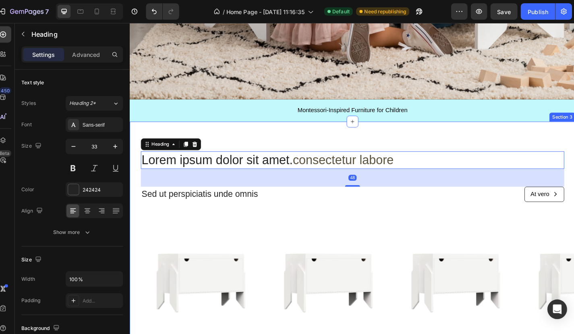
click at [206, 147] on div "Lorem ipsum dolor sit amet. consectetur labore Heading 48 Sed ut perspiciatis u…" at bounding box center [371, 304] width 484 height 349
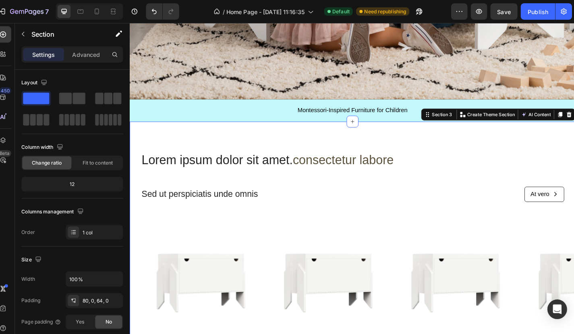
click at [202, 152] on div "Lorem ipsum dolor sit amet. consectetur labore Heading Sed ut perspiciatis unde…" at bounding box center [371, 304] width 484 height 349
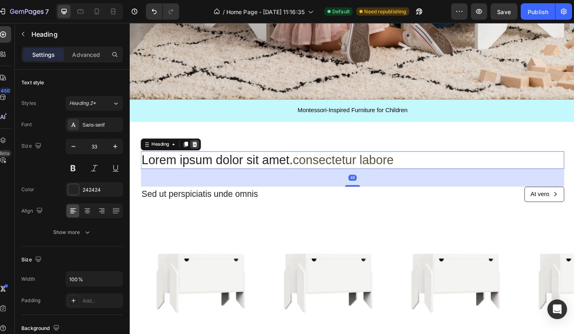
click at [201, 155] on icon at bounding box center [199, 155] width 5 height 6
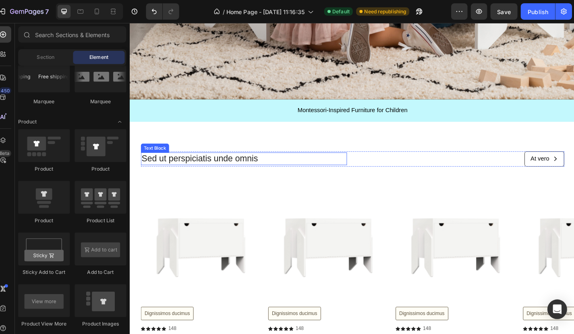
click at [195, 167] on p "Sed ut perspiciatis unde omnis" at bounding box center [253, 170] width 222 height 12
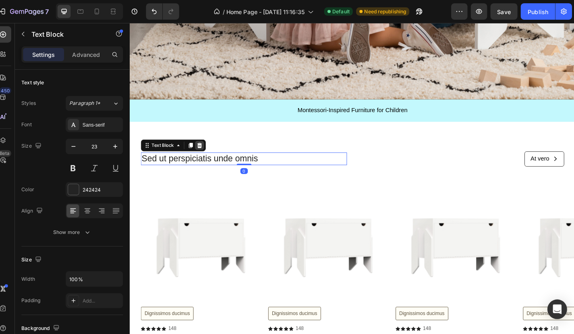
click at [206, 156] on icon at bounding box center [205, 156] width 5 height 6
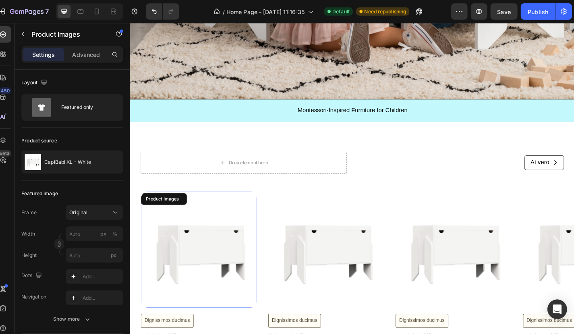
click at [194, 218] on div "Product Images" at bounding box center [204, 269] width 126 height 126
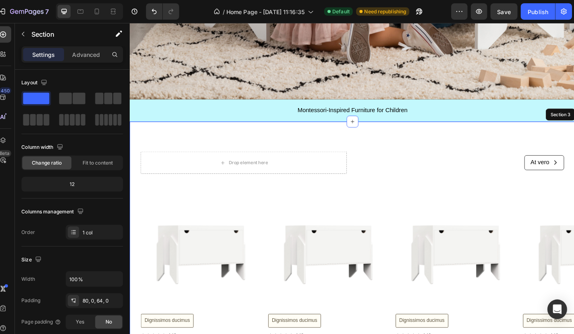
click at [233, 201] on div "Drop element here At vero Button Row Row Product Images 16 Dignissimos ducimus …" at bounding box center [371, 292] width 484 height 260
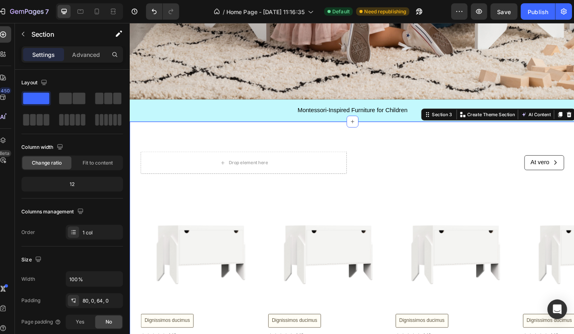
click at [233, 194] on div "Drop element here At vero Button Row Row Product Images Dignissimos ducimus But…" at bounding box center [371, 292] width 484 height 260
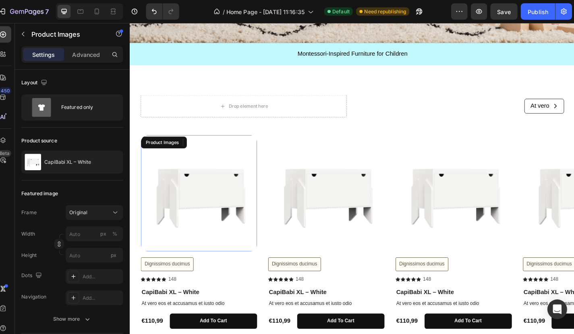
click at [215, 244] on img at bounding box center [204, 207] width 126 height 126
click at [323, 154] on div "Product Images" at bounding box center [343, 207] width 126 height 126
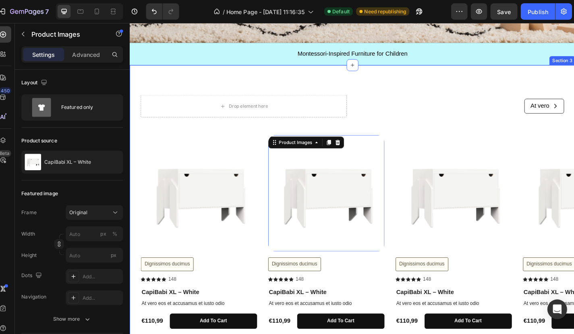
click at [320, 135] on div "Drop element here At vero Button Row Row Product Images Dignissimos ducimus But…" at bounding box center [371, 231] width 484 height 260
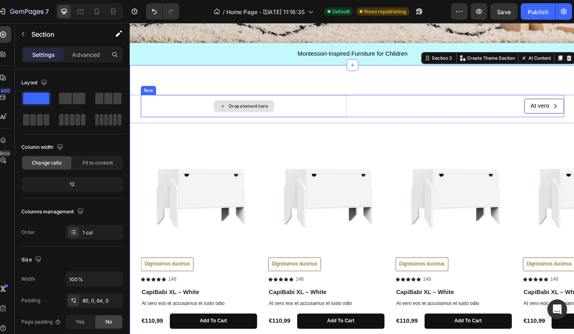
click at [374, 94] on div "Drop element here At vero Button Row Row Product Images Dignissimos ducimus But…" at bounding box center [371, 228] width 484 height 318
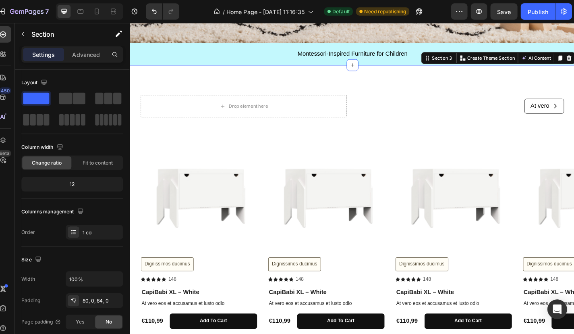
click at [303, 86] on div "Drop element here At vero Button Row Row Product Images Dignissimos ducimus But…" at bounding box center [371, 228] width 484 height 318
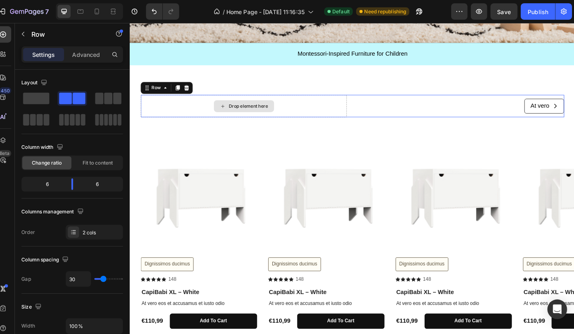
click at [297, 109] on div "Drop element here" at bounding box center [253, 113] width 224 height 24
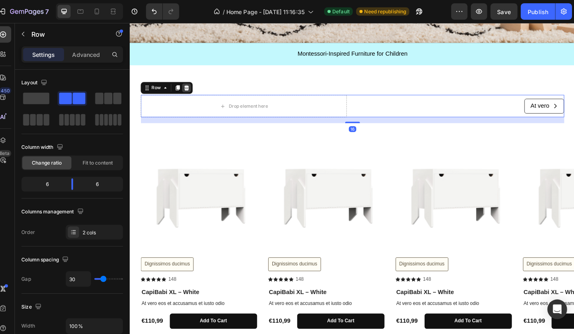
click at [193, 95] on icon at bounding box center [191, 93] width 6 height 6
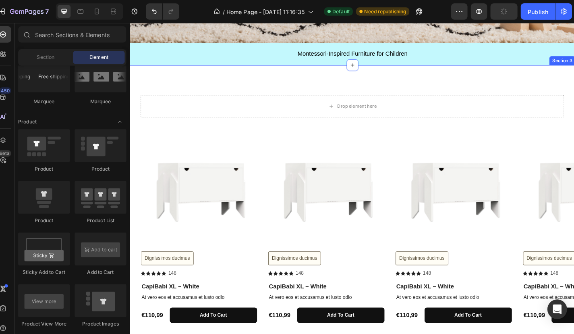
click at [189, 133] on div "Drop element here Row Product Images Dignissimos ducimus Button Icon Icon Icon …" at bounding box center [371, 227] width 484 height 253
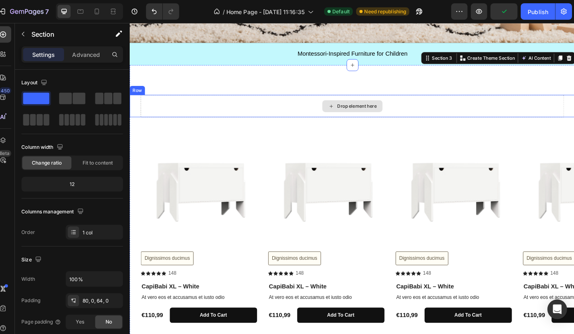
click at [189, 114] on div "Drop element here" at bounding box center [370, 113] width 459 height 24
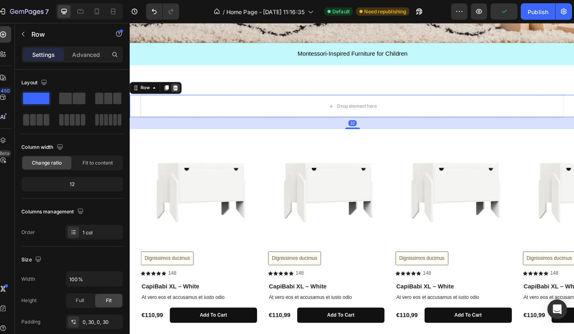
click at [180, 95] on icon at bounding box center [179, 93] width 5 height 6
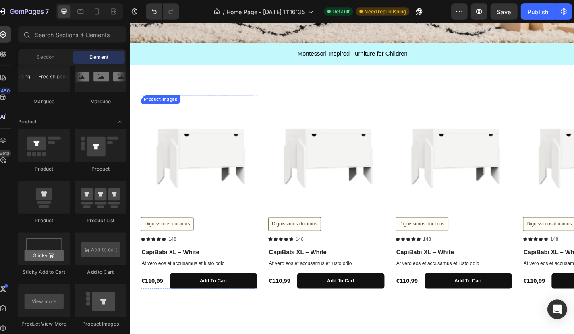
click at [182, 106] on div "Product Images" at bounding box center [162, 105] width 39 height 7
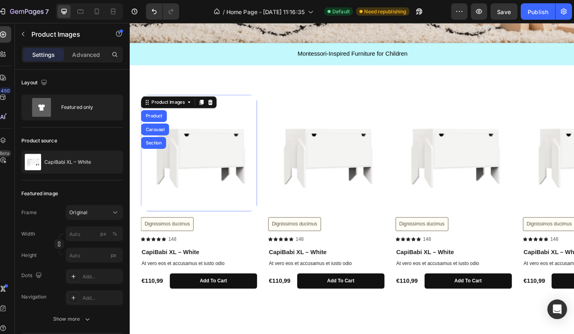
click at [187, 88] on div "Product Images Product Carousel Section 16 Dignissimos ducimus Button Icon Icon…" at bounding box center [371, 206] width 484 height 274
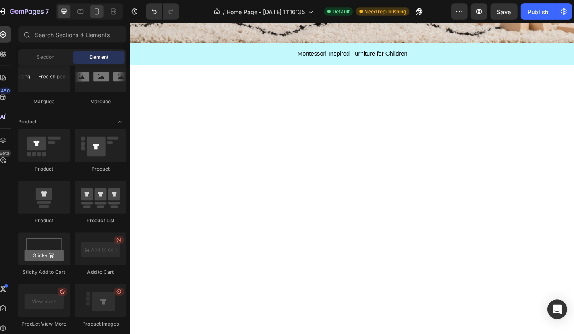
click at [100, 9] on icon at bounding box center [104, 11] width 8 height 8
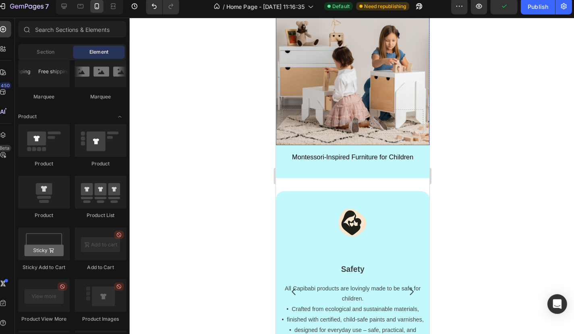
scroll to position [48, 0]
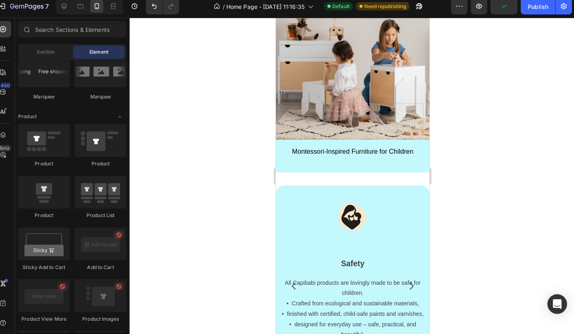
click at [456, 181] on div at bounding box center [355, 178] width 438 height 311
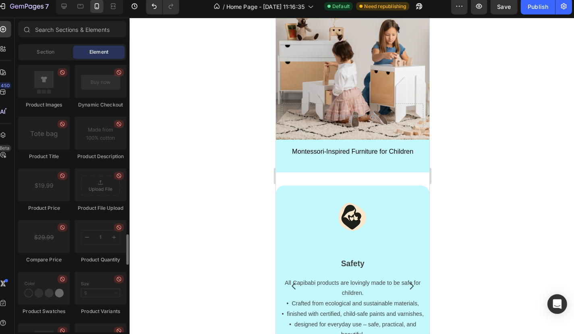
scroll to position [1271, 0]
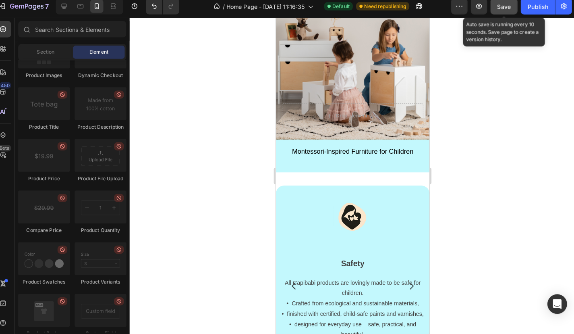
click at [503, 13] on button "Save" at bounding box center [504, 11] width 27 height 16
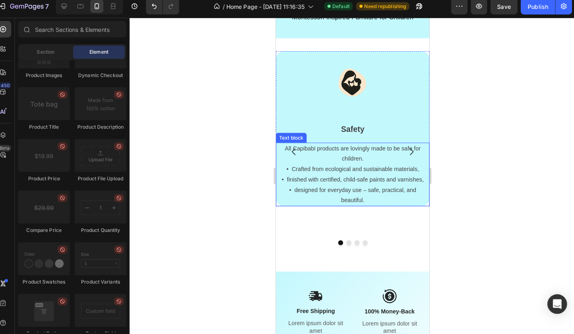
scroll to position [180, 0]
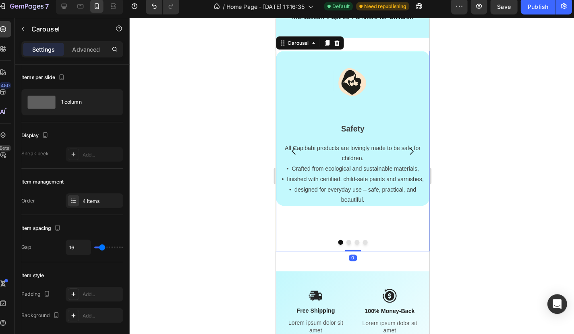
click at [412, 144] on icon "Carousel Next Arrow" at bounding box center [409, 149] width 10 height 10
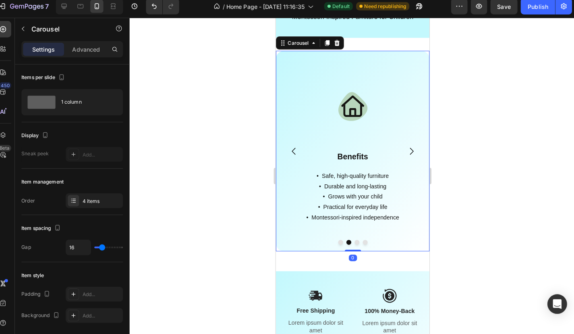
click at [412, 125] on div at bounding box center [351, 106] width 125 height 58
click at [409, 147] on icon "Carousel Next Arrow" at bounding box center [409, 149] width 10 height 10
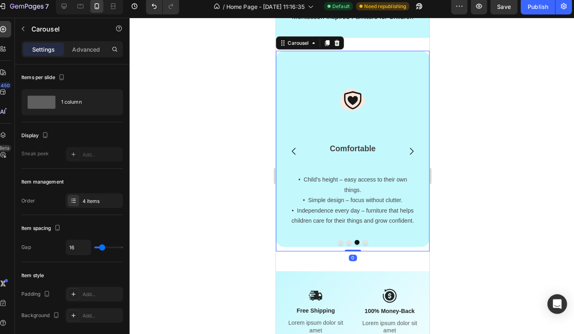
click at [409, 147] on icon "Carousel Next Arrow" at bounding box center [409, 149] width 10 height 10
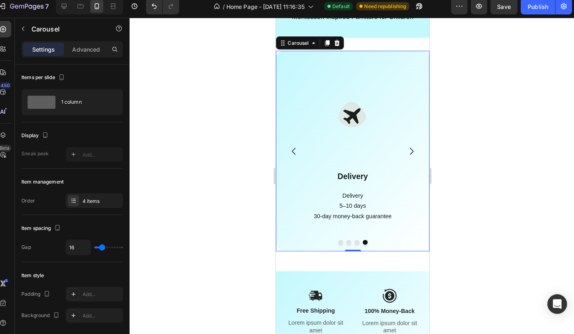
click at [409, 147] on icon "Carousel Next Arrow" at bounding box center [409, 149] width 10 height 10
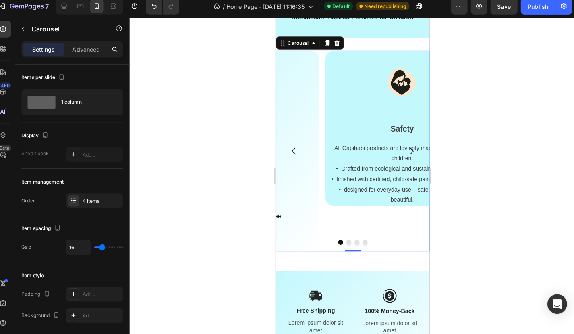
click at [409, 147] on icon "Carousel Next Arrow" at bounding box center [409, 149] width 10 height 10
